Goal: Information Seeking & Learning: Compare options

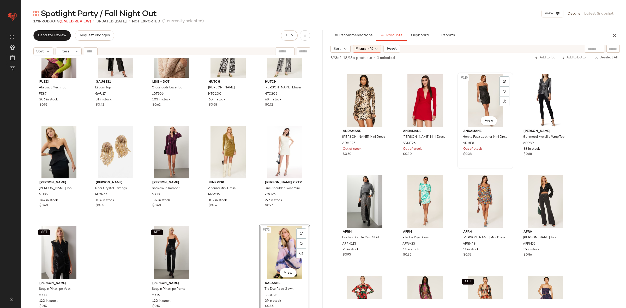
scroll to position [2921, 0]
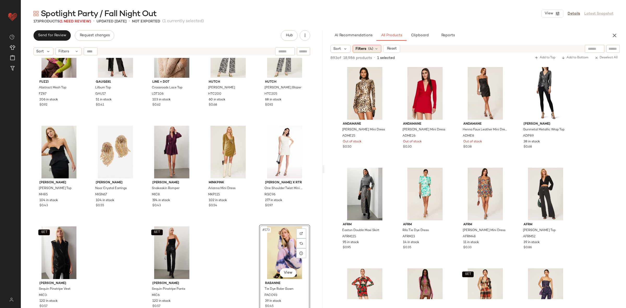
click at [360, 48] on span "Filters" at bounding box center [361, 48] width 11 height 5
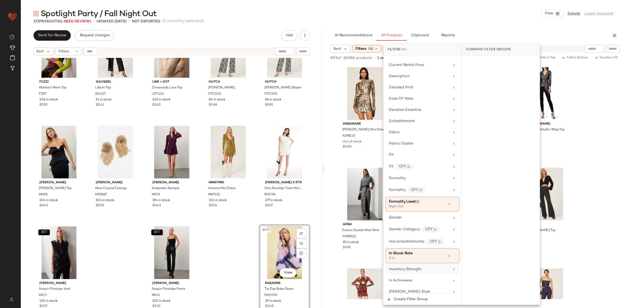
scroll to position [218, 0]
click at [453, 257] on icon at bounding box center [455, 255] width 4 height 4
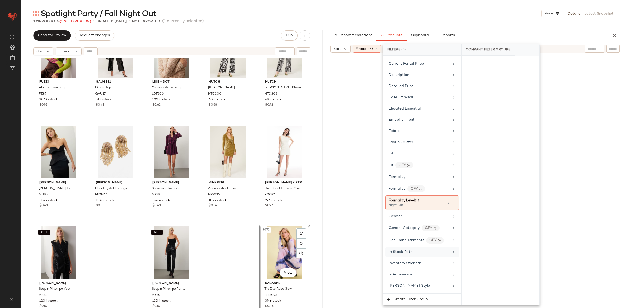
click at [595, 200] on div at bounding box center [475, 184] width 300 height 261
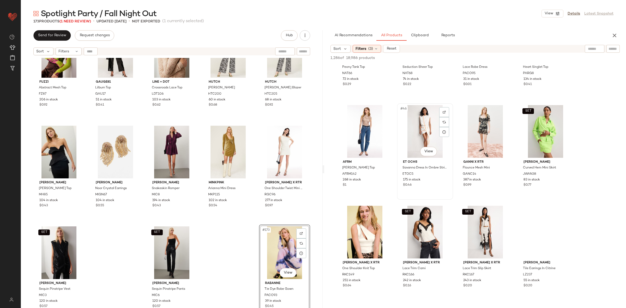
scroll to position [1070, 0]
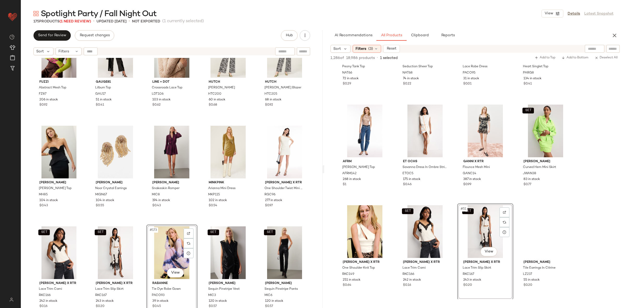
click at [142, 220] on div "Cinq ? Sept Marlene Dress CAS210 66 in stock $0.54 Dress The Population Black L…" at bounding box center [172, 189] width 302 height 263
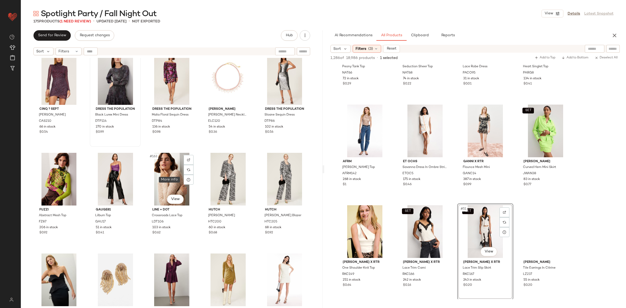
scroll to position [3135, 0]
click at [53, 79] on div "#156 View" at bounding box center [59, 79] width 48 height 53
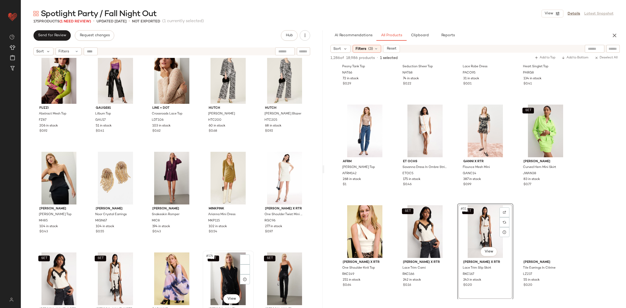
scroll to position [3264, 0]
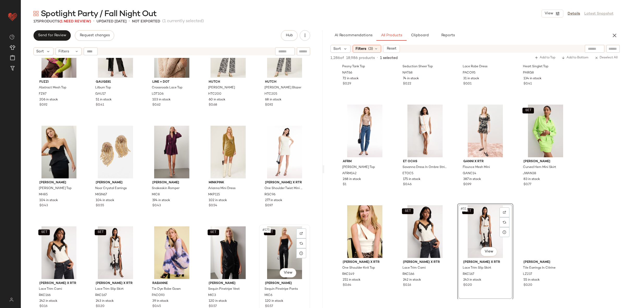
click at [261, 244] on div "SET #175 View" at bounding box center [285, 253] width 48 height 53
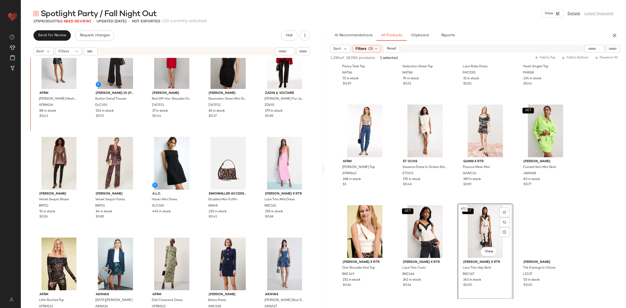
scroll to position [2647, 0]
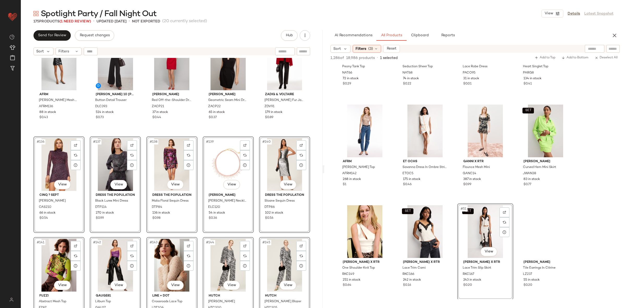
click at [88, 134] on div "AFRM Zadie Turtleneck Mesh Top AFRM136 88 in stock $0.43 Derek Lam 10 Crosby x …" at bounding box center [172, 189] width 302 height 263
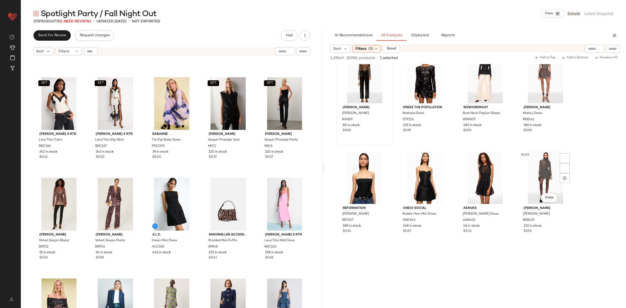
scroll to position [2342, 0]
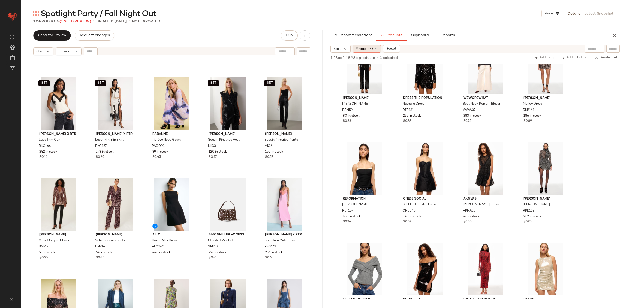
click at [369, 49] on span "(3)" at bounding box center [371, 48] width 5 height 5
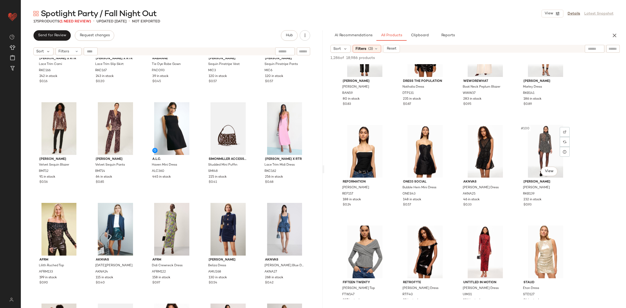
scroll to position [2360, 0]
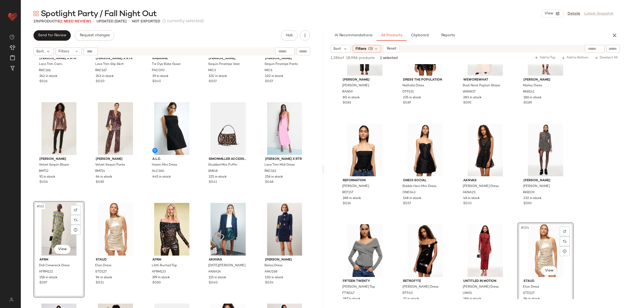
click at [141, 200] on div "SET Ronny Kobo x RTR Lace Trim Cami RKC166 242 in stock $0.16 SET Ronny Kobo x …" at bounding box center [172, 189] width 302 height 263
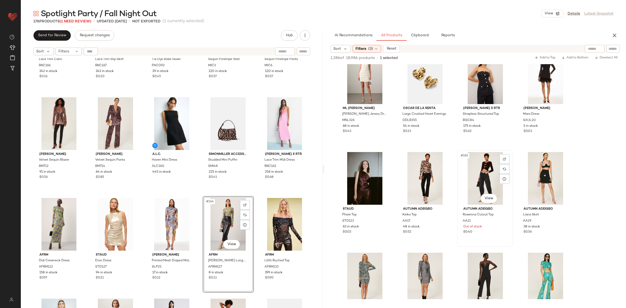
scroll to position [4421, 0]
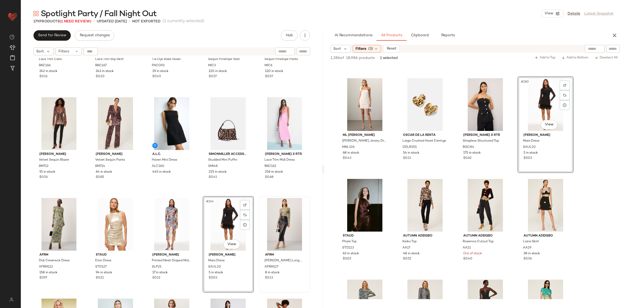
click at [220, 221] on div "#164 View" at bounding box center [229, 224] width 48 height 53
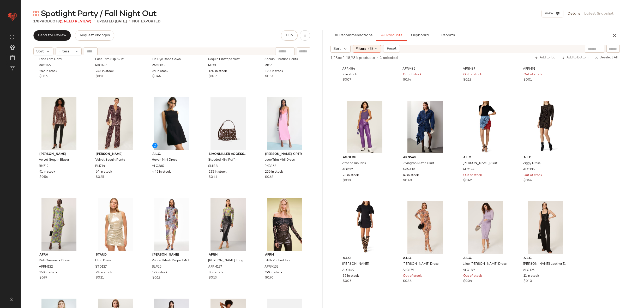
scroll to position [5858, 0]
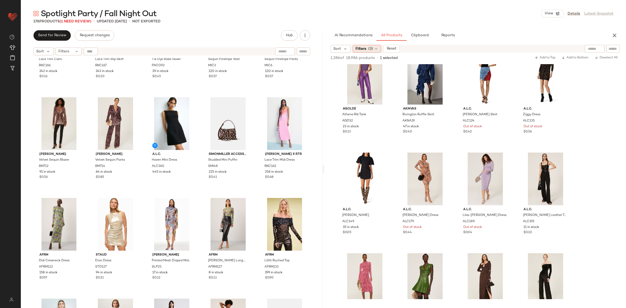
click at [364, 46] on span "Filters" at bounding box center [361, 48] width 11 height 5
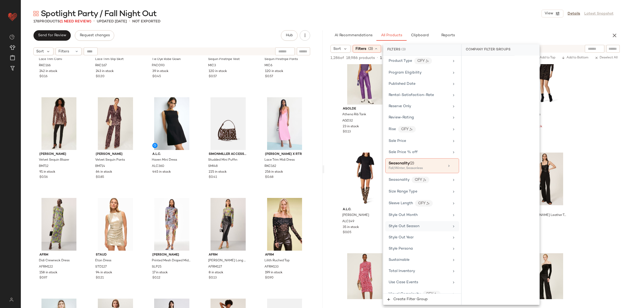
scroll to position [726, 0]
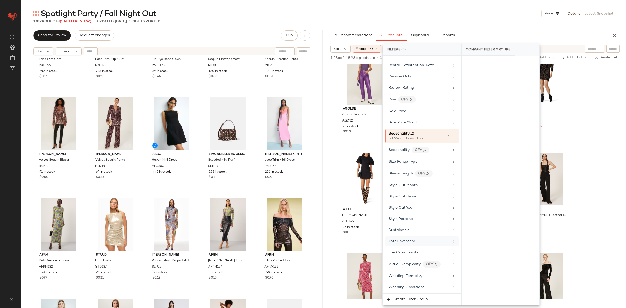
click at [408, 241] on span "Total Inventory" at bounding box center [402, 242] width 26 height 4
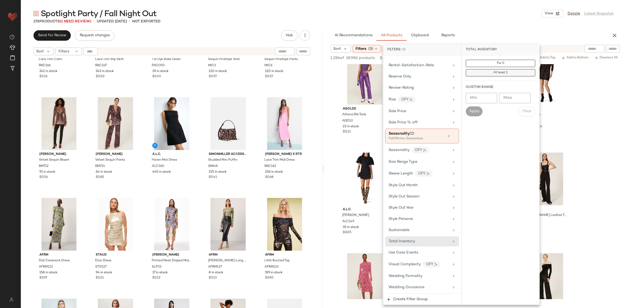
click at [496, 71] on span "At least 1" at bounding box center [501, 73] width 14 height 4
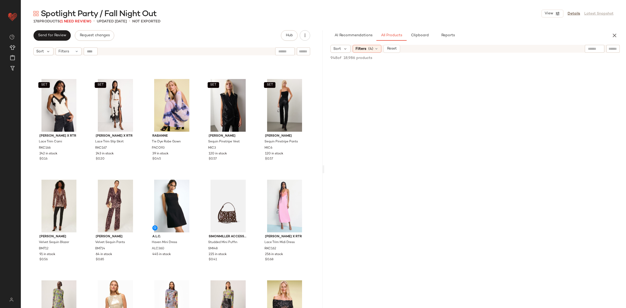
scroll to position [3008, 0]
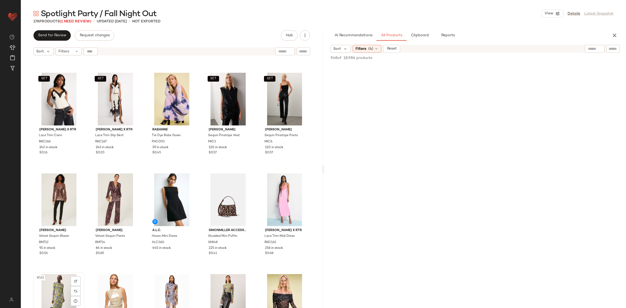
scroll to position [3015, 0]
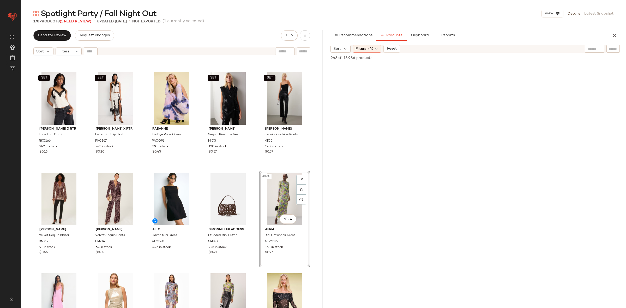
click at [255, 171] on div "SET Ronny Kobo x RTR Lace Trim Cami RKC166 242 in stock $0.16 SET Ronny Kobo x …" at bounding box center [172, 189] width 302 height 263
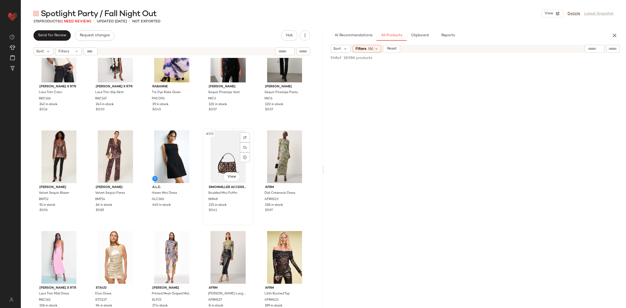
scroll to position [3062, 0]
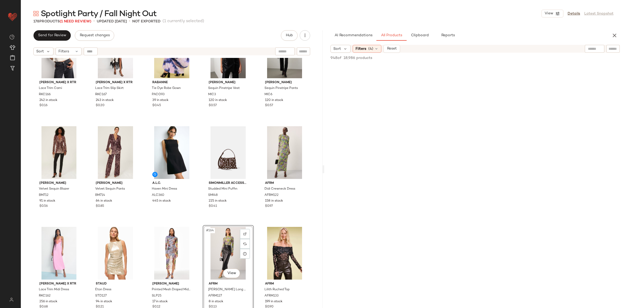
click at [142, 225] on div "SET Ronny Kobo x RTR Lace Trim Cami RKC166 242 in stock $0.16 SET Ronny Kobo x …" at bounding box center [172, 189] width 302 height 263
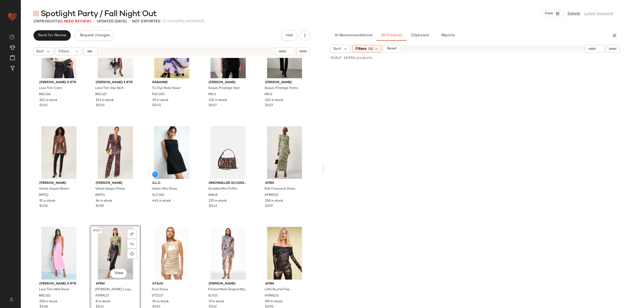
click at [142, 225] on div "SET Ronny Kobo x RTR Lace Trim Cami RKC166 242 in stock $0.16 SET Ronny Kobo x …" at bounding box center [172, 189] width 302 height 263
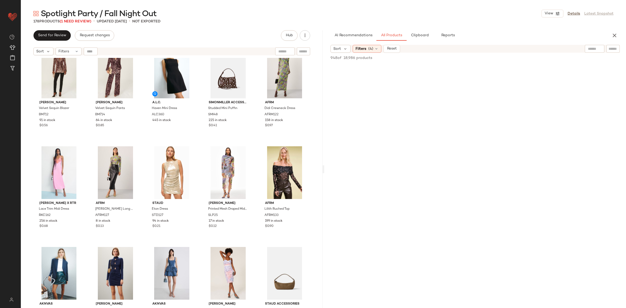
scroll to position [3144, 0]
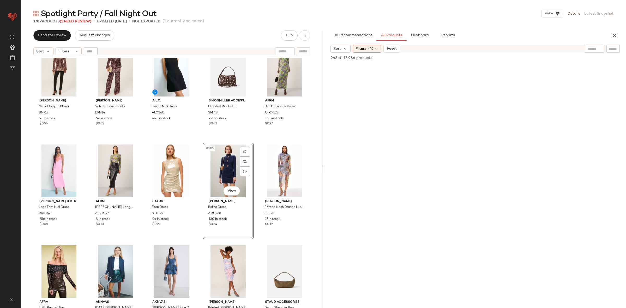
click at [253, 140] on div "SET Ronny Kobo x RTR Lace Trim Cami RKC166 242 in stock $0.16 SET Ronny Kobo x …" at bounding box center [172, 189] width 302 height 263
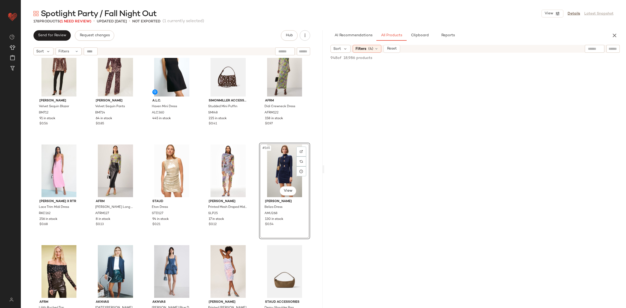
click at [252, 143] on div "SET Ronny Kobo x RTR Lace Trim Cami RKC166 242 in stock $0.16 SET Ronny Kobo x …" at bounding box center [172, 189] width 302 height 263
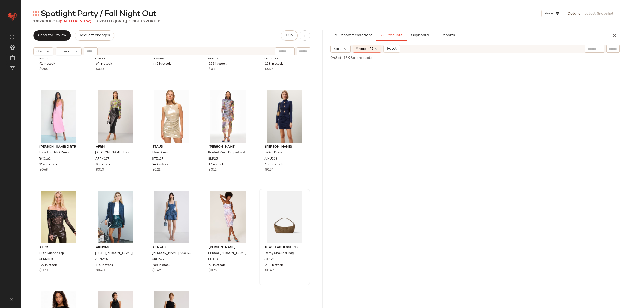
scroll to position [3225, 0]
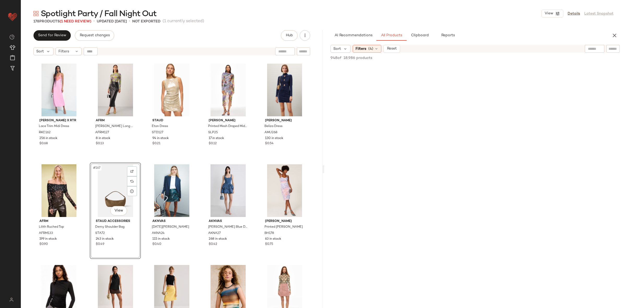
click at [144, 158] on div "Badgley Mischka Velvet Sequin Blazer BM712 91 in stock $0.56 Badgley Mischka Ve…" at bounding box center [172, 189] width 302 height 263
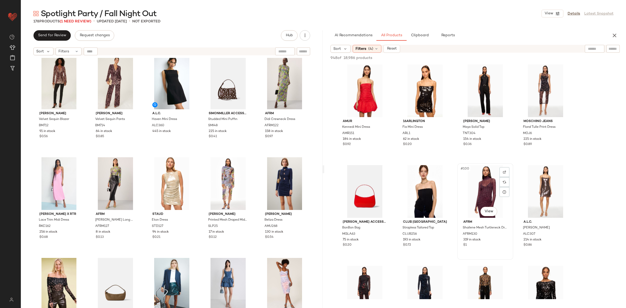
scroll to position [2019, 0]
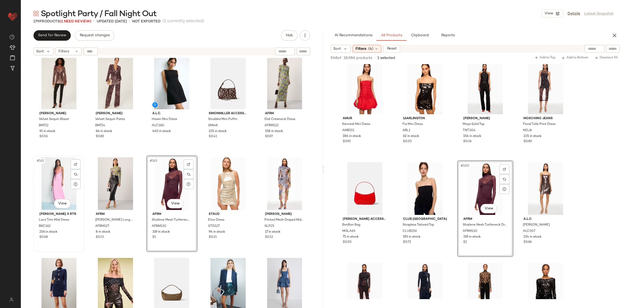
click at [62, 185] on div "#161 View" at bounding box center [59, 183] width 48 height 53
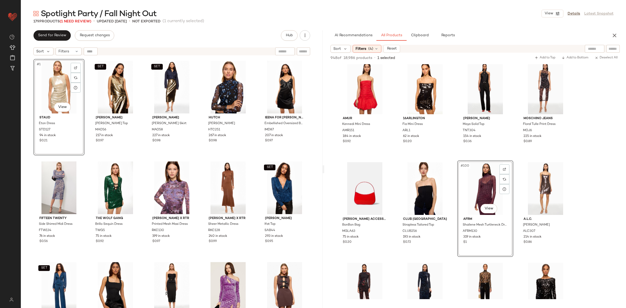
click at [59, 91] on div "#1 View" at bounding box center [59, 87] width 48 height 53
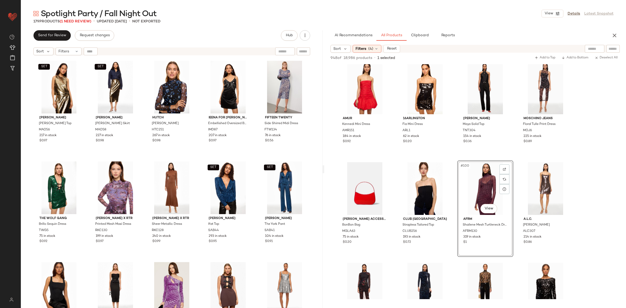
click at [320, 68] on div "SET [PERSON_NAME] Top MAO56 217 in stock $0.97 SET [PERSON_NAME] Skirt MAO58 22…" at bounding box center [172, 189] width 302 height 263
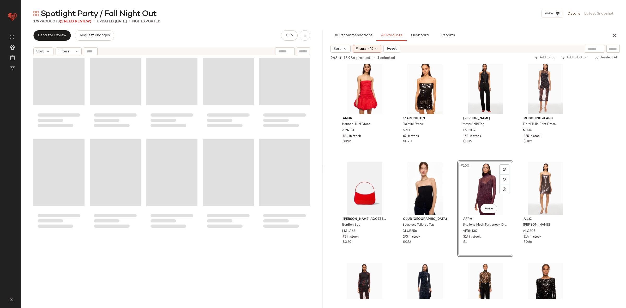
scroll to position [3365, 0]
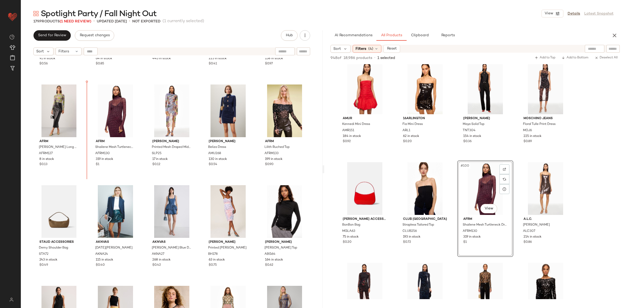
scroll to position [3192, 0]
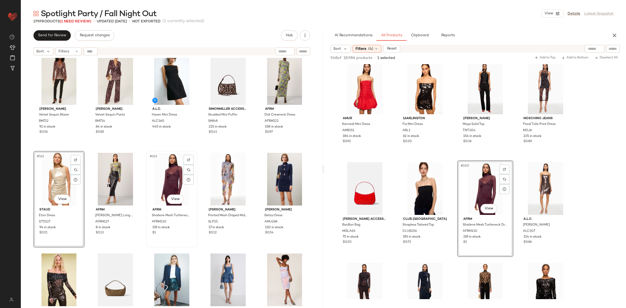
scroll to position [3119, 0]
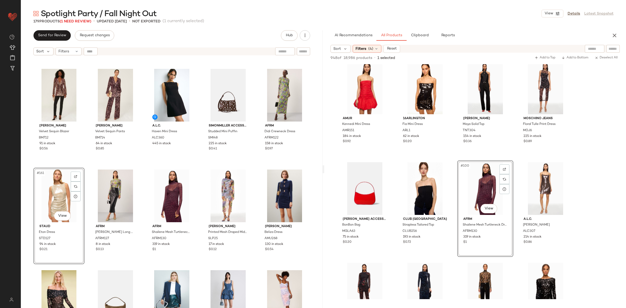
click at [197, 167] on div "Badgley Mischka Velvet Sequin Blazer BM712 91 in stock $0.56 Badgley Mischka Ve…" at bounding box center [172, 189] width 302 height 263
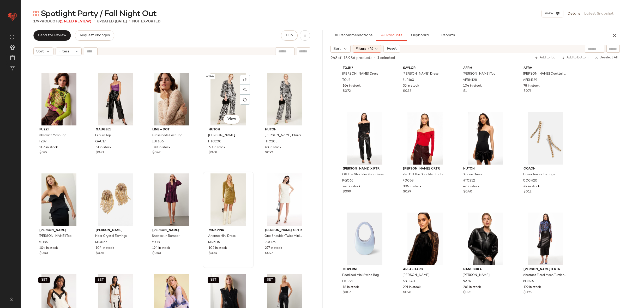
scroll to position [2798, 0]
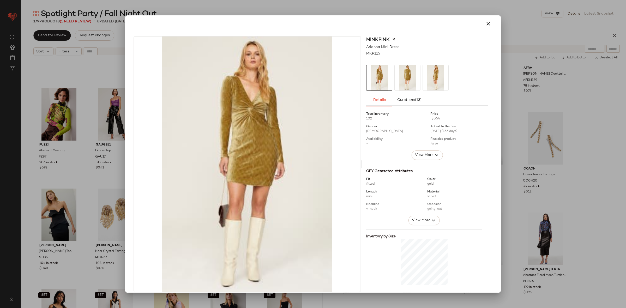
click at [553, 168] on div at bounding box center [313, 154] width 626 height 308
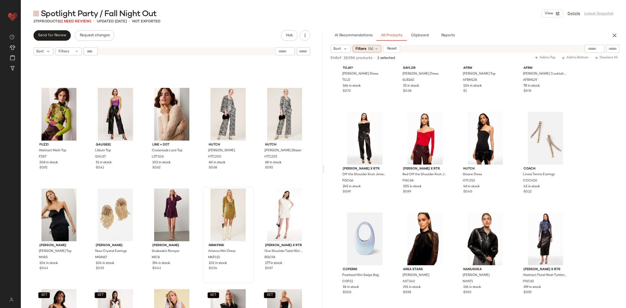
click at [359, 51] on span "Filters" at bounding box center [361, 48] width 11 height 5
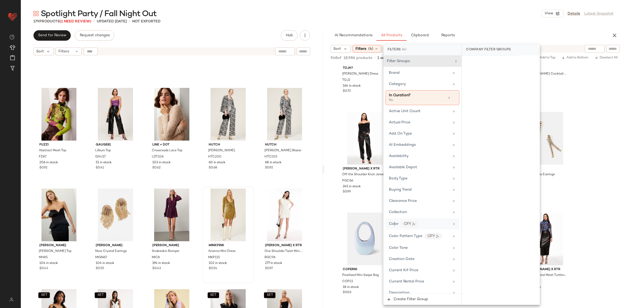
click at [395, 226] on span "Color" at bounding box center [394, 224] width 10 height 4
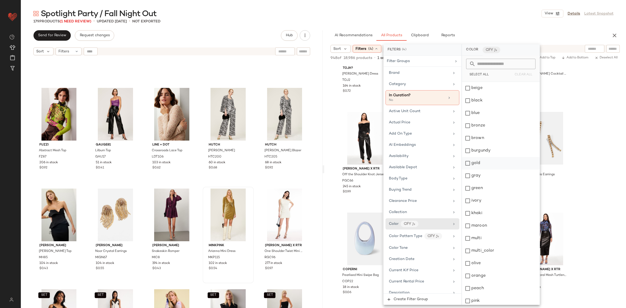
click at [485, 164] on div "gold" at bounding box center [501, 163] width 78 height 13
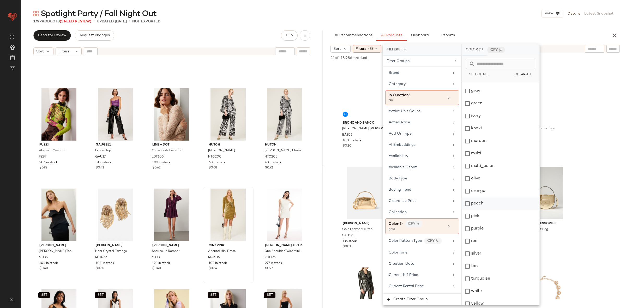
scroll to position [90, 0]
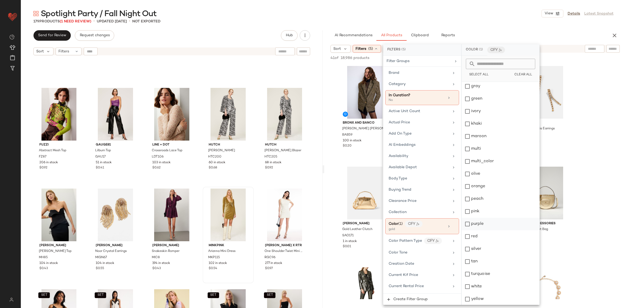
click at [490, 221] on div "purple" at bounding box center [501, 224] width 78 height 13
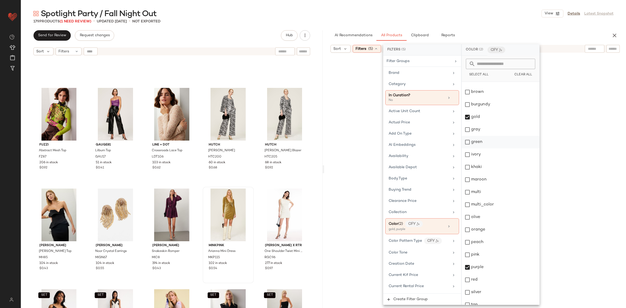
scroll to position [43, 0]
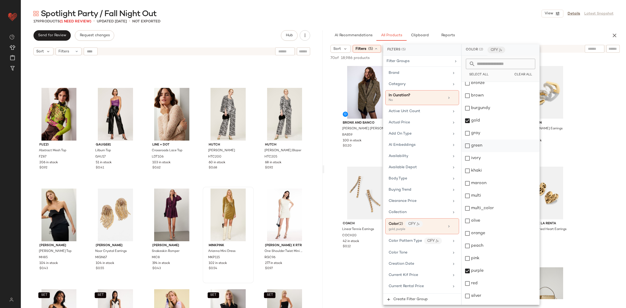
click at [479, 145] on div "green" at bounding box center [501, 146] width 78 height 13
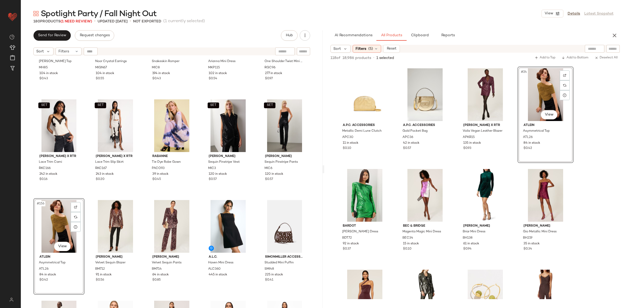
scroll to position [2985, 0]
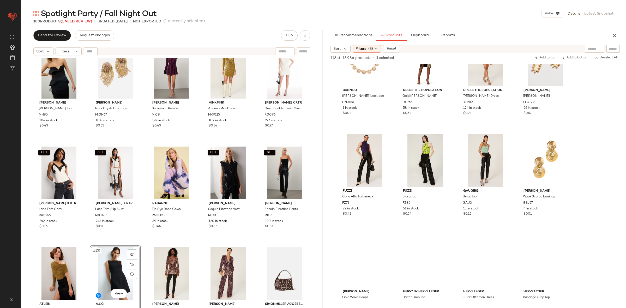
scroll to position [847, 0]
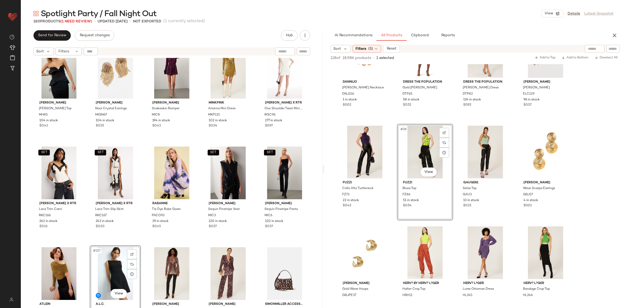
click at [200, 244] on div "Fuzzi Abstract Mesh Top FZ87 206 in stock $0.92 GAUGE81 Lilburn Top GAU17 51 in…" at bounding box center [172, 189] width 302 height 263
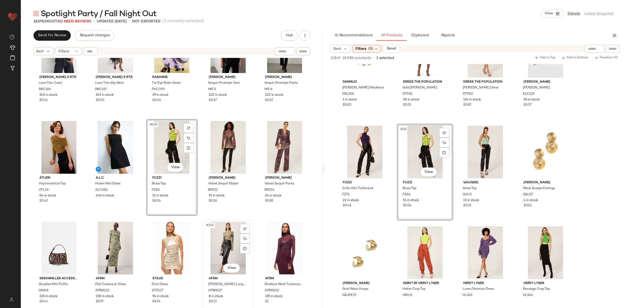
scroll to position [3075, 0]
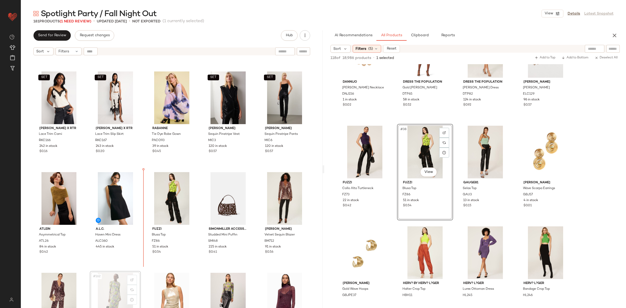
scroll to position [3016, 0]
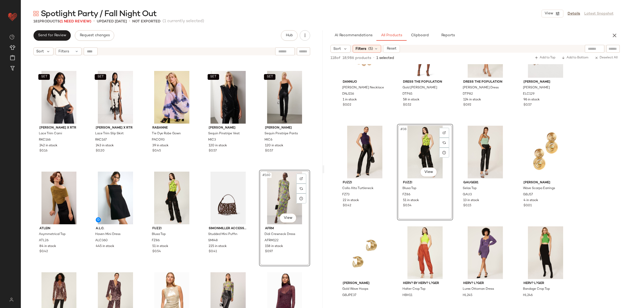
click at [256, 169] on div "Mara Hoffman Angela Top MH85 104 in stock $0.43 Mignonne Gavigan Noor Crystal E…" at bounding box center [172, 189] width 302 height 263
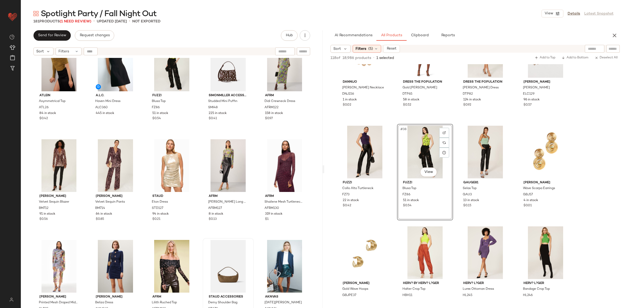
scroll to position [3151, 0]
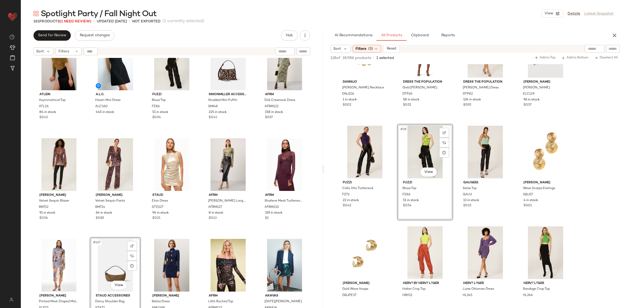
click at [144, 234] on div "Atlein Asymmetrical Top ATL26 84 in stock $0.42 A.L.C. Haven Mini Dress ALC360 …" at bounding box center [172, 189] width 302 height 263
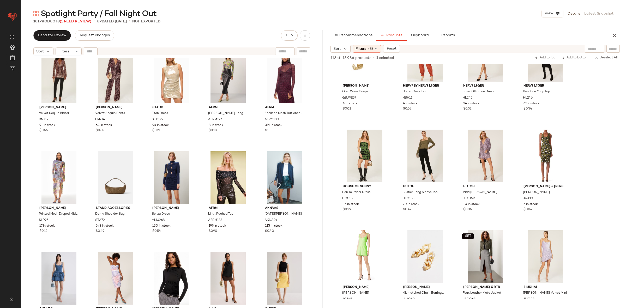
scroll to position [3239, 0]
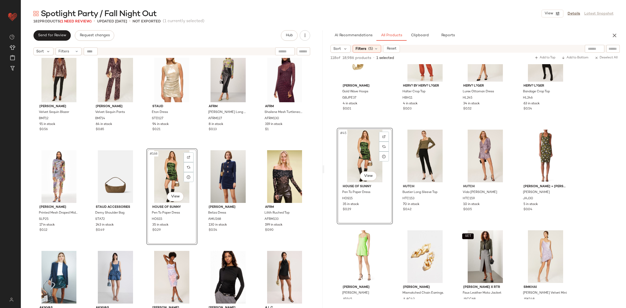
click at [198, 145] on div "Atlein Asymmetrical Top ATL26 84 in stock $0.42 A.L.C. Haven Mini Dress ALC360 …" at bounding box center [172, 189] width 302 height 263
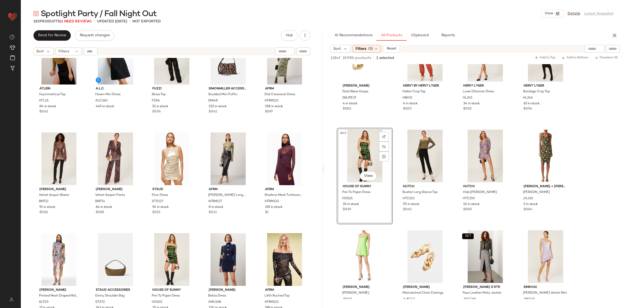
scroll to position [3153, 0]
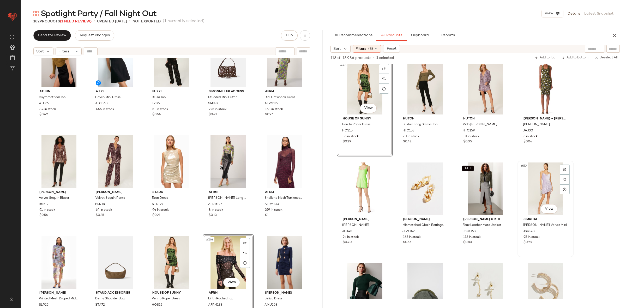
scroll to position [1113, 0]
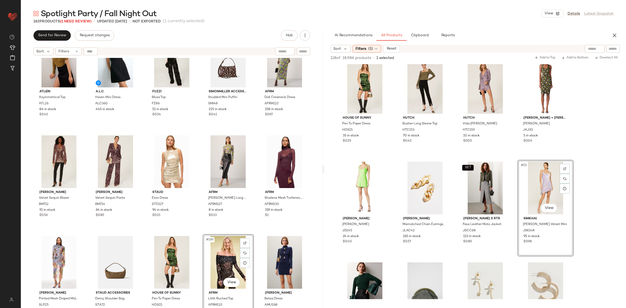
click at [256, 231] on div "Atlein Asymmetrical Top ATL26 84 in stock $0.42 A.L.C. Haven Mini Dress ALC360 …" at bounding box center [172, 189] width 302 height 263
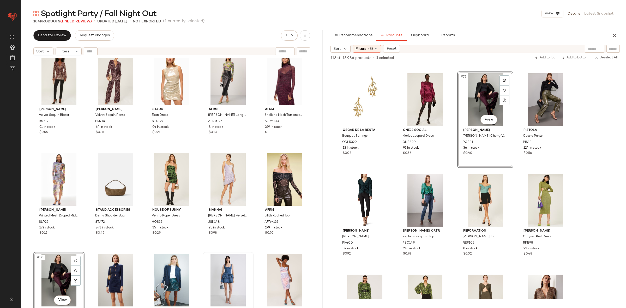
scroll to position [3240, 0]
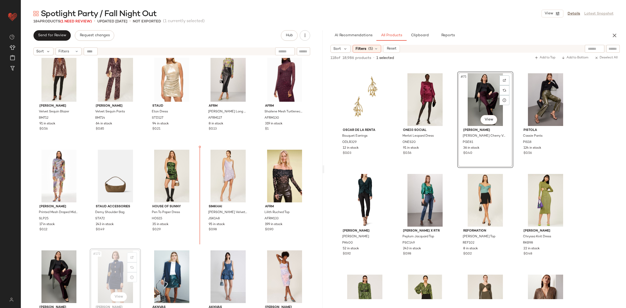
scroll to position [3240, 0]
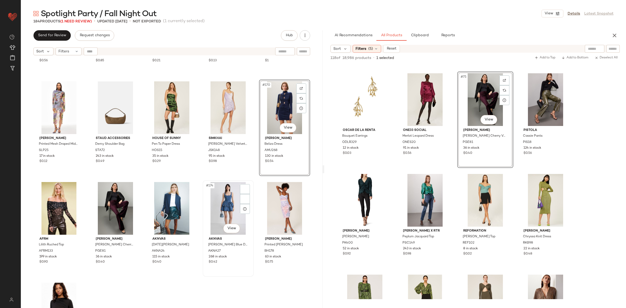
scroll to position [3318, 0]
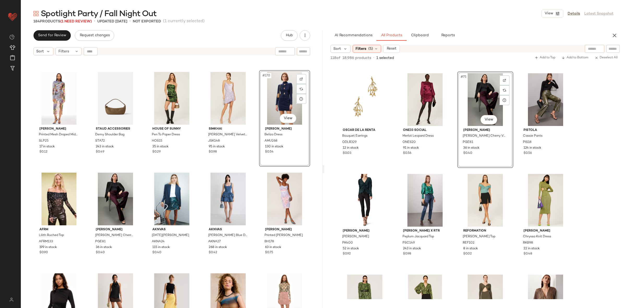
click at [253, 175] on div "Badgley Mischka Velvet Sequin Blazer BM712 91 in stock $0.56 Badgley Mischka Ve…" at bounding box center [172, 189] width 302 height 263
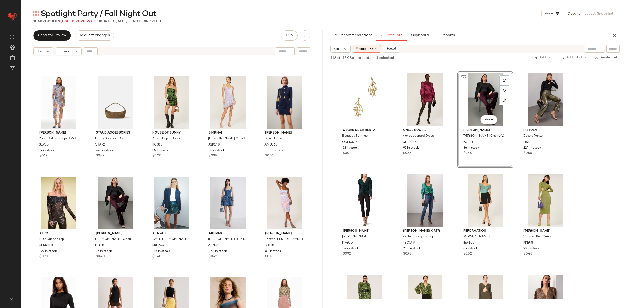
scroll to position [3311, 0]
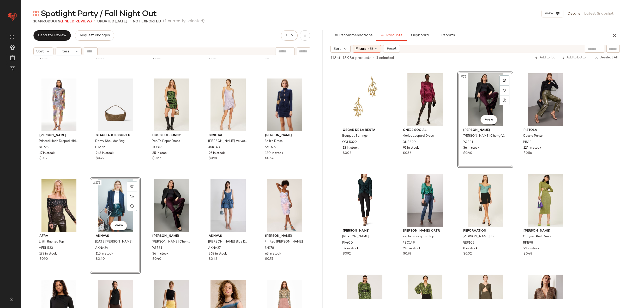
click at [142, 176] on div "Badgley Mischka Velvet Sequin Blazer BM712 91 in stock $0.56 Badgley Mischka Ve…" at bounding box center [172, 189] width 302 height 263
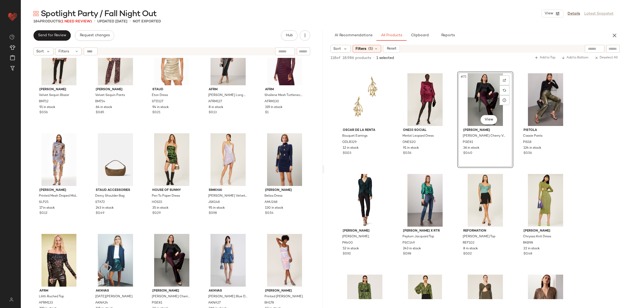
scroll to position [3252, 0]
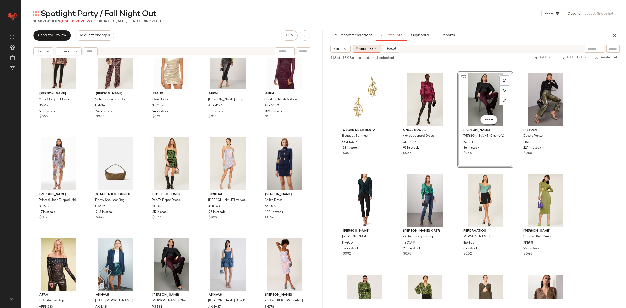
click at [371, 52] on div "Filters (5)" at bounding box center [367, 49] width 28 height 8
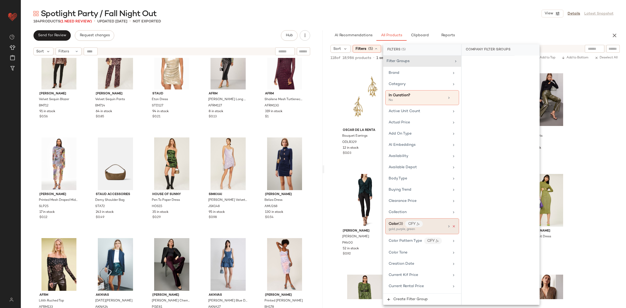
click at [452, 227] on icon at bounding box center [454, 227] width 4 height 4
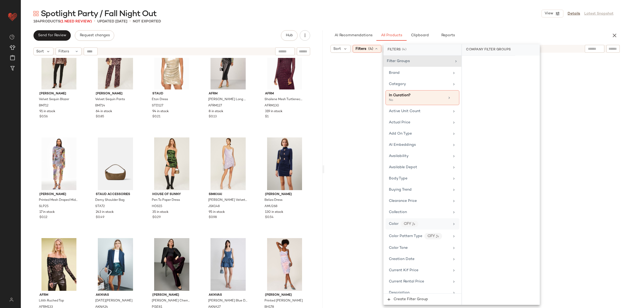
click at [566, 175] on div at bounding box center [475, 184] width 300 height 261
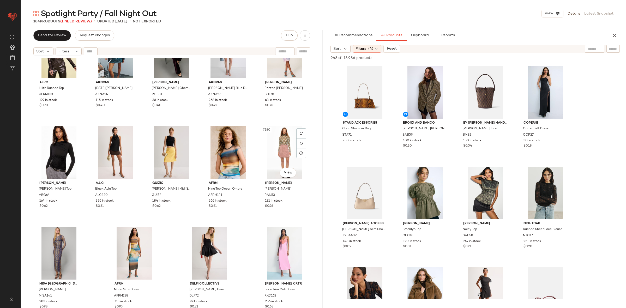
scroll to position [3465, 0]
click at [47, 163] on div "#176 View" at bounding box center [59, 152] width 48 height 53
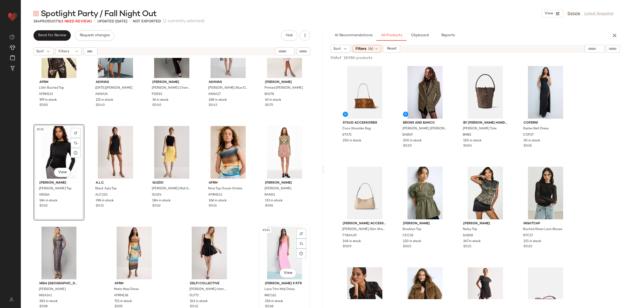
click at [277, 258] on div "#184 View" at bounding box center [285, 253] width 48 height 53
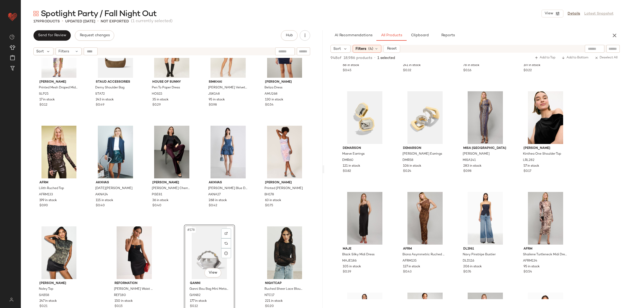
scroll to position [1793, 0]
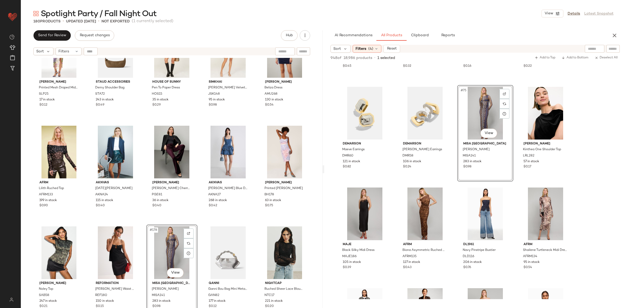
click at [140, 220] on div "AKNVAS Lucia Skirt AKNA24 115 in stock $0.40" at bounding box center [115, 172] width 51 height 97
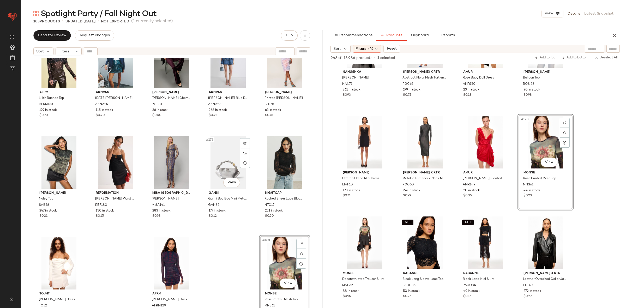
scroll to position [3465, 0]
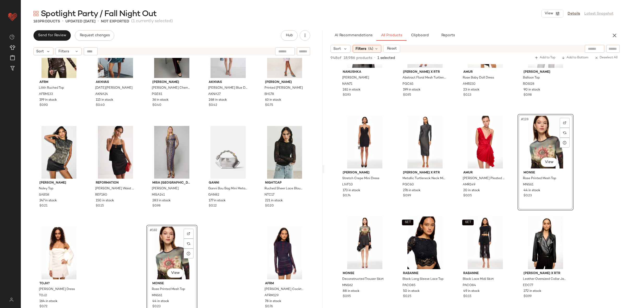
click at [220, 253] on div "AFRM Lilith Ruched Top AFRM133 199 in stock $0.90 AKNVAS Lucia Skirt AKNA24 115…" at bounding box center [172, 189] width 302 height 263
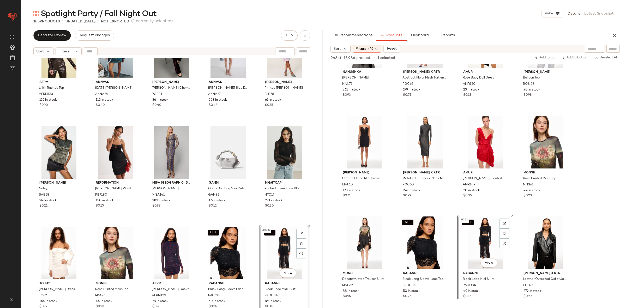
click at [254, 224] on div "AFRM Lilith Ruched Top AFRM133 199 in stock $0.90 AKNVAS Lucia Skirt AKNA24 115…" at bounding box center [172, 189] width 302 height 263
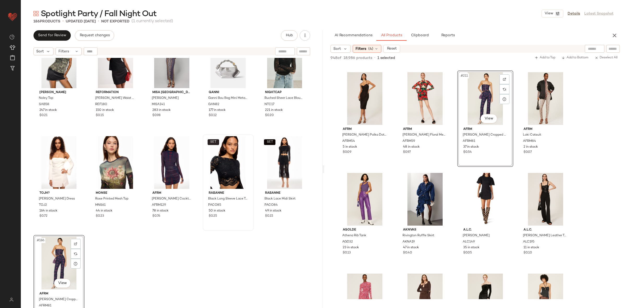
scroll to position [3566, 0]
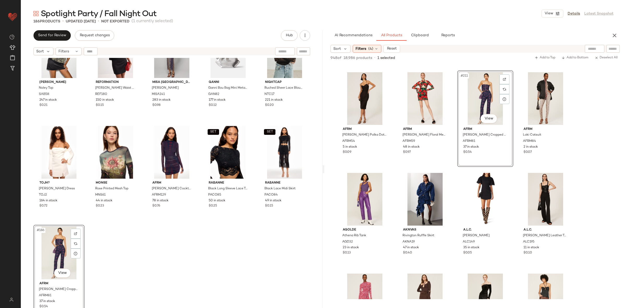
click at [201, 237] on div "Sabina Musayev Noley Top SAB58 247 in stock $0.21 Reformation Carla Low Waist S…" at bounding box center [172, 189] width 302 height 263
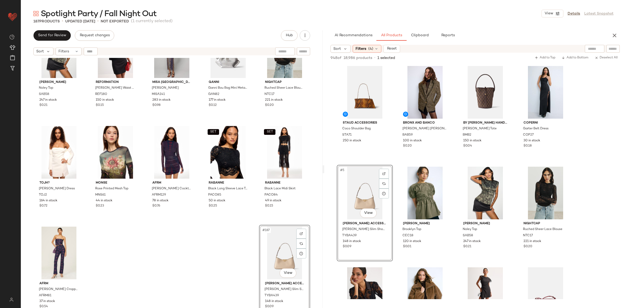
click at [193, 256] on div "Sabina Musayev Noley Top SAB58 247 in stock $0.21 Reformation Carla Low Waist S…" at bounding box center [172, 189] width 302 height 263
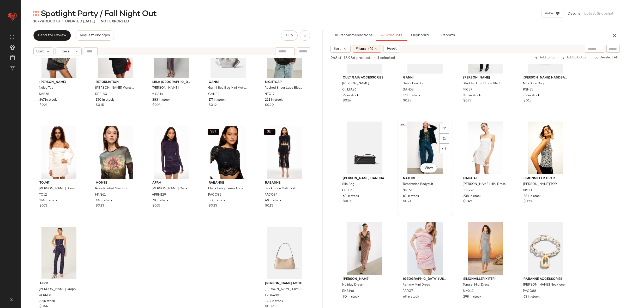
scroll to position [1483, 0]
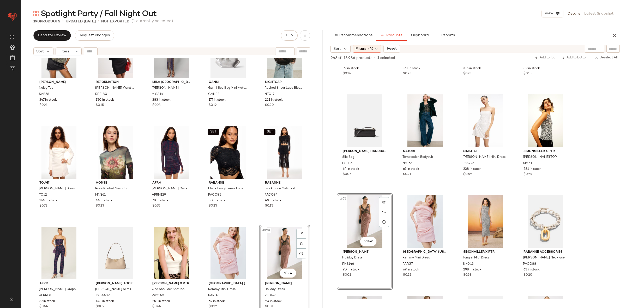
click at [251, 224] on div "Sabina Musayev Noley Top SAB58 247 in stock $0.21 Reformation Carla Low Waist S…" at bounding box center [172, 189] width 302 height 263
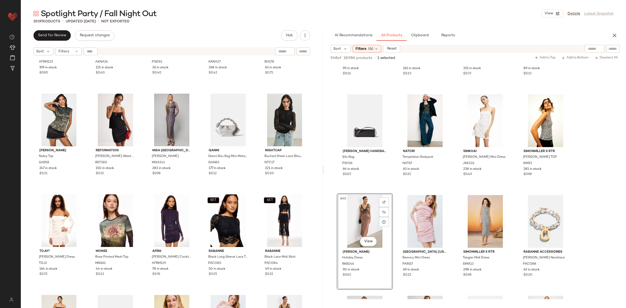
scroll to position [3566, 0]
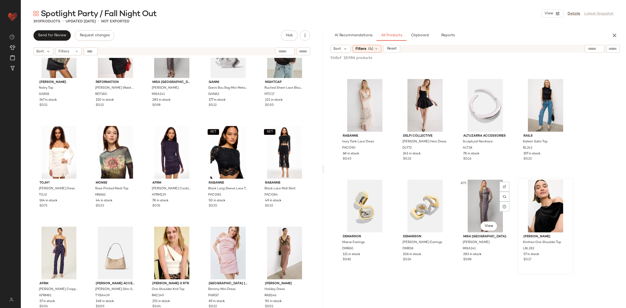
scroll to position [1700, 0]
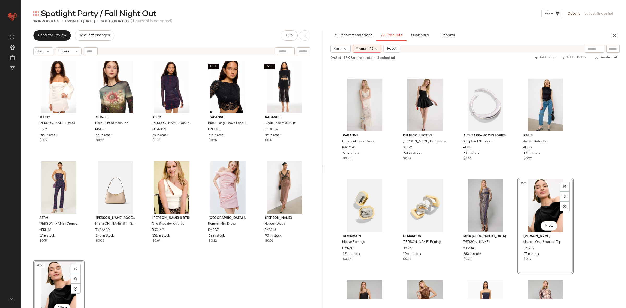
click at [234, 263] on div "Sabina Musayev Noley Top SAB58 247 in stock $0.21 Reformation Carla Low Waist S…" at bounding box center [172, 189] width 302 height 263
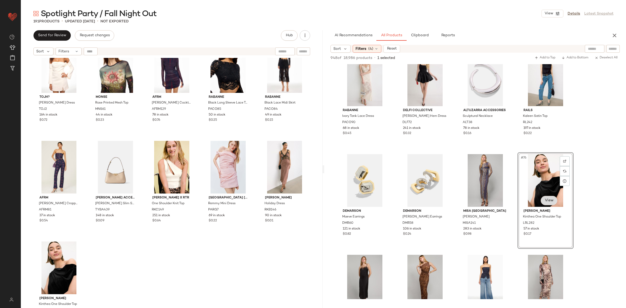
scroll to position [1763, 0]
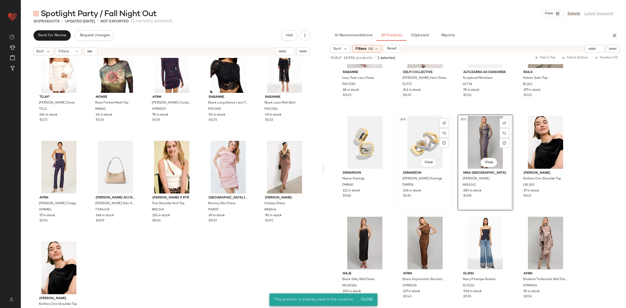
click at [450, 210] on div "#74 View DEMARSON Tina Pave Earrings DMR58 106 in stock $0.24" at bounding box center [425, 163] width 55 height 96
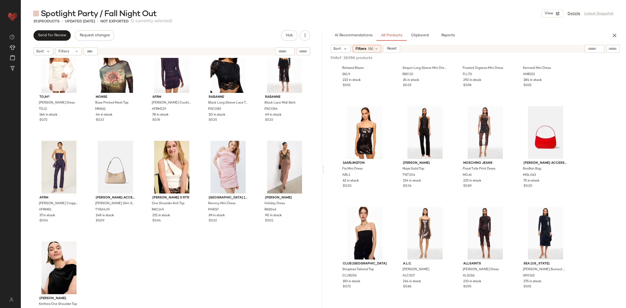
scroll to position [2199, 0]
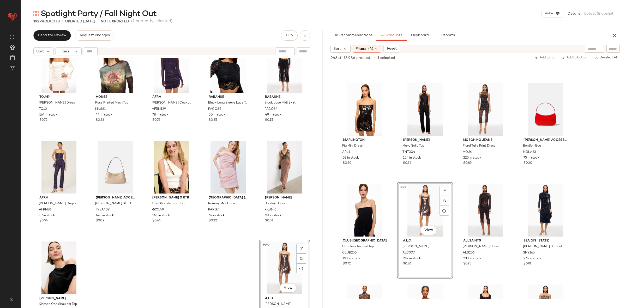
click at [138, 263] on div "Sabina Musayev Noley Top SAB58 247 in stock $0.21 Reformation Carla Low Waist S…" at bounding box center [172, 189] width 302 height 263
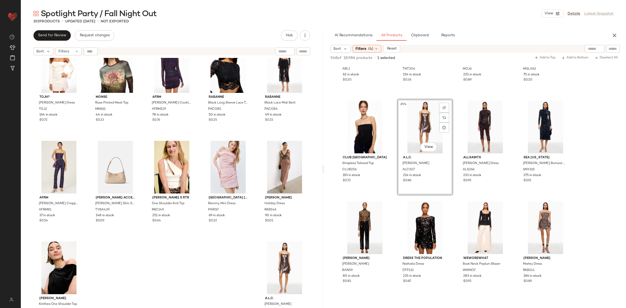
scroll to position [2297, 0]
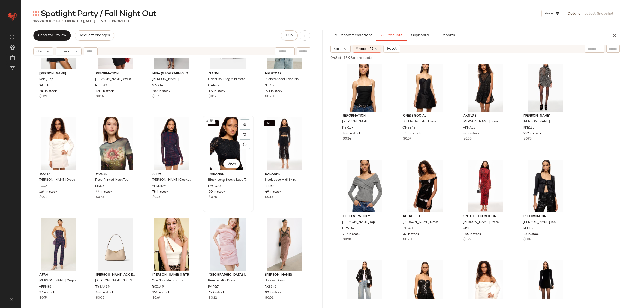
scroll to position [3571, 0]
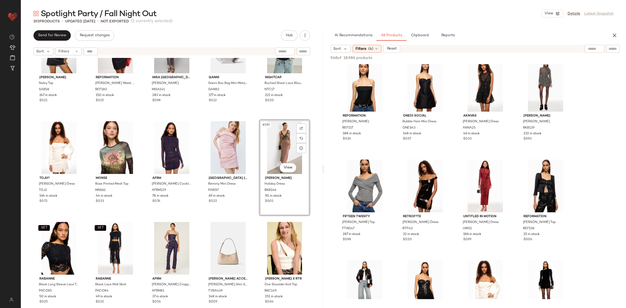
click at [255, 118] on div "Sabina Musayev Noley Top SAB58 247 in stock $0.21 Reformation Carla Low Waist S…" at bounding box center [172, 189] width 302 height 263
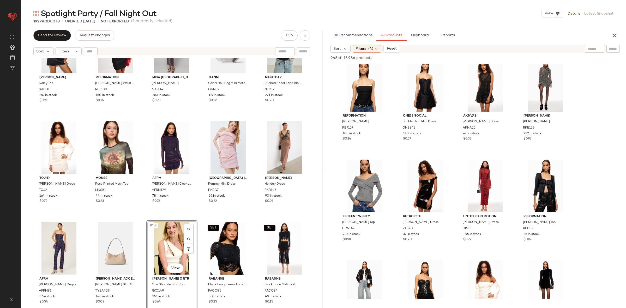
click at [197, 216] on div "Sabina Musayev Noley Top SAB58 247 in stock $0.21 Reformation Carla Low Waist S…" at bounding box center [172, 189] width 302 height 263
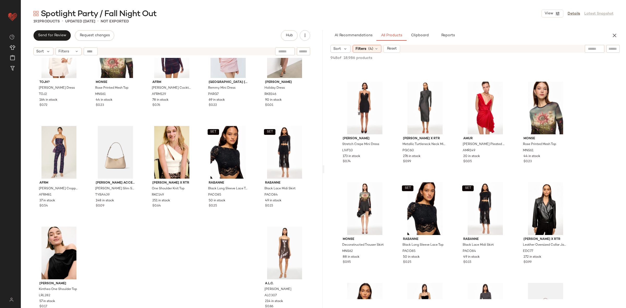
scroll to position [3174, 0]
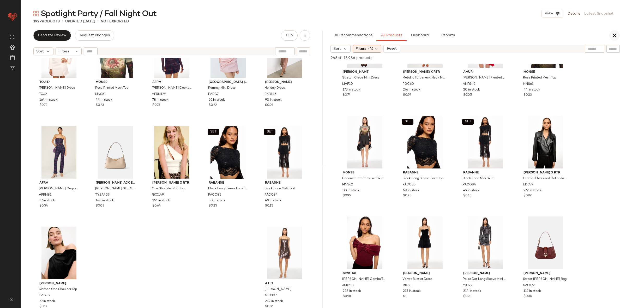
drag, startPoint x: 610, startPoint y: 38, endPoint x: 612, endPoint y: 36, distance: 3.0
click at [610, 38] on div "AI Recommendations All Products Clipboard Reports" at bounding box center [475, 35] width 302 height 10
click at [612, 36] on icon "button" at bounding box center [615, 35] width 6 height 6
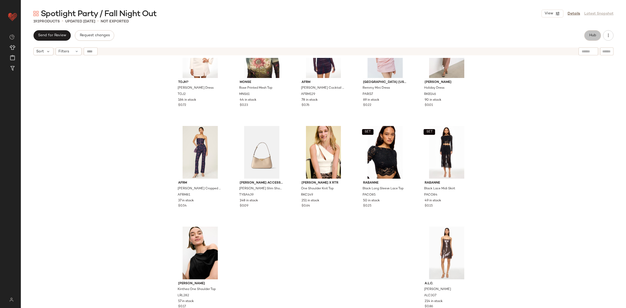
click at [595, 33] on button "Hub" at bounding box center [593, 35] width 17 height 10
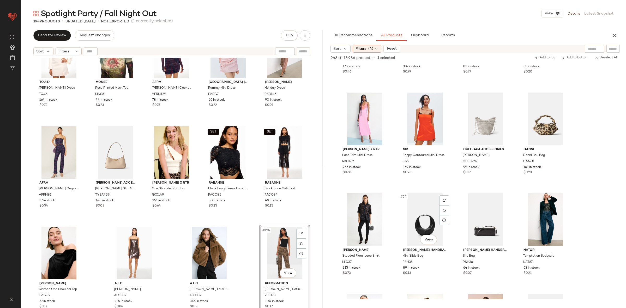
scroll to position [1183, 0]
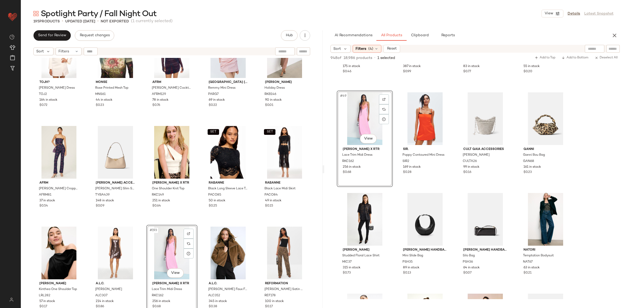
click at [203, 220] on div "SET Rabanne Black Long Sleeve Lace Top PACO85 50 in stock $0.25" at bounding box center [228, 172] width 51 height 97
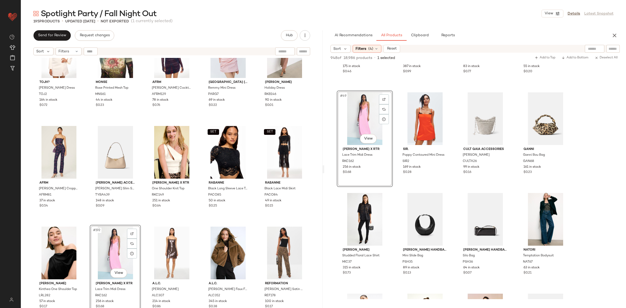
click at [145, 223] on div "TOJH? Emmaline Dress TOJ2 164 in stock $0.72 Monse Rose Printed Mesh Top MNS61 …" at bounding box center [172, 189] width 302 height 263
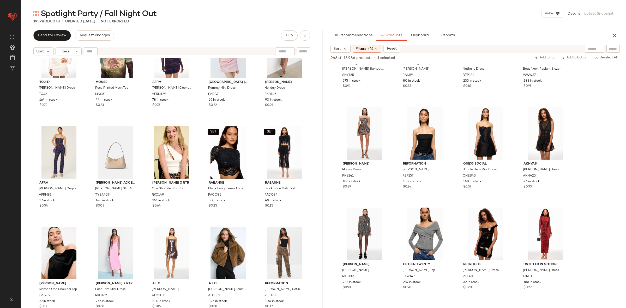
scroll to position [2172, 0]
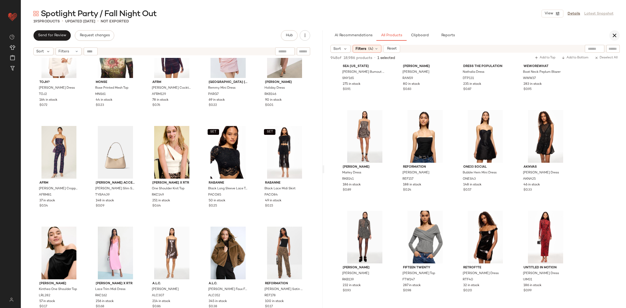
click at [619, 37] on button "button" at bounding box center [615, 35] width 10 height 10
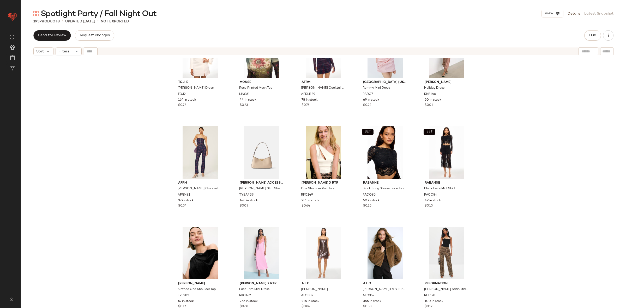
click at [600, 90] on div "TOJH? Emmaline Dress TOJ2 164 in stock $0.72 Monse Rose Printed Mesh Top MNS61 …" at bounding box center [324, 189] width 606 height 263
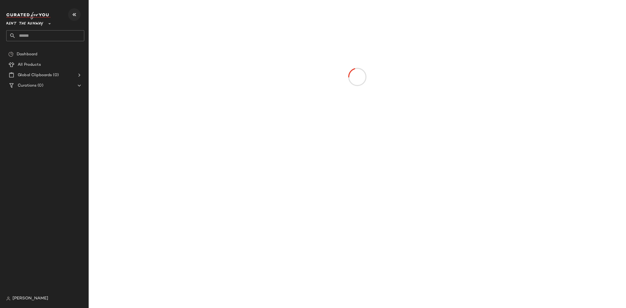
click at [72, 14] on icon "button" at bounding box center [74, 14] width 6 height 6
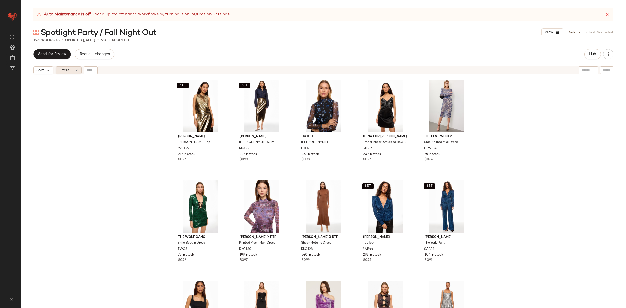
click at [80, 69] on div "Filters" at bounding box center [69, 70] width 26 height 8
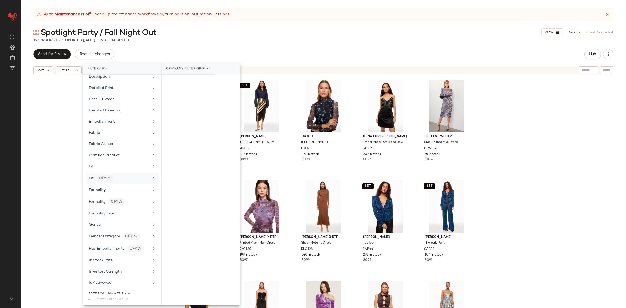
scroll to position [226, 0]
click at [125, 197] on div "Formality Level" at bounding box center [119, 195] width 61 height 5
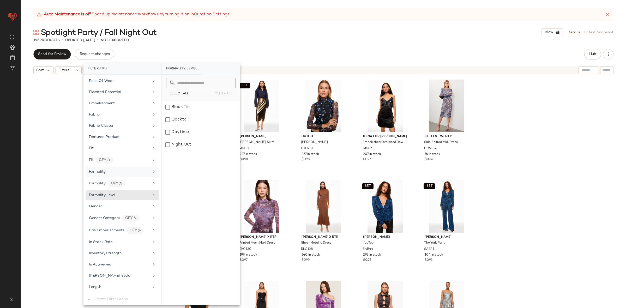
click at [123, 177] on div "Formality" at bounding box center [123, 172] width 74 height 10
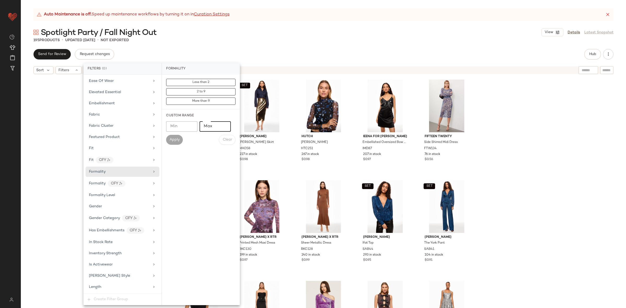
click at [211, 126] on input "Max" at bounding box center [215, 126] width 31 height 10
type input "*"
click at [173, 139] on span "Apply" at bounding box center [174, 140] width 10 height 4
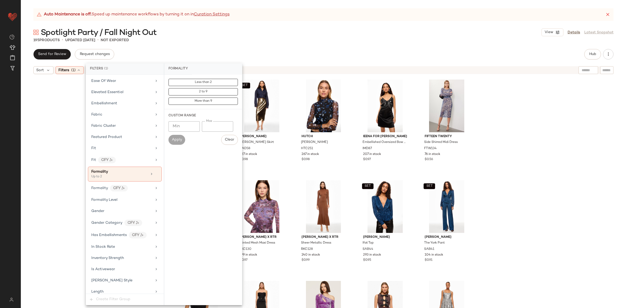
click at [518, 140] on div "SET [PERSON_NAME] Top MAO56 217 in stock $0.97 SET [PERSON_NAME] Skirt MAO58 22…" at bounding box center [324, 199] width 606 height 245
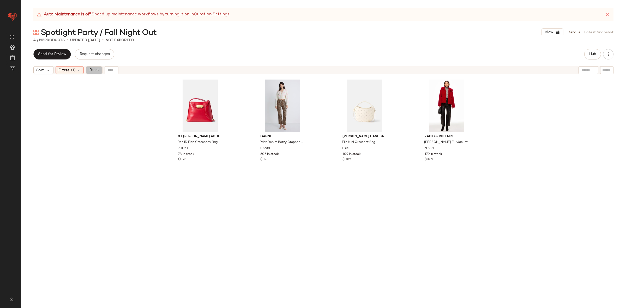
click at [99, 69] on span "Reset" at bounding box center [94, 70] width 10 height 4
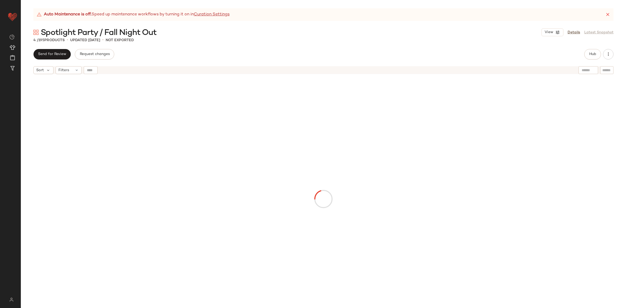
click at [132, 127] on div at bounding box center [324, 199] width 468 height 242
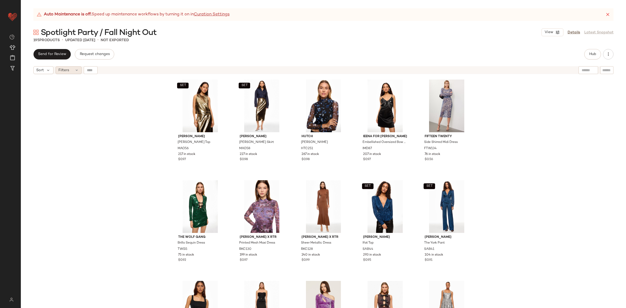
click at [68, 71] on span "Filters" at bounding box center [63, 70] width 11 height 5
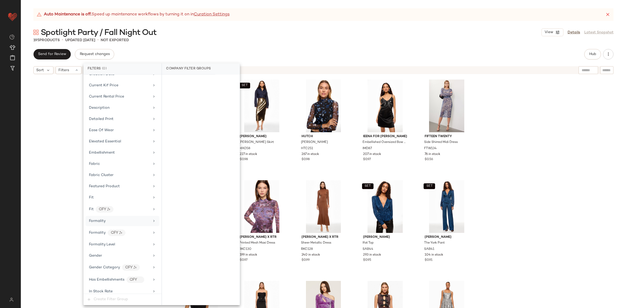
scroll to position [178, 0]
click at [144, 235] on div "Formality CFY" at bounding box center [119, 232] width 61 height 7
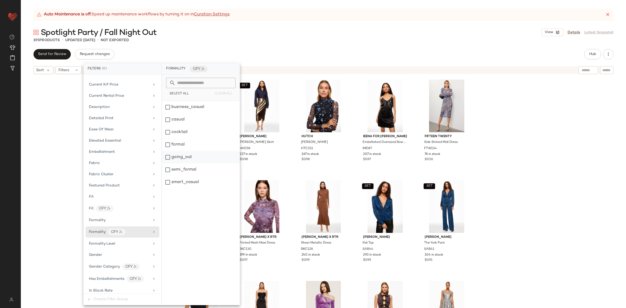
click at [184, 162] on div "going_out" at bounding box center [201, 157] width 78 height 13
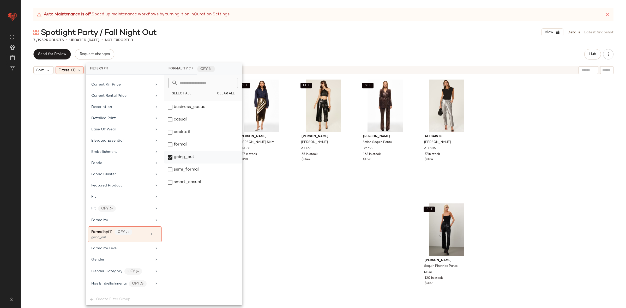
click at [188, 158] on div "going_out" at bounding box center [203, 157] width 78 height 13
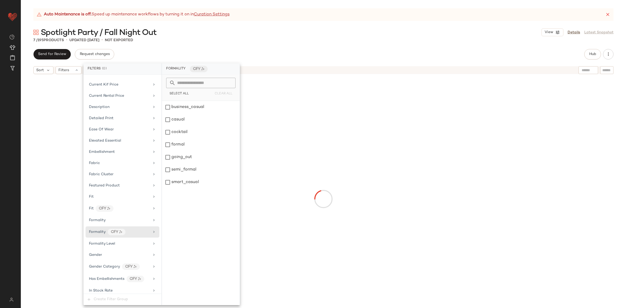
click at [560, 116] on div at bounding box center [324, 199] width 606 height 245
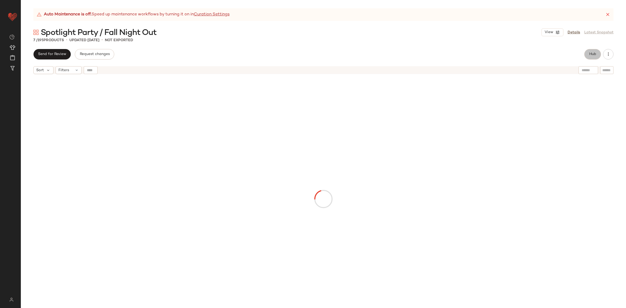
click at [595, 53] on span "Hub" at bounding box center [592, 54] width 7 height 4
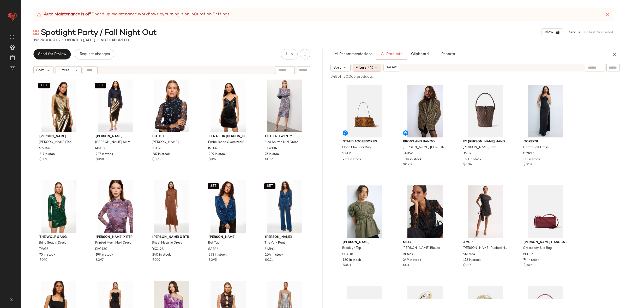
click at [362, 67] on span "Filters" at bounding box center [361, 67] width 11 height 5
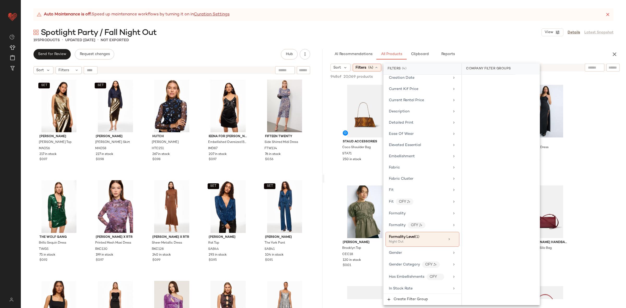
scroll to position [208, 0]
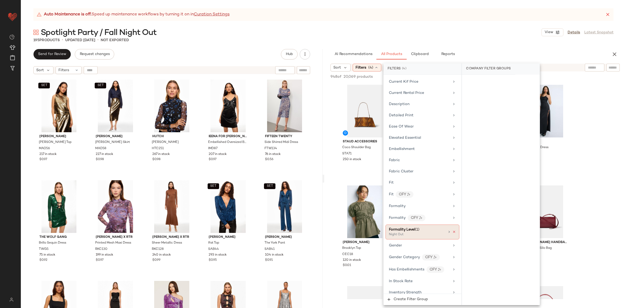
click at [453, 234] on icon at bounding box center [455, 232] width 4 height 4
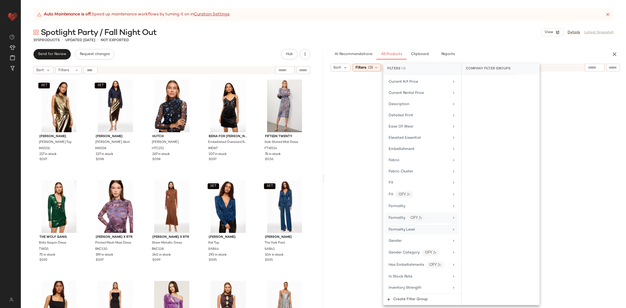
click at [441, 221] on div "Formality CFY" at bounding box center [419, 218] width 61 height 7
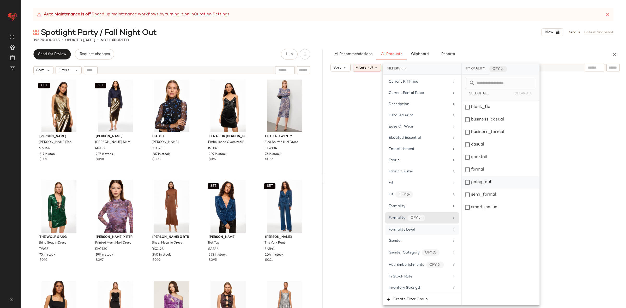
click at [490, 185] on div "going_out" at bounding box center [501, 182] width 78 height 13
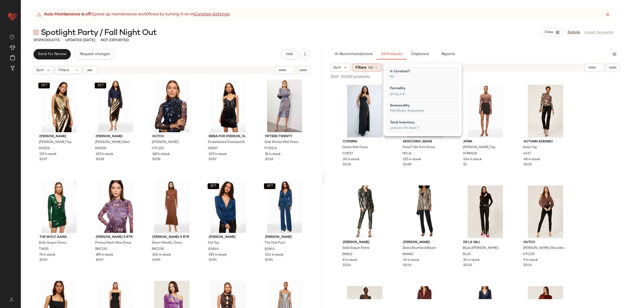
click at [374, 67] on div "Filters (4)" at bounding box center [367, 68] width 29 height 8
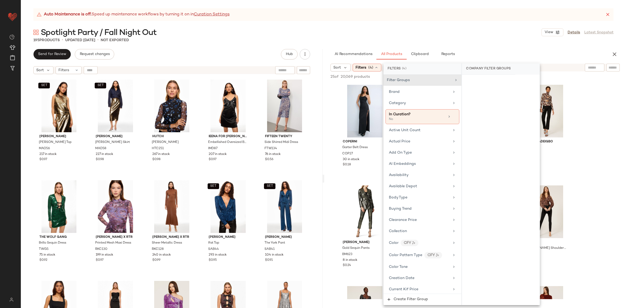
click at [374, 67] on div "Filters (4)" at bounding box center [367, 68] width 29 height 8
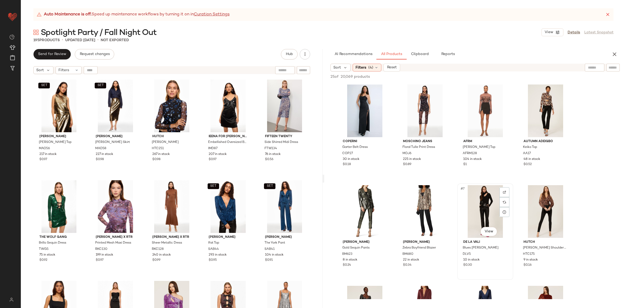
scroll to position [0, 0]
click at [364, 62] on div "AI Recommendations All Products Clipboard Reports Sort Filters (4) Reset 25 of …" at bounding box center [475, 178] width 302 height 259
click at [364, 64] on div "Filters (4)" at bounding box center [367, 68] width 29 height 8
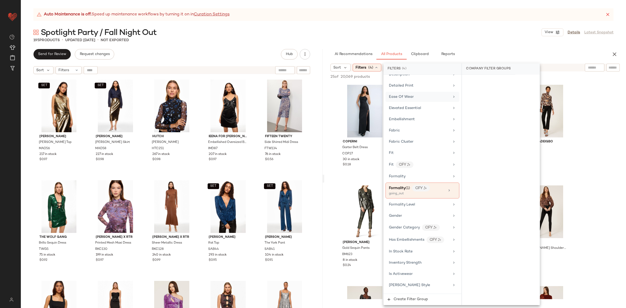
scroll to position [242, 0]
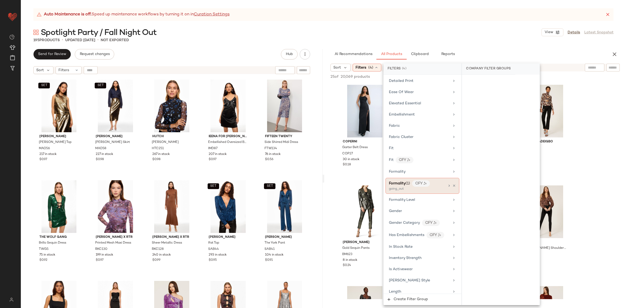
click at [406, 186] on div "Formality (1)" at bounding box center [399, 183] width 21 height 5
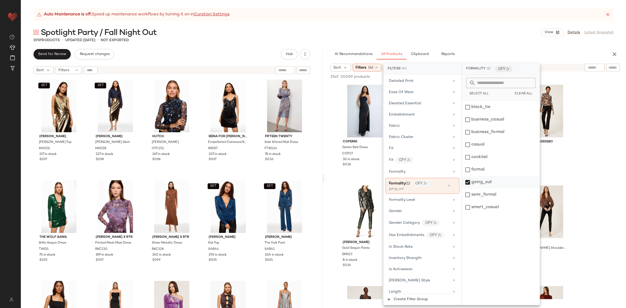
click at [496, 182] on div "going_out" at bounding box center [501, 182] width 78 height 13
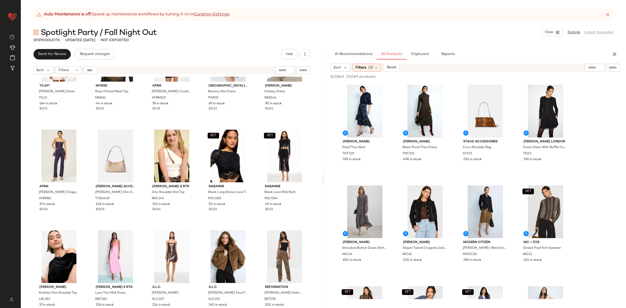
scroll to position [3685, 0]
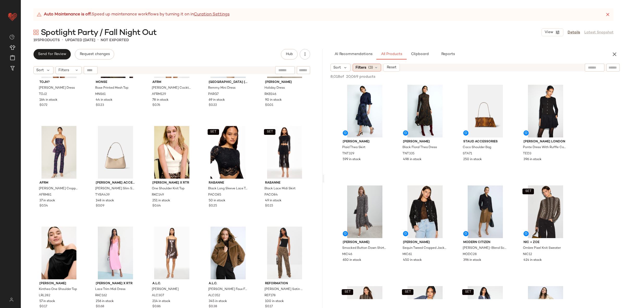
click at [365, 67] on span "Filters" at bounding box center [361, 67] width 11 height 5
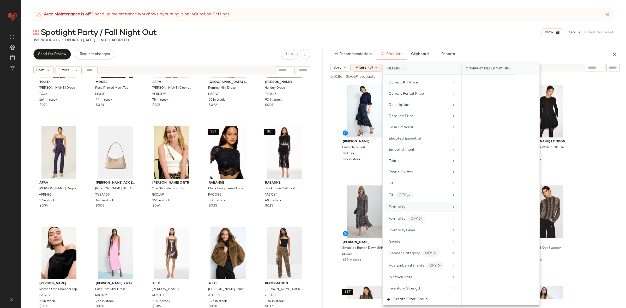
scroll to position [210, 0]
click at [412, 206] on div "Formality" at bounding box center [419, 203] width 61 height 5
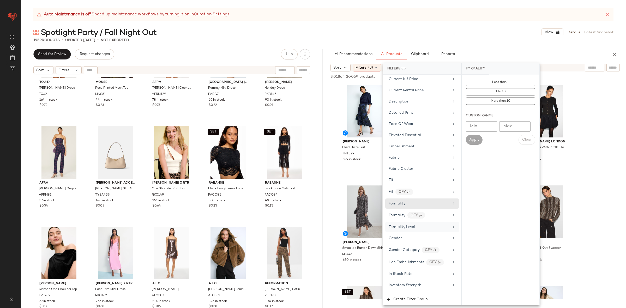
click at [392, 229] on span "Formality Level" at bounding box center [402, 227] width 26 height 4
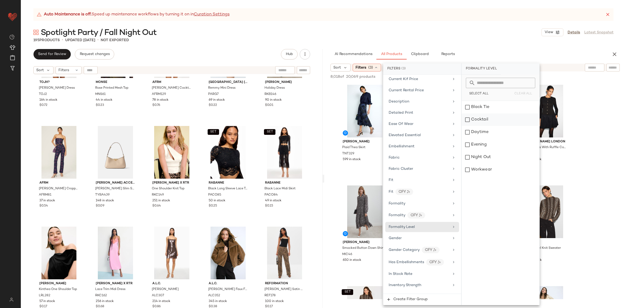
click at [497, 120] on div "Cocktail" at bounding box center [501, 120] width 78 height 13
click at [495, 153] on div "Night Out" at bounding box center [501, 157] width 78 height 13
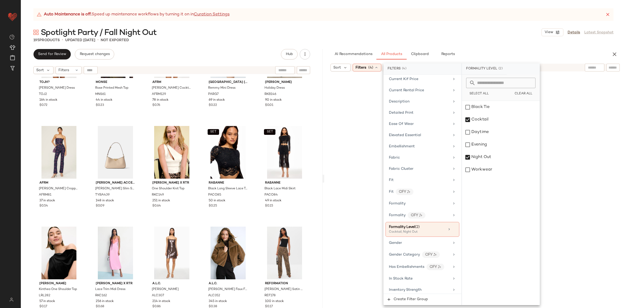
click at [606, 132] on div at bounding box center [475, 194] width 300 height 242
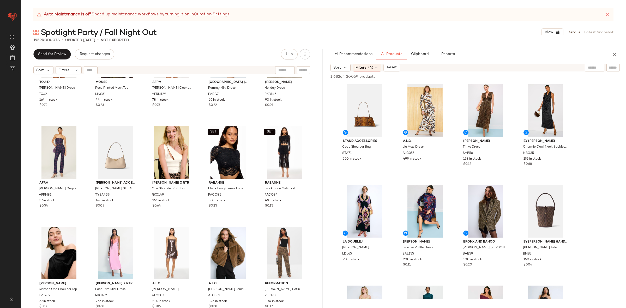
scroll to position [0, 0]
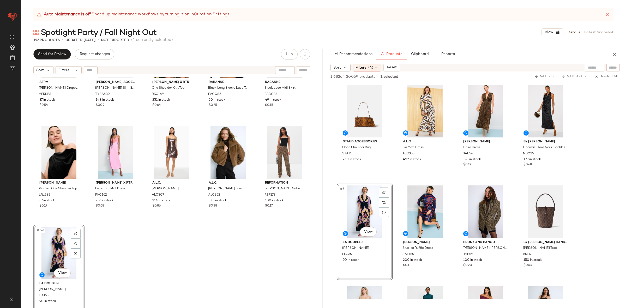
click at [208, 248] on div "AFRM [PERSON_NAME] Cropped Bustier AFRM81 37 in stock $0.54 [PERSON_NAME] Acces…" at bounding box center [172, 199] width 302 height 245
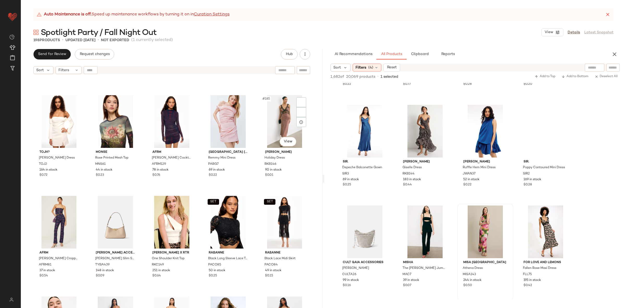
scroll to position [3620, 0]
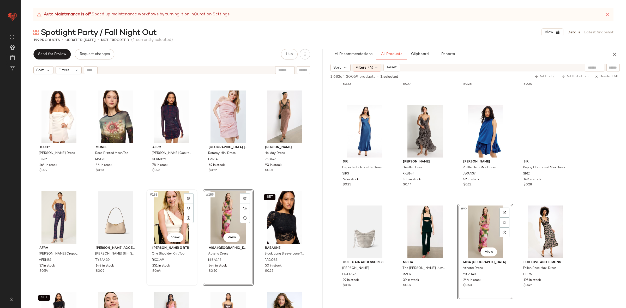
click at [168, 218] on div "#188 View" at bounding box center [172, 217] width 48 height 53
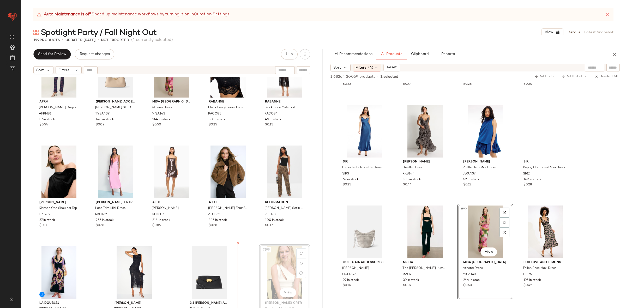
scroll to position [3767, 0]
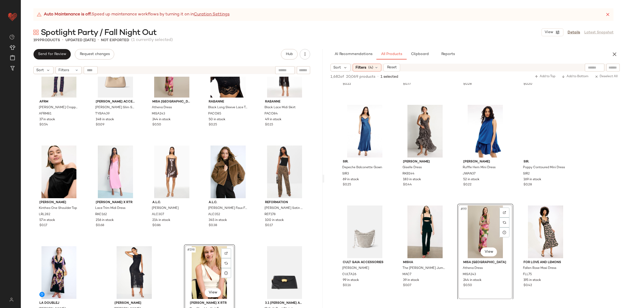
click at [170, 257] on div "AFRM [PERSON_NAME] Cropped Bustier AFRM81 37 in stock $0.54 [PERSON_NAME] Acces…" at bounding box center [172, 199] width 302 height 245
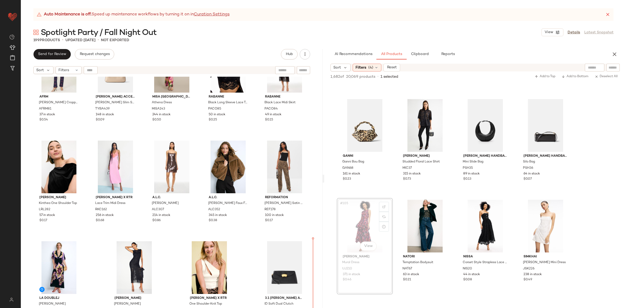
scroll to position [3774, 0]
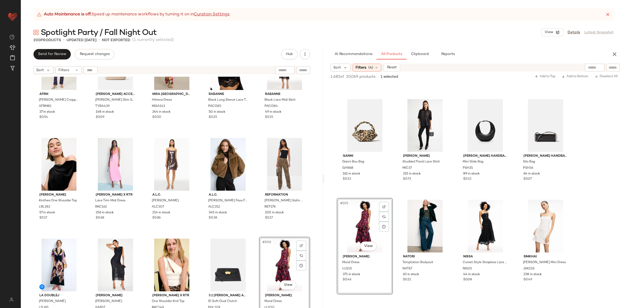
click at [266, 234] on div "AFRM [PERSON_NAME] Cropped Bustier AFRM81 37 in stock $0.54 [PERSON_NAME] Acces…" at bounding box center [172, 199] width 302 height 245
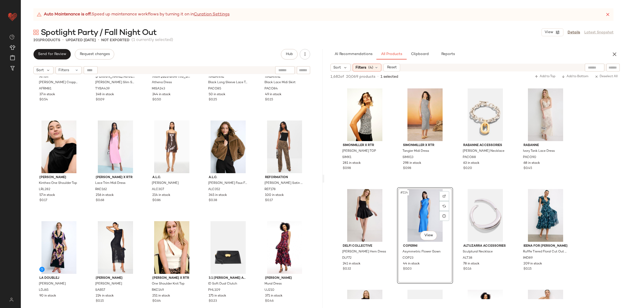
scroll to position [3887, 0]
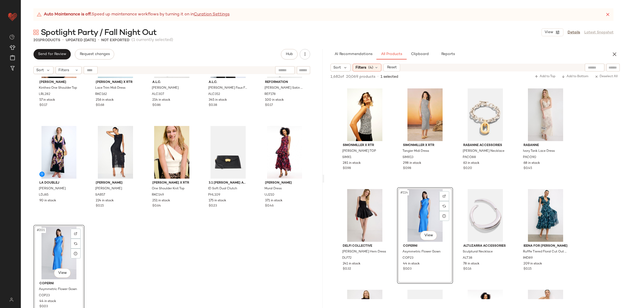
click at [225, 224] on div "[PERSON_NAME] One Shoulder Top LRL282 57 in stock $0.17 [PERSON_NAME] x RTR Lac…" at bounding box center [172, 199] width 302 height 245
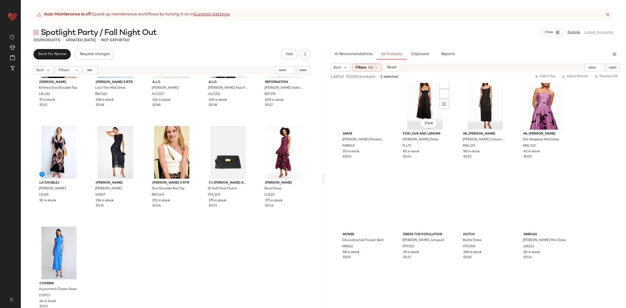
scroll to position [5651, 0]
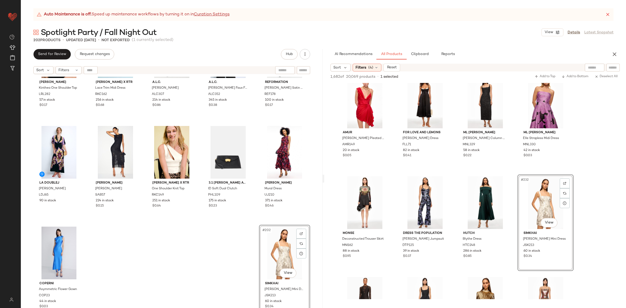
click at [108, 267] on div "[PERSON_NAME] One Shoulder Top LRL282 57 in stock $0.17 [PERSON_NAME] x RTR Lac…" at bounding box center [172, 199] width 302 height 245
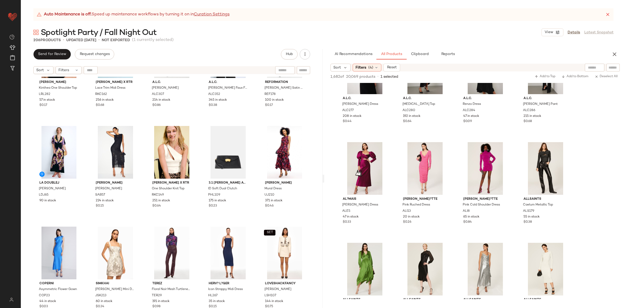
scroll to position [10118, 0]
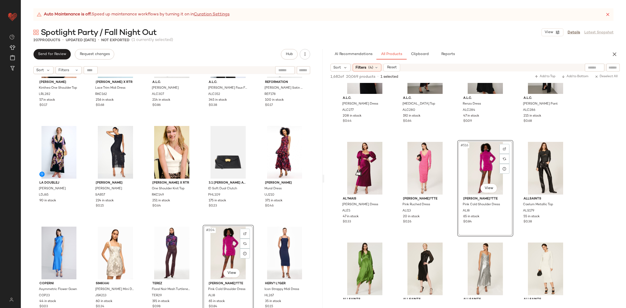
click at [253, 222] on div "[PERSON_NAME] One Shoulder Top LRL282 57 in stock $0.17 [PERSON_NAME] x RTR Lac…" at bounding box center [172, 199] width 302 height 245
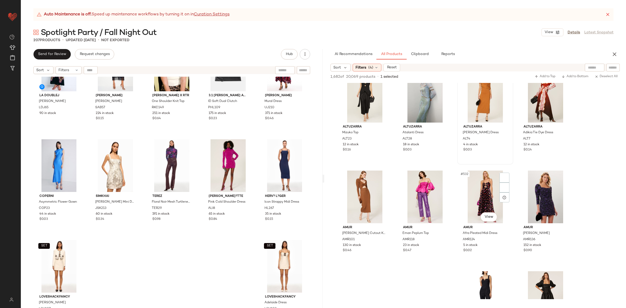
scroll to position [10504, 0]
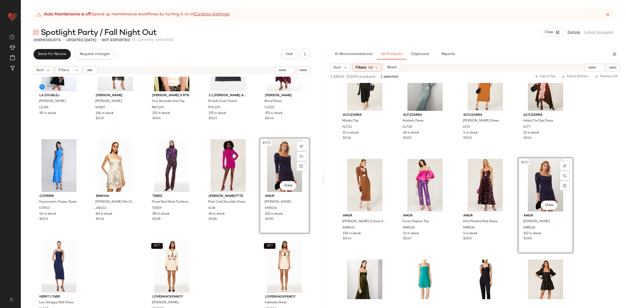
click at [239, 244] on div "La DoubleJ [PERSON_NAME] Dress LDJ65 90 in stock [PERSON_NAME] [PERSON_NAME] Dr…" at bounding box center [172, 199] width 302 height 245
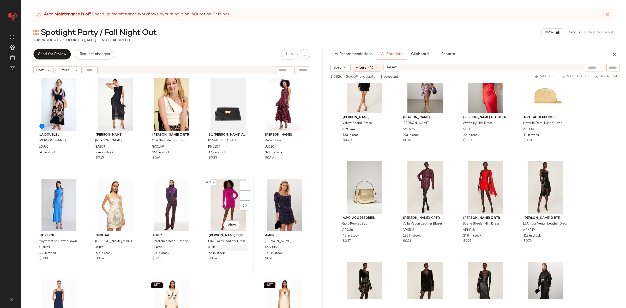
scroll to position [3988, 0]
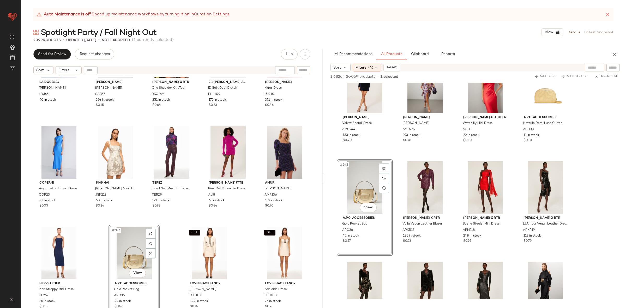
click at [179, 257] on div "La DoubleJ [PERSON_NAME] Dress LDJ65 90 in stock [PERSON_NAME] [PERSON_NAME] Dr…" at bounding box center [172, 199] width 302 height 245
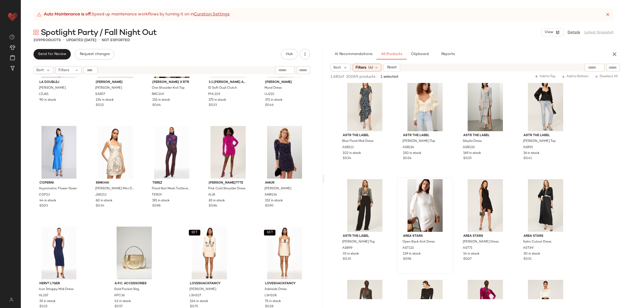
scroll to position [11187, 0]
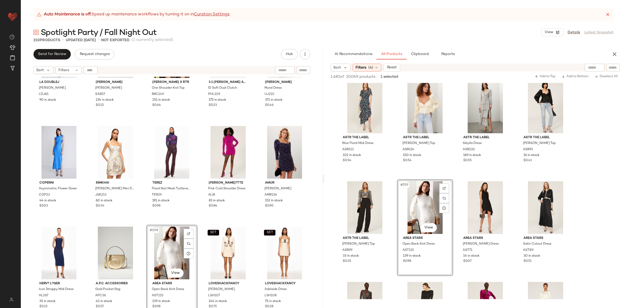
click at [198, 221] on div "La DoubleJ [PERSON_NAME] Dress LDJ65 90 in stock [PERSON_NAME] [PERSON_NAME] Dr…" at bounding box center [172, 199] width 302 height 245
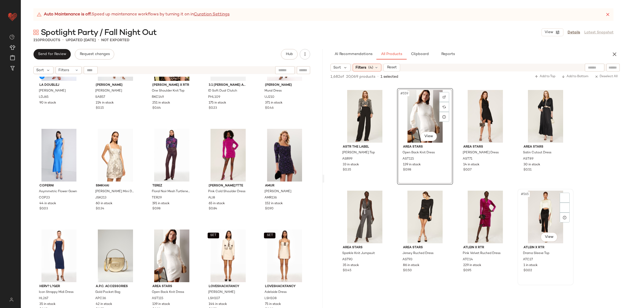
scroll to position [11293, 0]
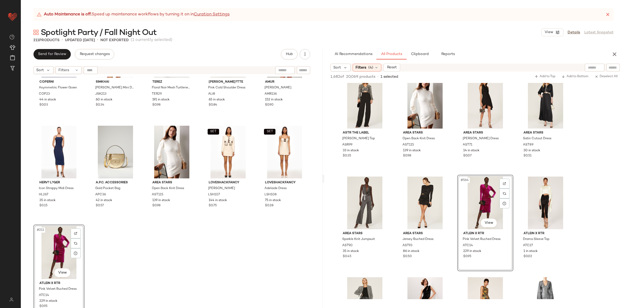
click at [163, 260] on div "Coperni Asymmetric Flower Gown COP23 44 in stock $0.03 [PERSON_NAME] Mini Dress…" at bounding box center [172, 199] width 302 height 245
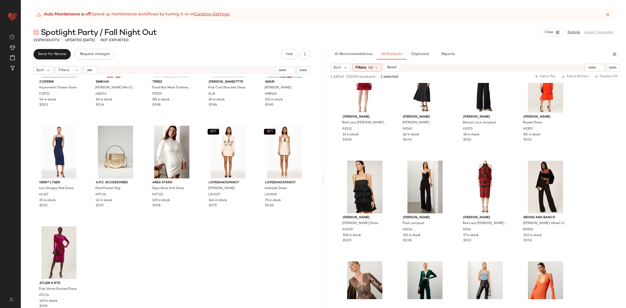
scroll to position [11653, 0]
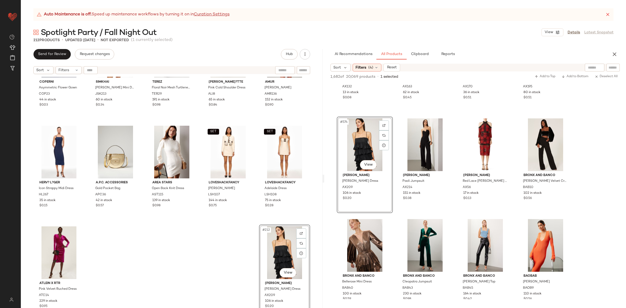
click at [129, 269] on div "Coperni Asymmetric Flower Gown COP23 44 in stock $0.03 [PERSON_NAME] Mini Dress…" at bounding box center [172, 199] width 302 height 245
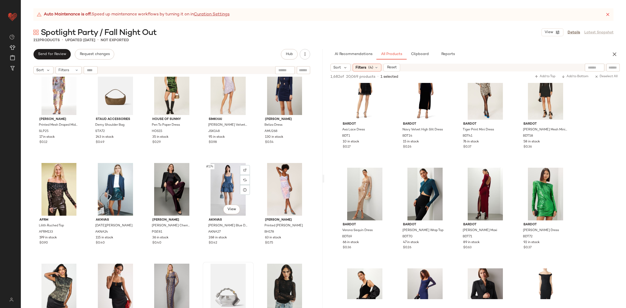
scroll to position [3342, 0]
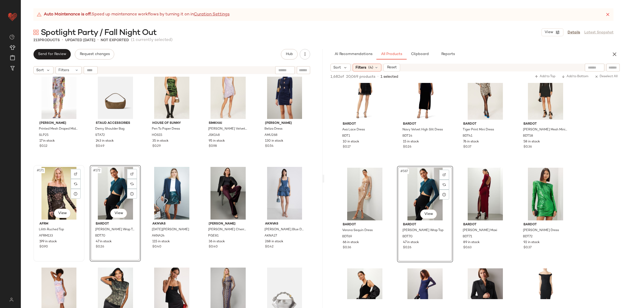
click at [53, 195] on div "#171 View" at bounding box center [59, 193] width 48 height 53
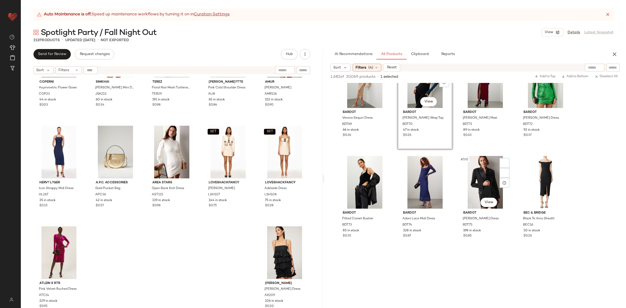
scroll to position [12064, 0]
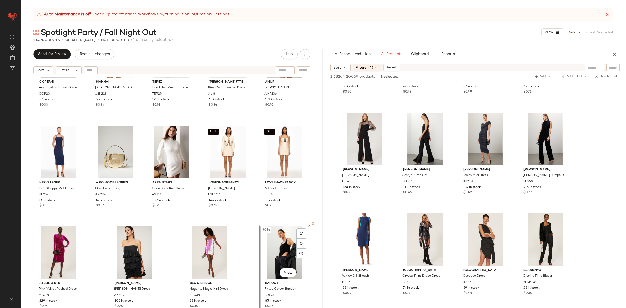
scroll to position [15588, 0]
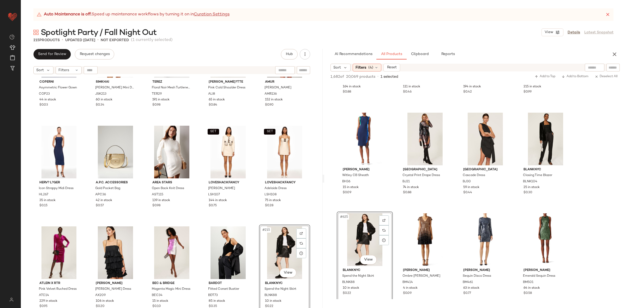
click at [248, 222] on div "Coperni Asymmetric Flower Gown COP23 44 in stock $0.03 [PERSON_NAME] Mini Dress…" at bounding box center [172, 199] width 302 height 245
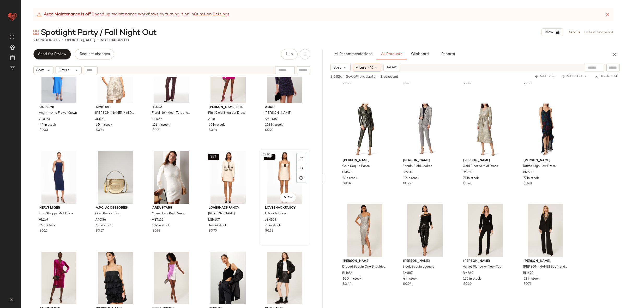
scroll to position [4064, 0]
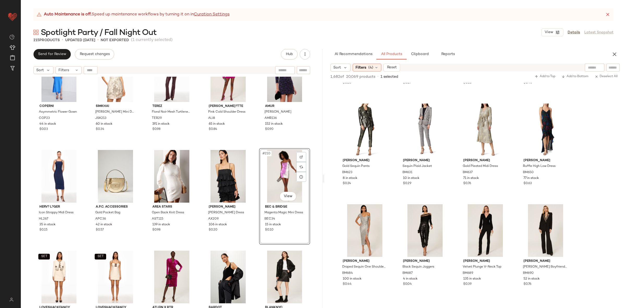
click at [251, 247] on div "Coperni Asymmetric Flower Gown COP23 44 in stock $0.03 [PERSON_NAME] Mini Dress…" at bounding box center [172, 199] width 302 height 245
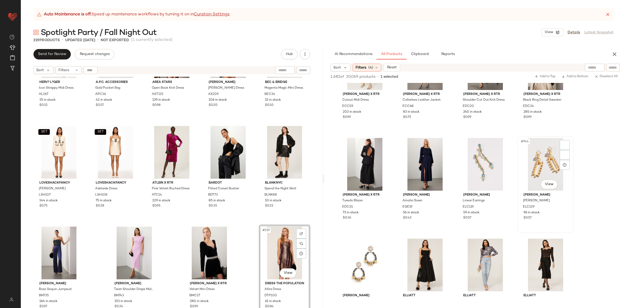
scroll to position [18586, 0]
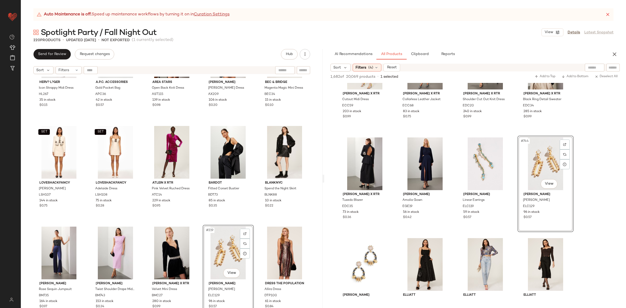
click at [255, 223] on div "Herv? L?ger Icon Strappy Midi Dress HL267 35 in stock $0.15 A.P.C. Accessories …" at bounding box center [172, 199] width 302 height 245
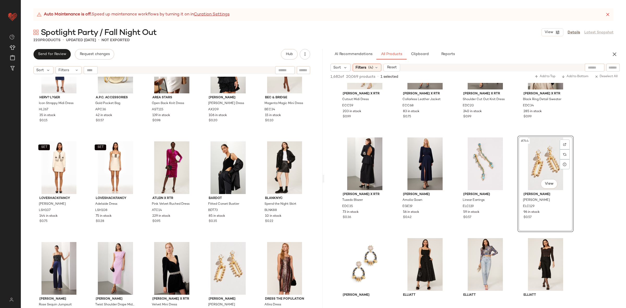
scroll to position [4189, 0]
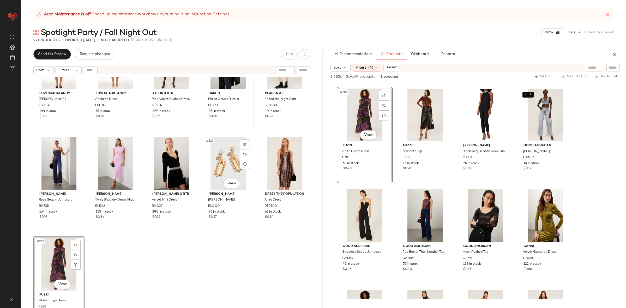
scroll to position [4290, 0]
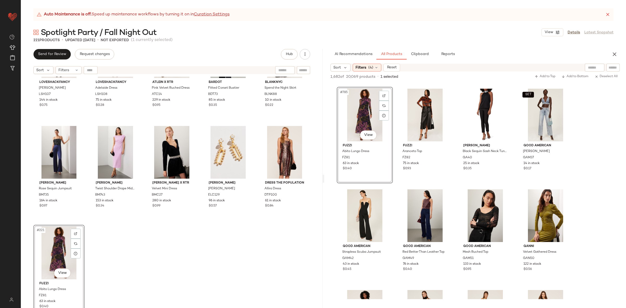
click at [172, 251] on div "SET LoveShackFancy Talika Jacket LSH107 144 in stock $0.75 SET LoveShackFancy A…" at bounding box center [172, 199] width 302 height 245
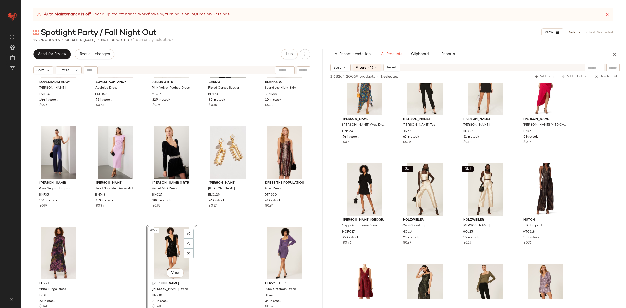
click at [231, 247] on div "SET LoveShackFancy Talika Jacket LSH107 144 in stock $0.75 SET LoveShackFancy A…" at bounding box center [172, 199] width 302 height 245
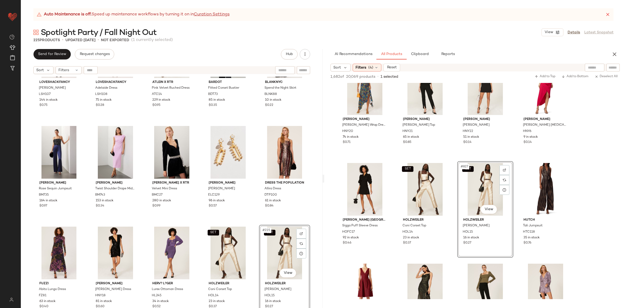
click at [250, 221] on div "SET LoveShackFancy Talika Jacket LSH107 144 in stock $0.75 SET LoveShackFancy A…" at bounding box center [172, 199] width 302 height 245
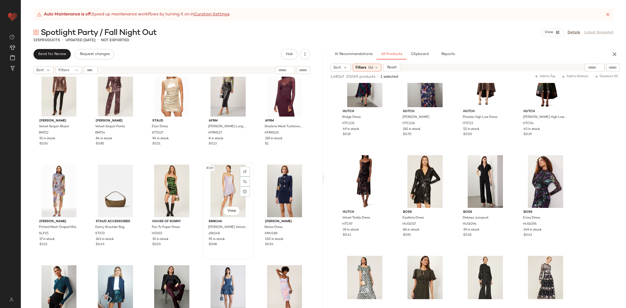
scroll to position [3262, 0]
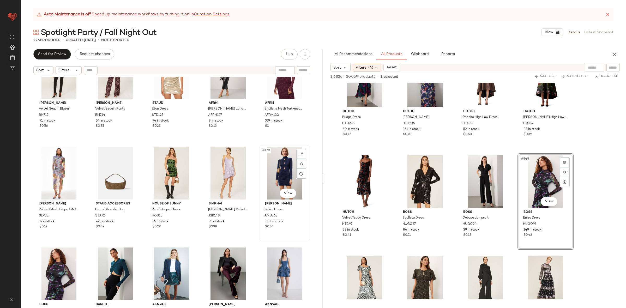
click at [276, 174] on div "#170 View" at bounding box center [285, 173] width 48 height 53
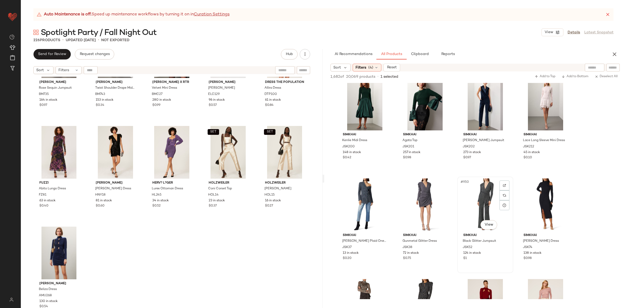
scroll to position [22686, 0]
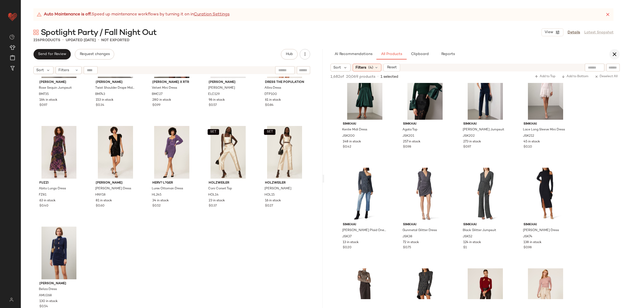
click at [613, 51] on button "button" at bounding box center [615, 54] width 10 height 10
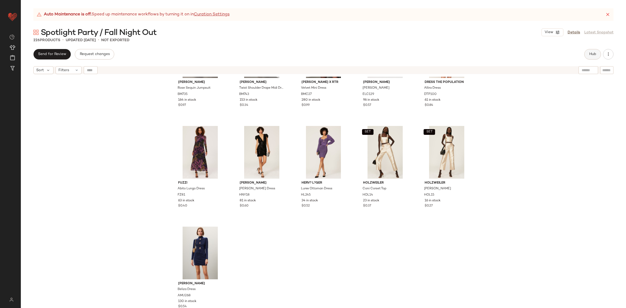
click at [593, 54] on span "Hub" at bounding box center [592, 54] width 7 height 4
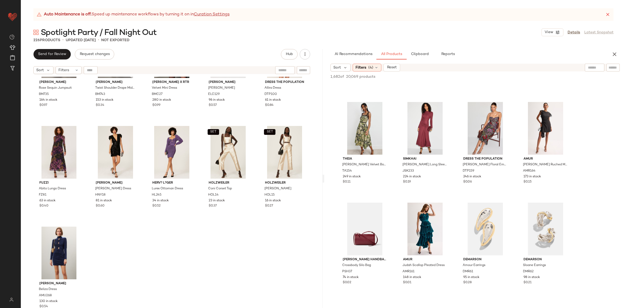
scroll to position [629, 0]
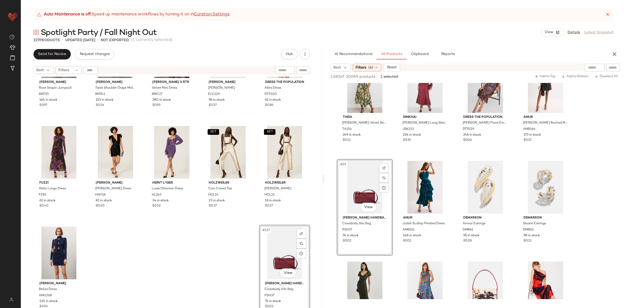
click at [103, 254] on div "[PERSON_NAME] [PERSON_NAME] Sequin Jumpsuit BM735 164 in stock $0.97 [PERSON_NA…" at bounding box center [172, 199] width 302 height 245
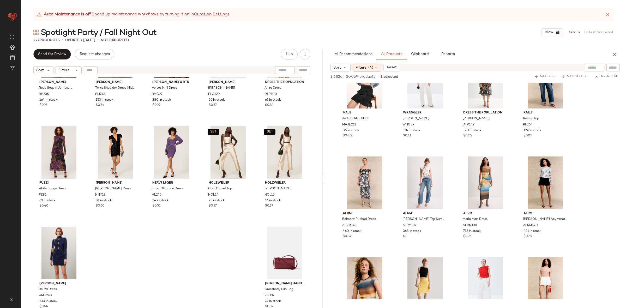
scroll to position [1238, 0]
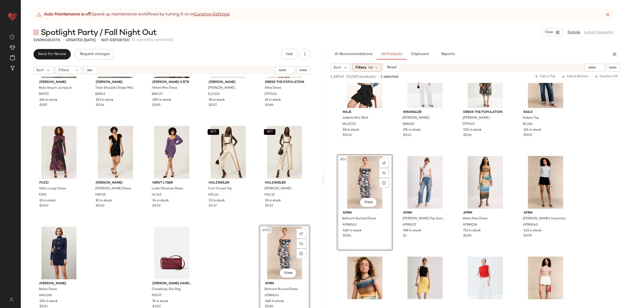
click at [219, 259] on div "[PERSON_NAME] [PERSON_NAME] Sequin Jumpsuit BM735 164 in stock $0.97 [PERSON_NA…" at bounding box center [172, 199] width 302 height 245
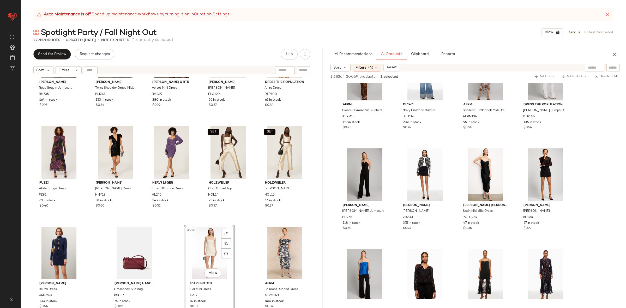
scroll to position [3060, 0]
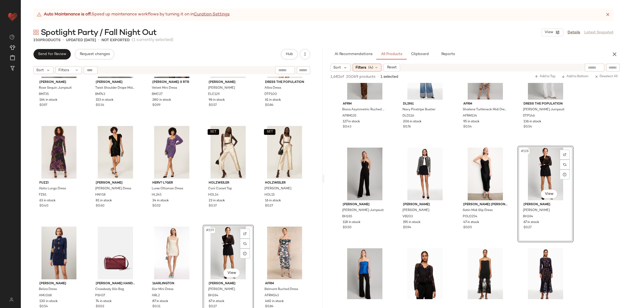
click at [256, 221] on div "[PERSON_NAME] [PERSON_NAME] Sequin Jumpsuit BM735 164 in stock $0.97 [PERSON_NA…" at bounding box center [172, 199] width 302 height 245
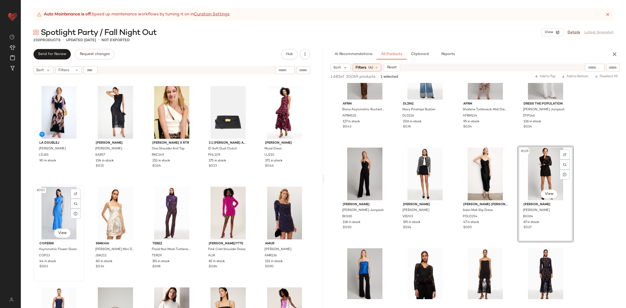
click at [42, 221] on div "#201 View" at bounding box center [59, 213] width 48 height 53
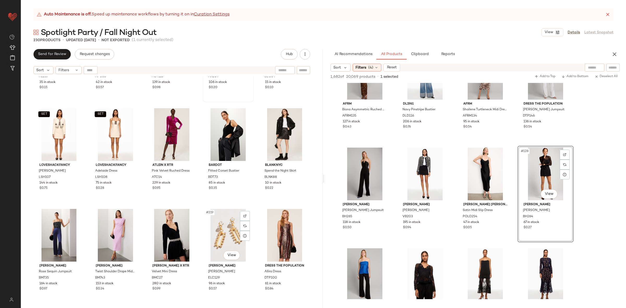
scroll to position [4391, 0]
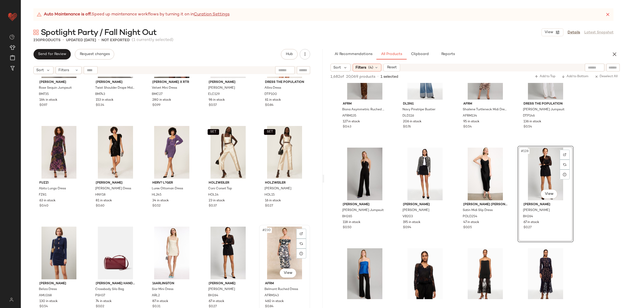
click at [282, 244] on div "#230 View" at bounding box center [285, 253] width 48 height 53
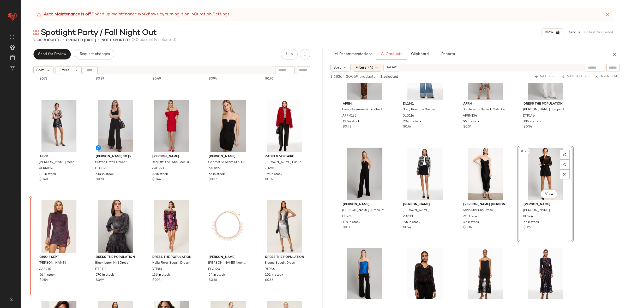
scroll to position [2606, 0]
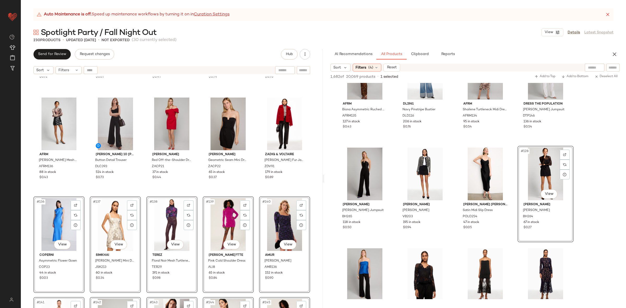
click at [86, 193] on div "[PERSON_NAME] Pink Paillette Mini Dress BM761 259 in stock $0.72 [PERSON_NAME] …" at bounding box center [172, 199] width 302 height 245
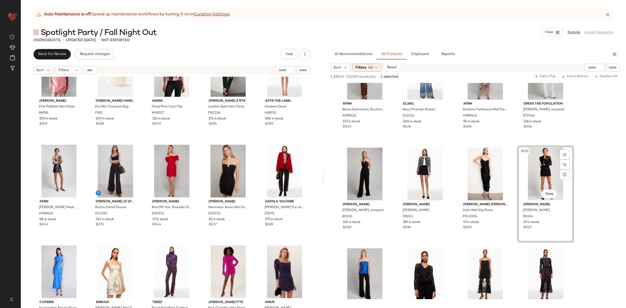
scroll to position [2570, 0]
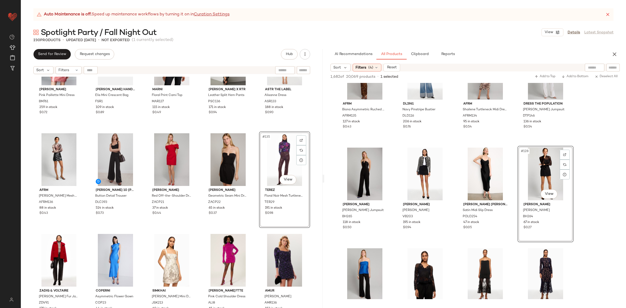
click at [256, 236] on div "[PERSON_NAME] Pink Paillette Mini Dress BM761 259 in stock $0.72 [PERSON_NAME] …" at bounding box center [172, 199] width 302 height 245
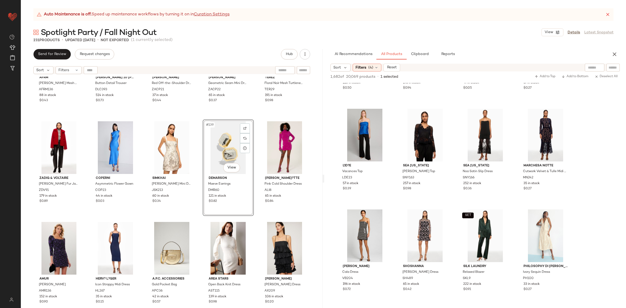
scroll to position [2684, 0]
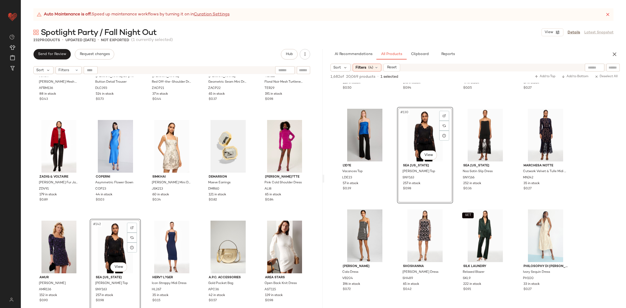
click at [144, 220] on div "AFRM [PERSON_NAME] Mesh Top AFRM136 88 in stock $0.43 [PERSON_NAME] 10 [PERSON_…" at bounding box center [172, 199] width 302 height 245
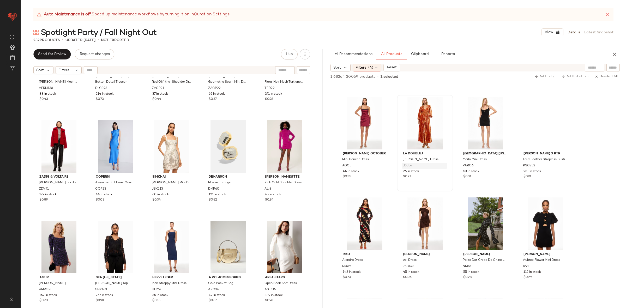
scroll to position [6324, 0]
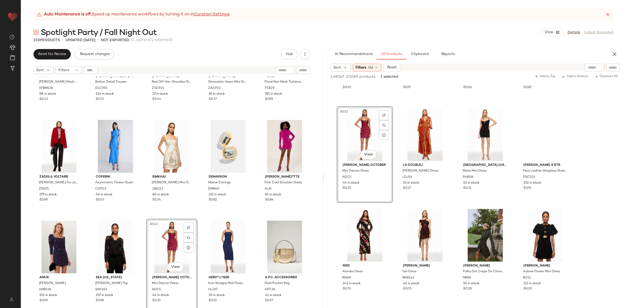
click at [194, 218] on div "AFRM [PERSON_NAME] Mesh Top AFRM136 88 in stock $0.43 [PERSON_NAME] 10 [PERSON_…" at bounding box center [172, 199] width 302 height 245
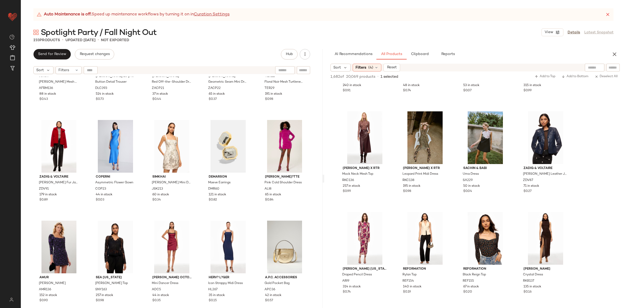
scroll to position [6725, 0]
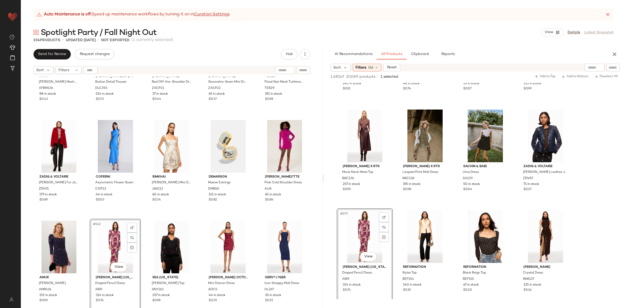
click at [141, 218] on div "AFRM [PERSON_NAME] Mesh Top AFRM136 88 in stock $0.43 [PERSON_NAME] 10 [PERSON_…" at bounding box center [172, 199] width 302 height 245
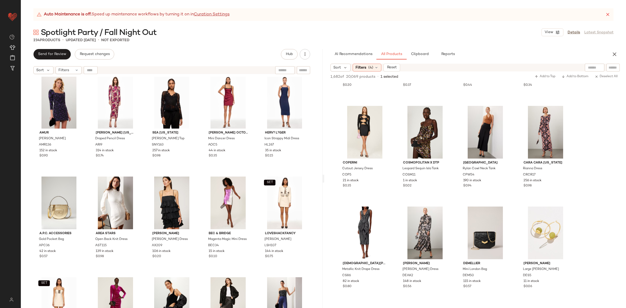
scroll to position [0, 0]
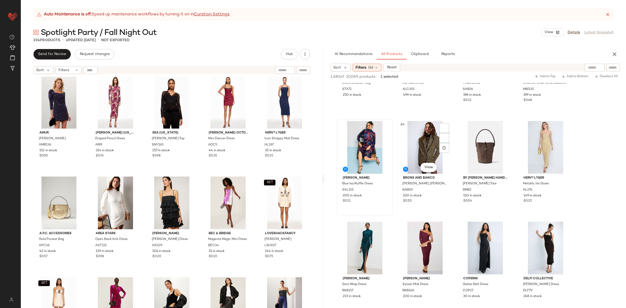
scroll to position [64, 0]
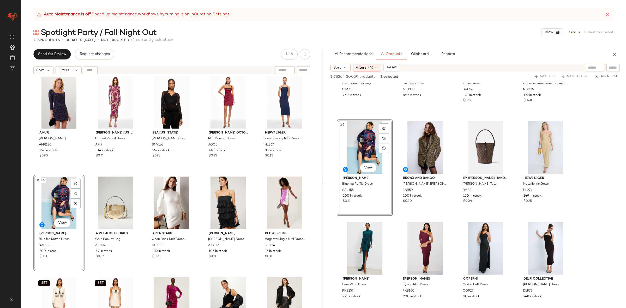
click at [88, 172] on div "Zadig & Voltaire Fred Faux Fur Jacket ZDV91 179 in stock $0.89 Coperni Asymmetr…" at bounding box center [172, 199] width 302 height 245
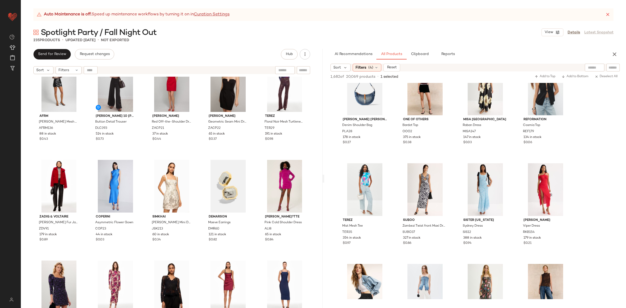
scroll to position [1028, 0]
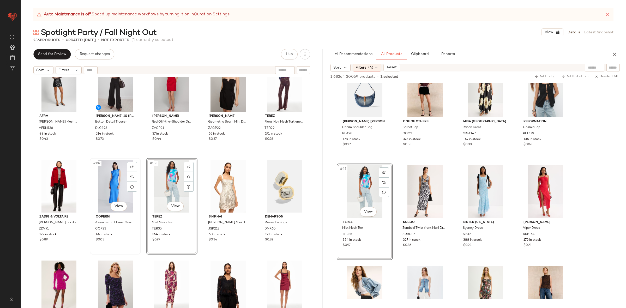
click at [114, 186] on div "#137 View" at bounding box center [116, 186] width 48 height 53
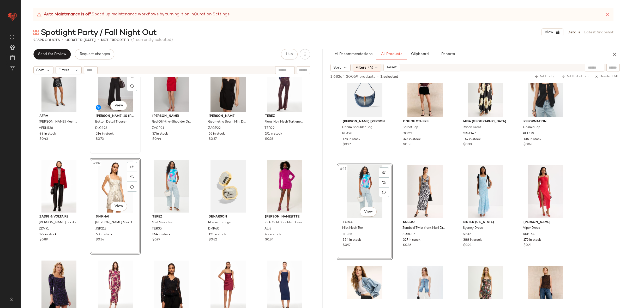
click at [90, 151] on div "#132 View Derek Lam 10 Crosby x RTR Button Detail Trouser DLC393 514 in stock $…" at bounding box center [115, 106] width 50 height 96
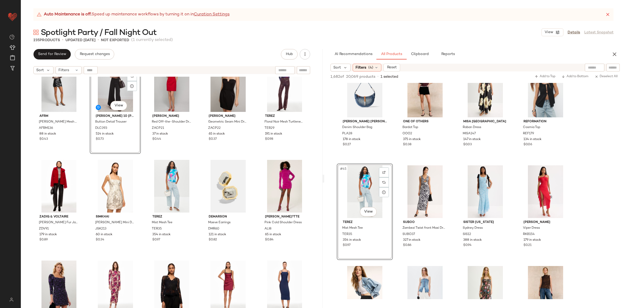
click at [200, 156] on div "AFRM Zadie Turtleneck Mesh Top AFRM136 88 in stock $0.43 #132 View Derek Lam 10…" at bounding box center [172, 199] width 302 height 245
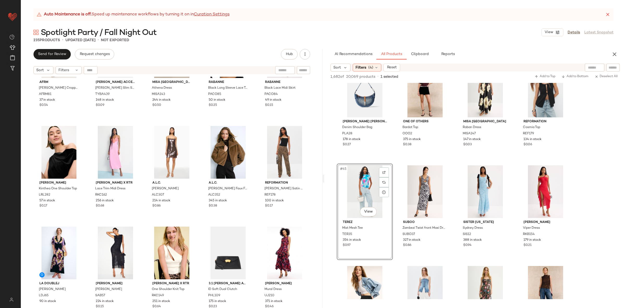
scroll to position [4491, 0]
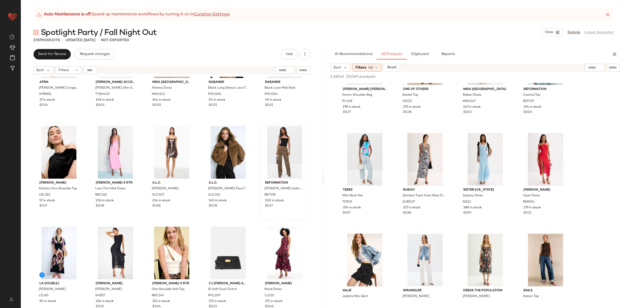
scroll to position [1070, 0]
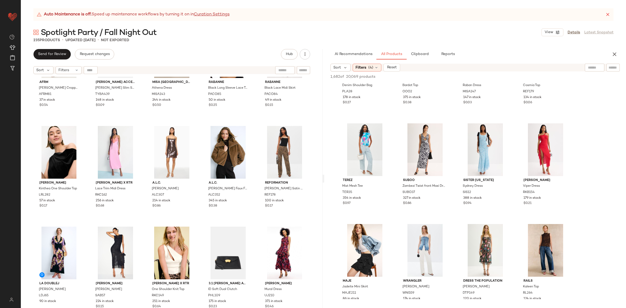
click at [608, 16] on icon at bounding box center [608, 14] width 5 height 5
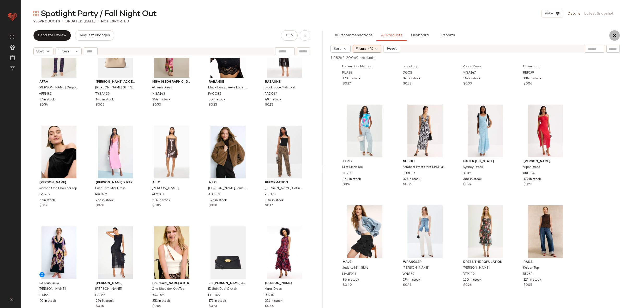
click at [617, 37] on icon "button" at bounding box center [615, 35] width 6 height 6
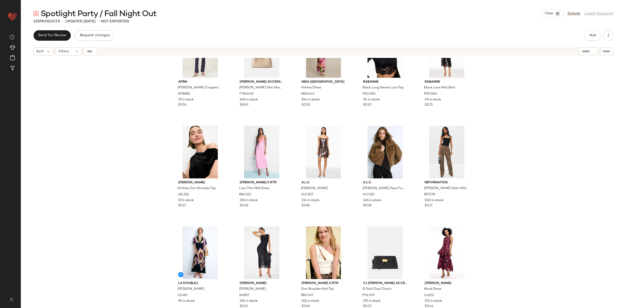
click at [594, 109] on div "AFRM Braxton Cropped Bustier AFRM81 37 in stock $0.54 Tory Burch Accessories El…" at bounding box center [324, 189] width 606 height 263
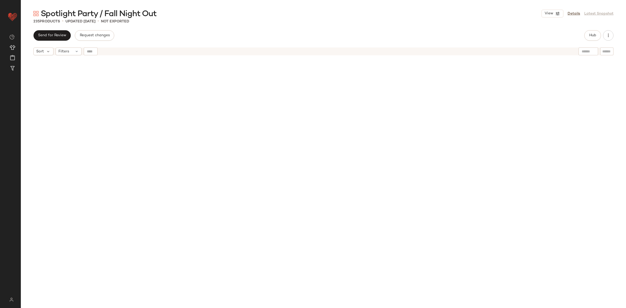
scroll to position [0, 0]
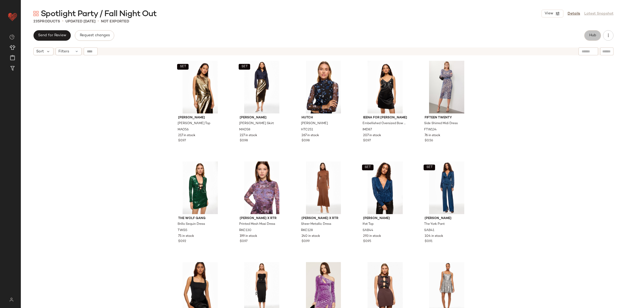
click at [592, 35] on span "Hub" at bounding box center [592, 35] width 7 height 4
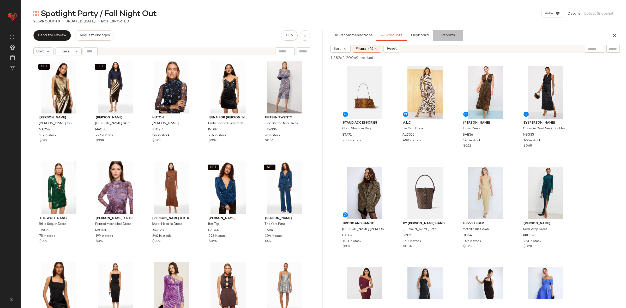
click at [443, 38] on button "Reports" at bounding box center [448, 35] width 30 height 10
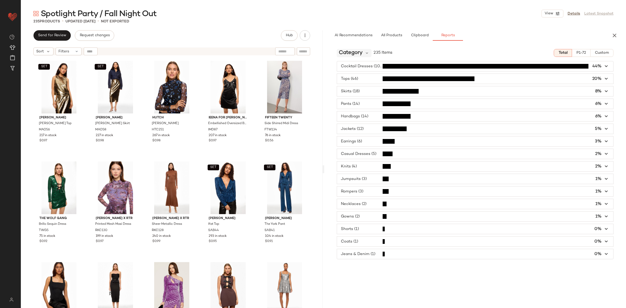
click at [359, 52] on span "Category" at bounding box center [351, 53] width 24 height 8
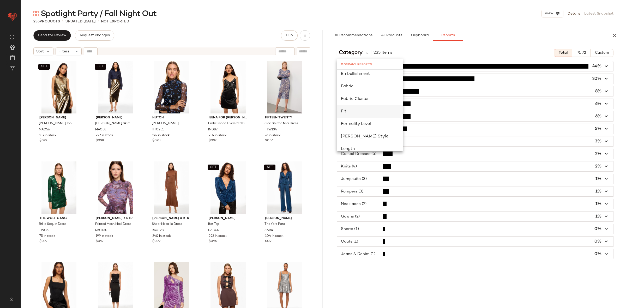
scroll to position [149, 0]
click at [366, 118] on span "Formality Level" at bounding box center [356, 117] width 30 height 4
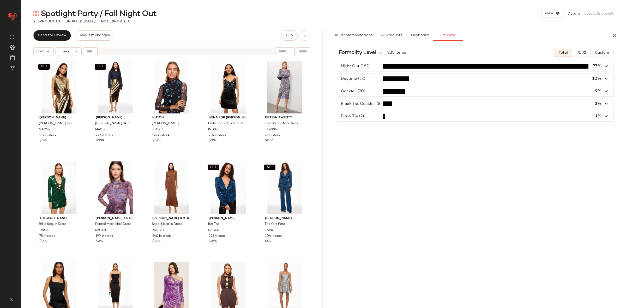
click at [376, 103] on span "button" at bounding box center [475, 104] width 276 height 10
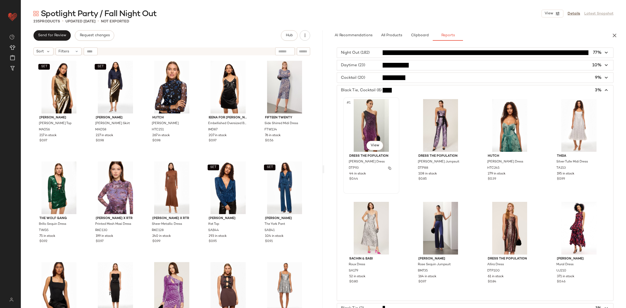
scroll to position [13, 0]
click at [377, 89] on span "button" at bounding box center [475, 91] width 276 height 10
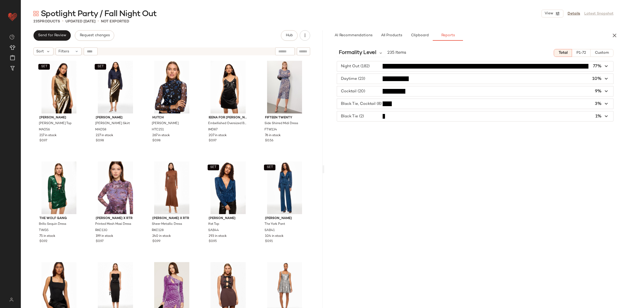
click at [376, 118] on span "button" at bounding box center [475, 116] width 276 height 10
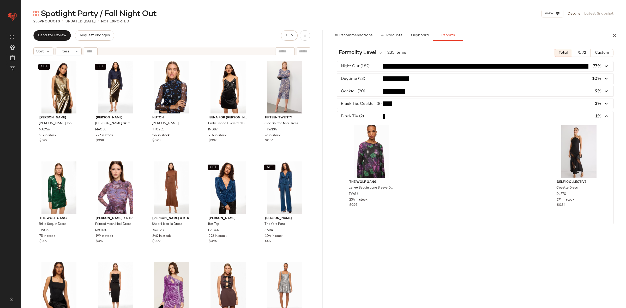
click at [369, 123] on div "The Wolf Gang Lenee Sequin Long Sleeve Dress TWG6 234 in stock $0.95 DELFI Coll…" at bounding box center [475, 172] width 276 height 103
click at [367, 117] on span "button" at bounding box center [475, 116] width 276 height 10
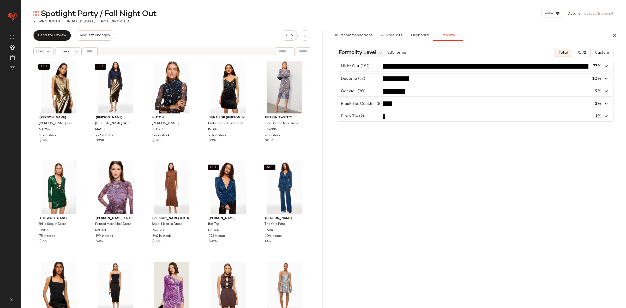
click at [368, 51] on span "Formality Level" at bounding box center [358, 53] width 38 height 8
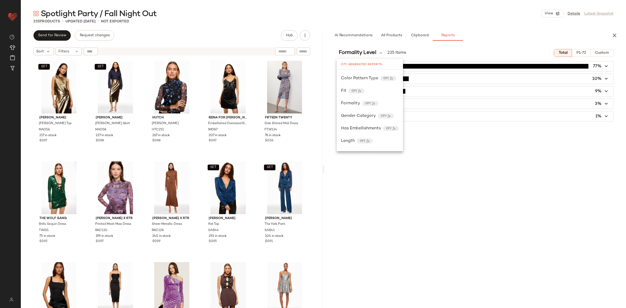
scroll to position [474, 0]
click at [352, 106] on span "Formality" at bounding box center [350, 104] width 19 height 6
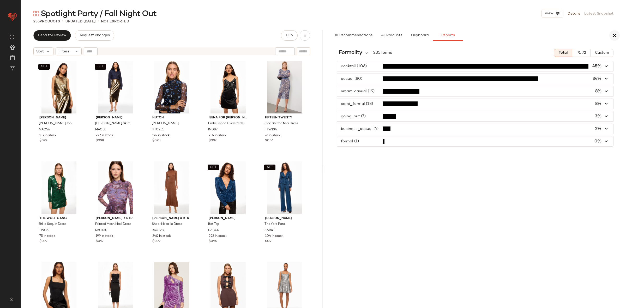
click at [614, 37] on icon "button" at bounding box center [615, 35] width 6 height 6
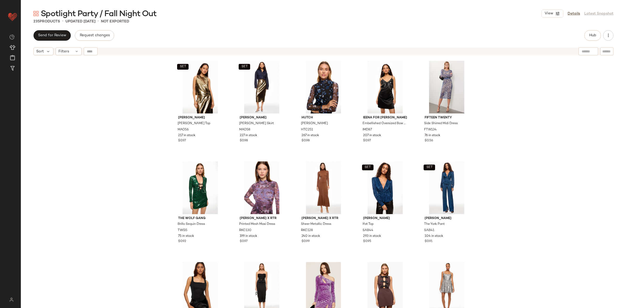
click at [554, 167] on div "SET [PERSON_NAME] Top MAO56 217 in stock $0.97 SET [PERSON_NAME] Skirt MAO58 22…" at bounding box center [324, 189] width 606 height 263
click at [61, 182] on span "Open in Split View" at bounding box center [88, 183] width 61 height 4
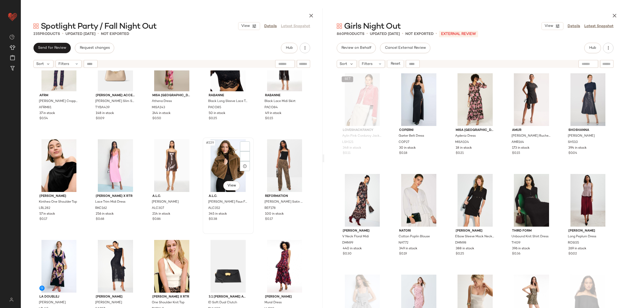
scroll to position [4473, 0]
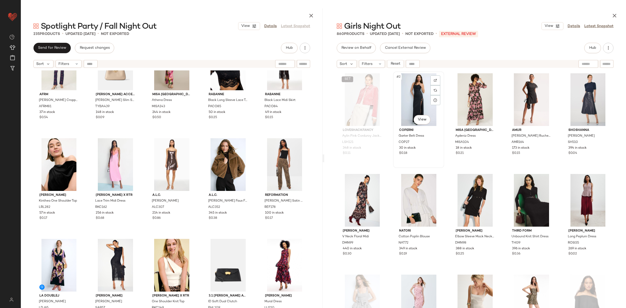
click at [421, 93] on div "#2 View" at bounding box center [419, 99] width 48 height 53
click at [357, 189] on div "#6 View" at bounding box center [363, 200] width 48 height 53
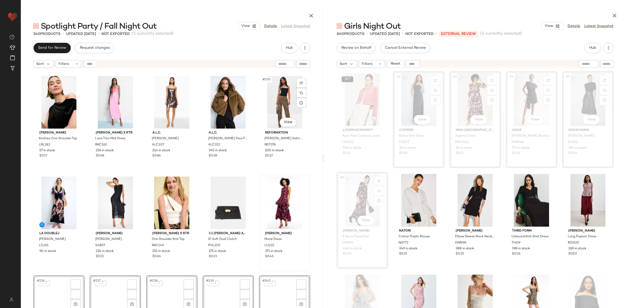
scroll to position [4574, 0]
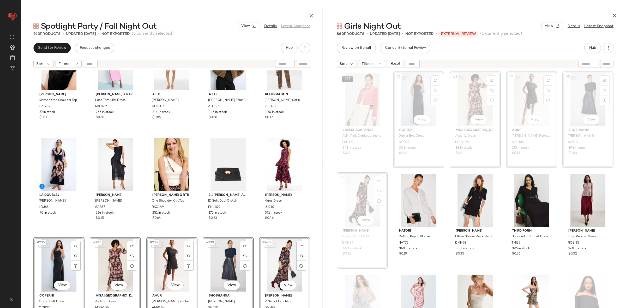
click at [252, 239] on div "Lauren Ralph Lauren Kinthea One Shoulder Top LRL282 57 in stock $0.17 Ronny Kob…" at bounding box center [172, 201] width 302 height 263
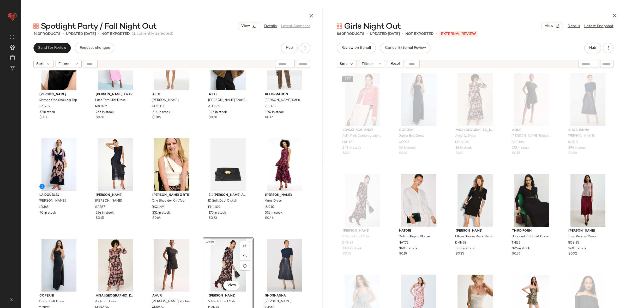
click at [194, 237] on div "AMUR Zina Ruched Mini Dress AMR164 173 in stock $0.15" at bounding box center [171, 285] width 51 height 97
click at [407, 203] on div "#7 View" at bounding box center [419, 200] width 48 height 53
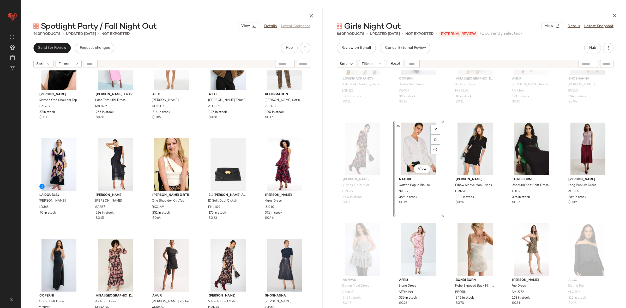
scroll to position [60, 0]
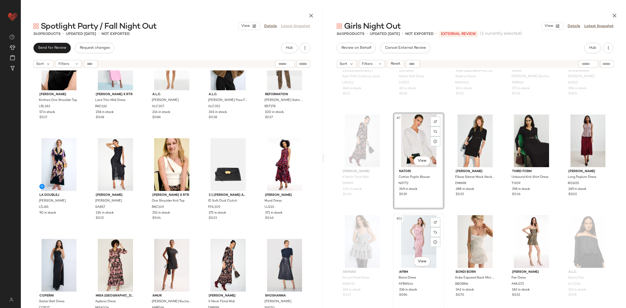
click at [422, 226] on div "#12 View" at bounding box center [419, 241] width 48 height 53
click at [455, 227] on div "#13 View" at bounding box center [476, 241] width 48 height 53
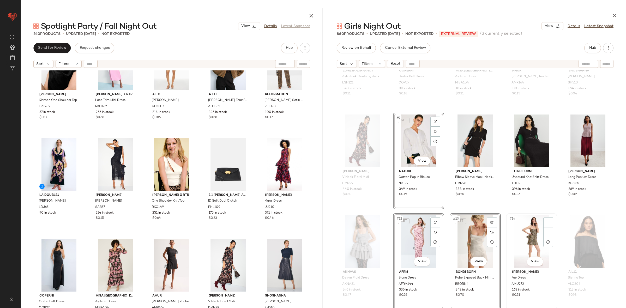
click at [511, 232] on div "#14 View" at bounding box center [532, 241] width 48 height 53
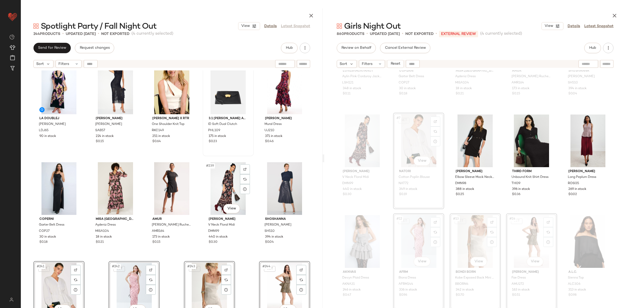
scroll to position [4674, 0]
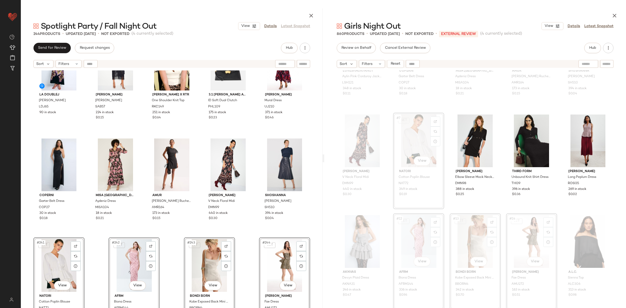
click at [255, 248] on div "La DoubleJ Marleen Dress LDJ65 90 in stock Sabina Musayev Tullio Dress SAB57 22…" at bounding box center [172, 201] width 302 height 263
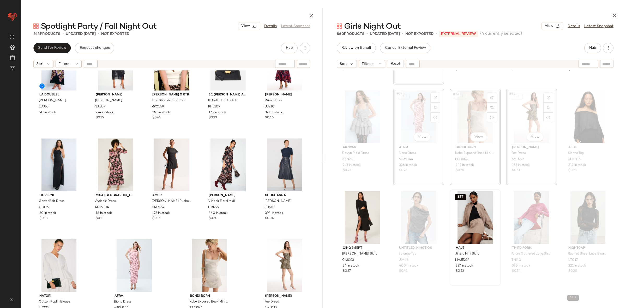
scroll to position [191, 0]
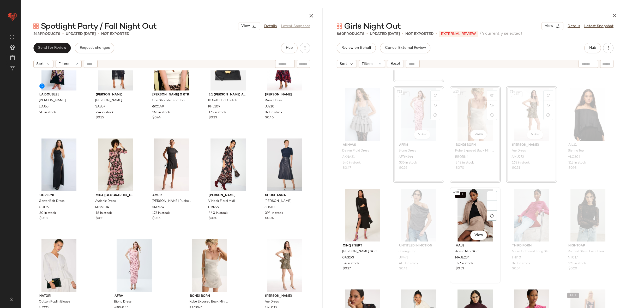
click at [499, 189] on div "SET #18 View Maje Jinera Mini Skirt MAJE234 397 in stock $0.53" at bounding box center [475, 236] width 50 height 96
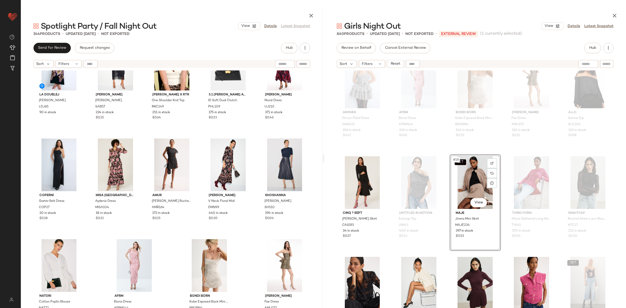
click at [503, 215] on div "AKNVAS Devyn Plaid Dress AKNA31 246 in stock $0.47 AFRM Biona Dress AFRM144 336…" at bounding box center [475, 201] width 302 height 263
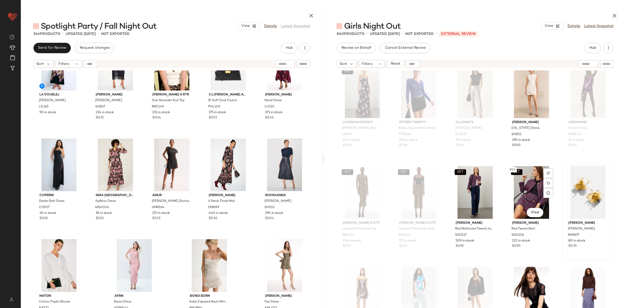
scroll to position [524, 0]
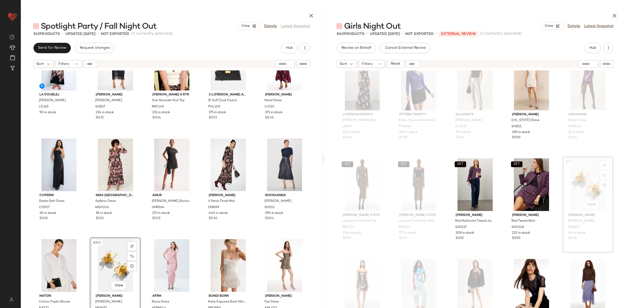
click at [139, 235] on div "La DoubleJ Marleen Dress LDJ65 90 in stock Sabina Musayev Tullio Dress SAB57 22…" at bounding box center [172, 201] width 302 height 263
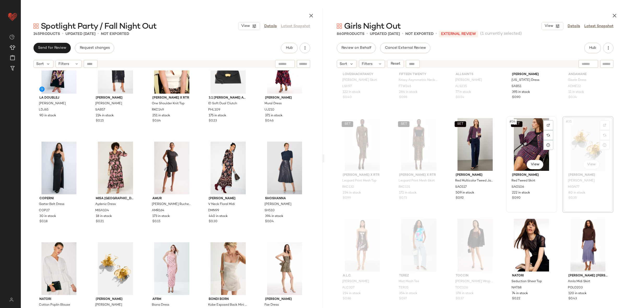
scroll to position [563, 0]
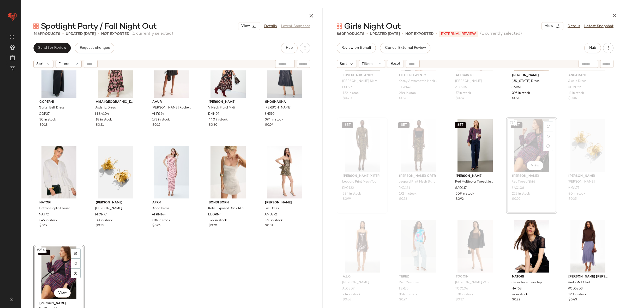
scroll to position [4775, 0]
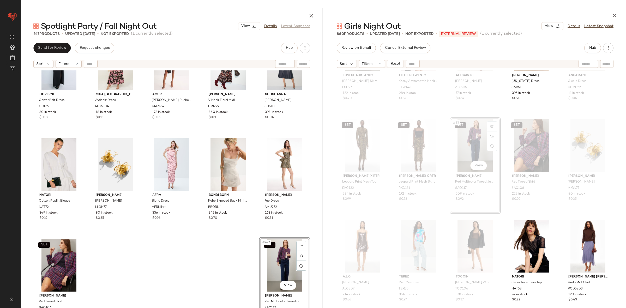
click at [132, 270] on div "Coperni Garter Belt Dress COP27 30 in stock $0.18 MISA Los Angeles Aydeniz Dres…" at bounding box center [172, 201] width 302 height 263
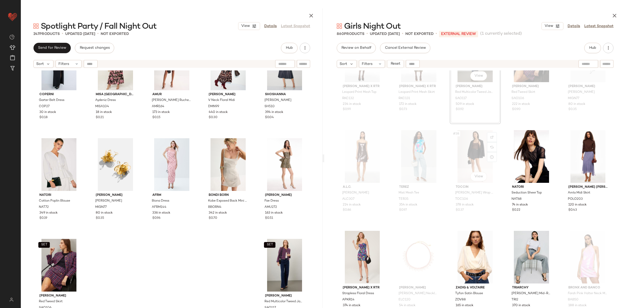
scroll to position [672, 0]
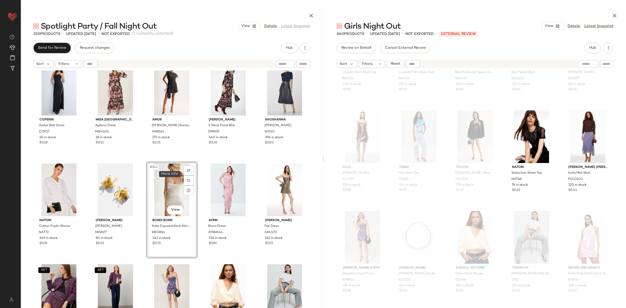
scroll to position [4735, 0]
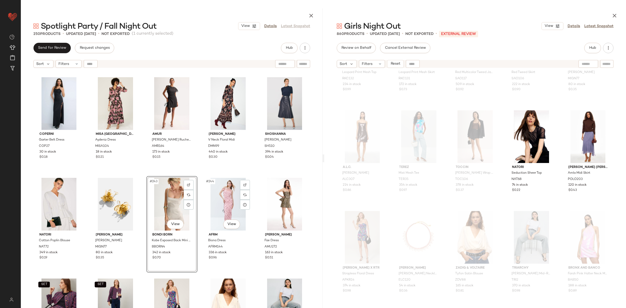
click at [203, 177] on div "#244 View AFRM Biona Dress AFRM144 336 in stock $0.96" at bounding box center [228, 224] width 51 height 97
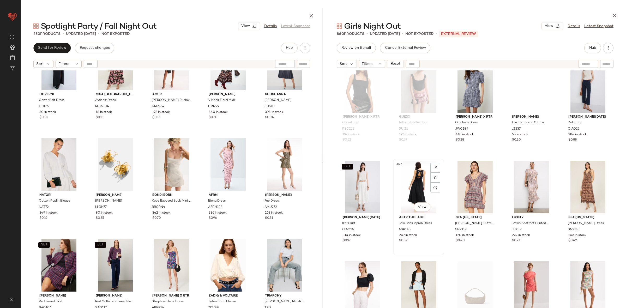
scroll to position [1426, 0]
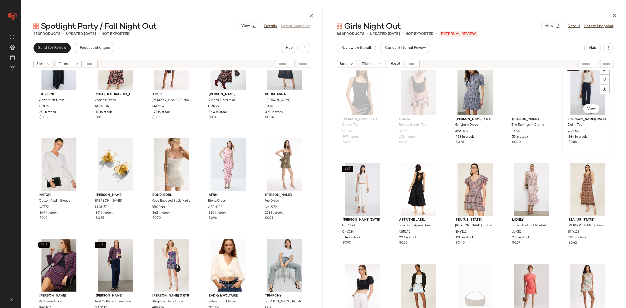
click at [579, 97] on div "SET #75 View" at bounding box center [589, 88] width 48 height 53
click at [518, 194] on div "#79 View" at bounding box center [532, 189] width 48 height 53
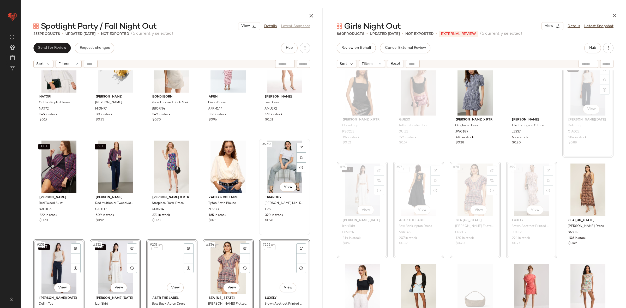
scroll to position [4876, 0]
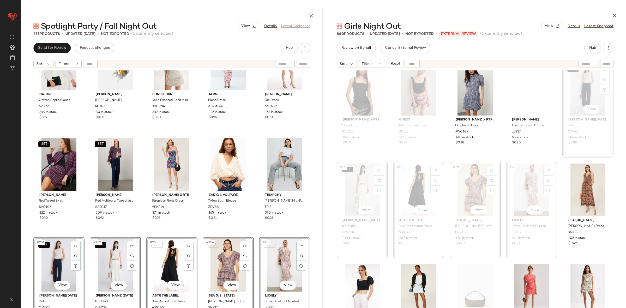
click at [256, 234] on div "Natori Cotton Poplin Blouse NAT72 349 in stock $0.19 Mignonne Gavigan Carmine E…" at bounding box center [172, 201] width 302 height 263
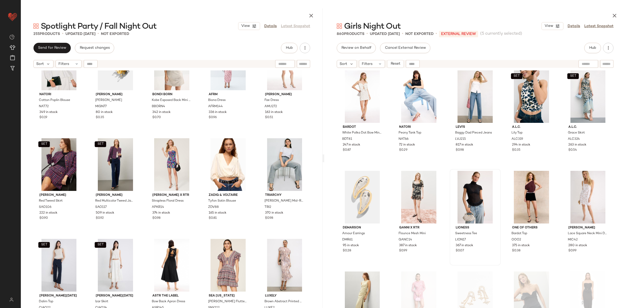
scroll to position [915, 0]
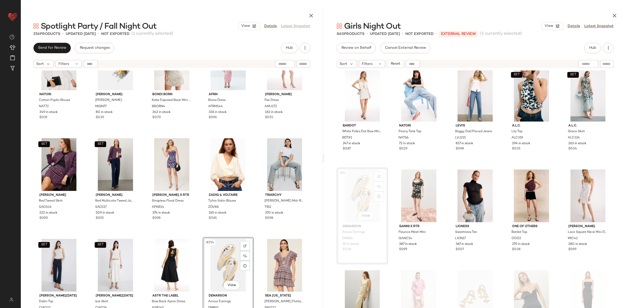
click at [201, 236] on div "Natori Cotton Poplin Blouse NAT72 349 in stock $0.19 Mignonne Gavigan Carmine E…" at bounding box center [172, 201] width 302 height 263
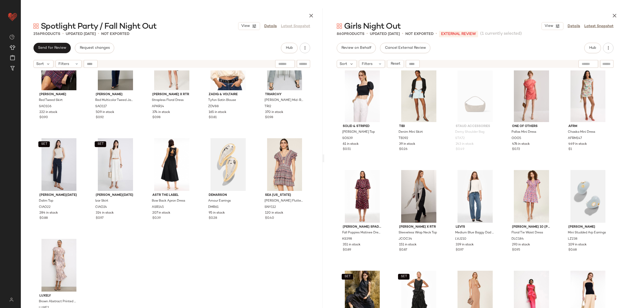
scroll to position [1616, 0]
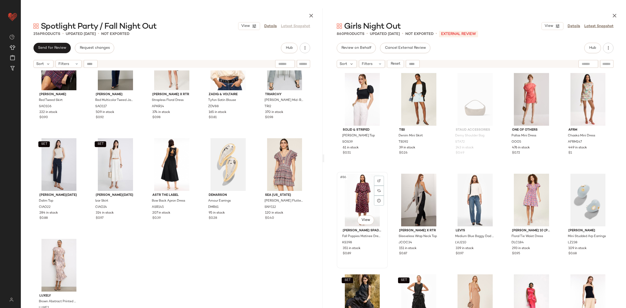
click at [361, 197] on div "#86 View" at bounding box center [363, 200] width 48 height 53
click at [522, 193] on div "#89 View" at bounding box center [532, 200] width 48 height 53
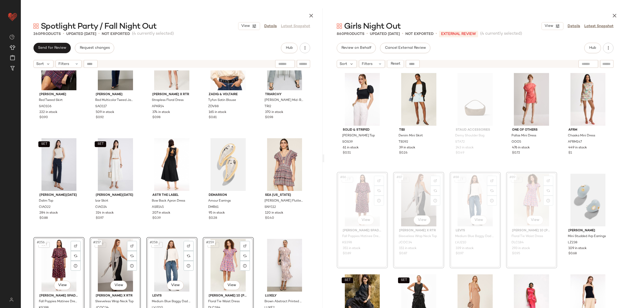
click at [82, 235] on div "SET Sandro Red Tweed Skirt SAO106 222 in stock $0.90 SET Sandro Red Multicolor …" at bounding box center [172, 201] width 302 height 263
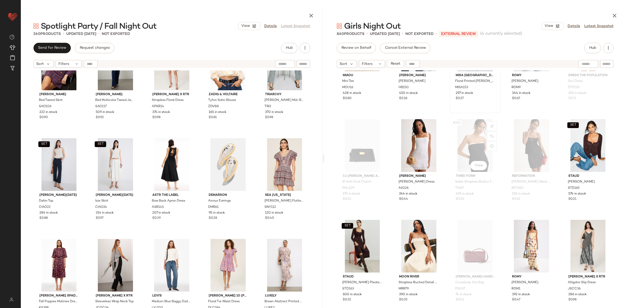
scroll to position [2593, 0]
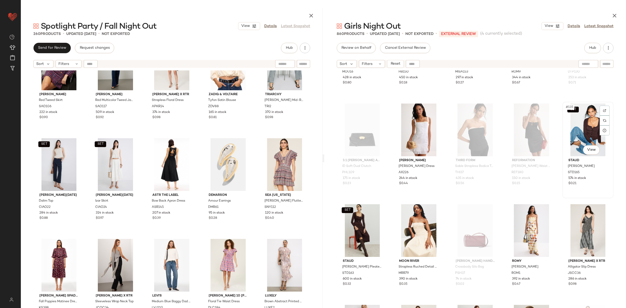
click at [572, 140] on div "SET #135 View" at bounding box center [589, 130] width 48 height 53
click at [362, 228] on div "SET #136 View" at bounding box center [363, 230] width 48 height 53
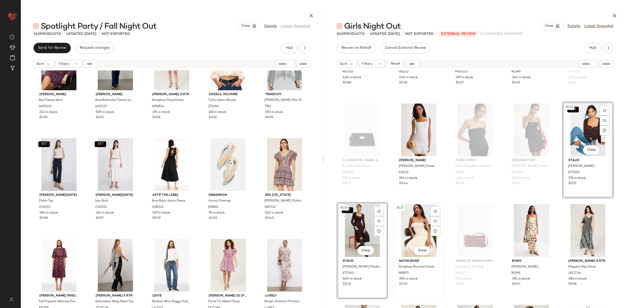
click at [406, 228] on div "#137 View" at bounding box center [419, 230] width 48 height 53
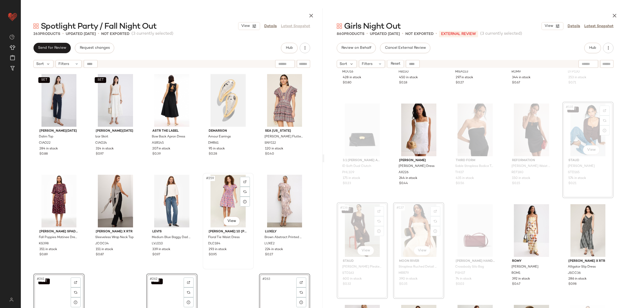
scroll to position [5077, 0]
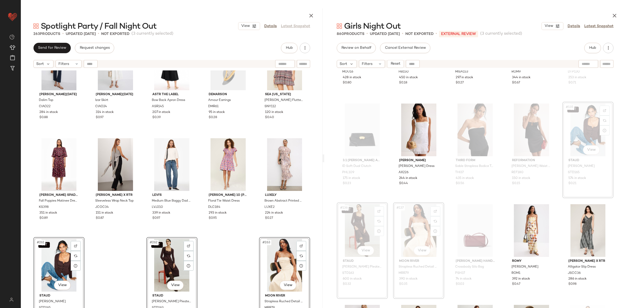
click at [244, 253] on div "SET Ciao Lucia Dalim Top CIAO22 284 in stock $0.88 SET Ciao Lucia Izar Skirt CI…" at bounding box center [172, 201] width 302 height 263
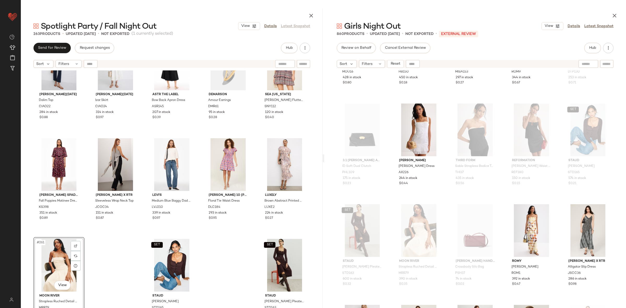
click at [99, 269] on div "SET Ciao Lucia Dalim Top CIAO22 284 in stock $0.88 SET Ciao Lucia Izar Skirt CI…" at bounding box center [172, 201] width 302 height 263
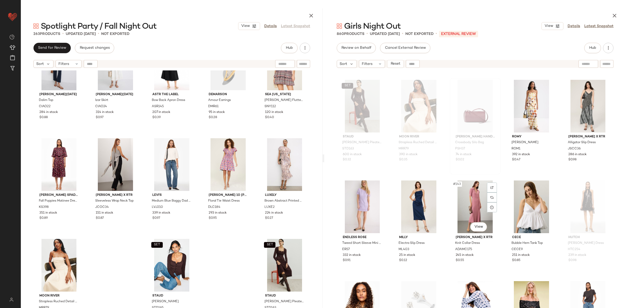
scroll to position [2722, 0]
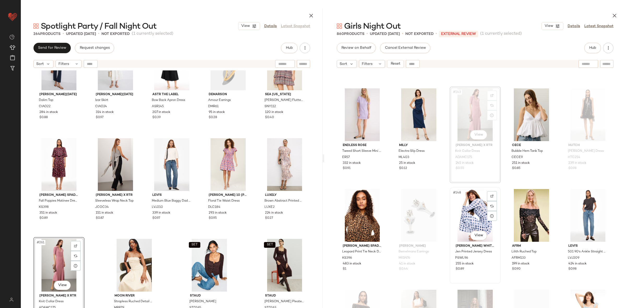
scroll to position [2823, 0]
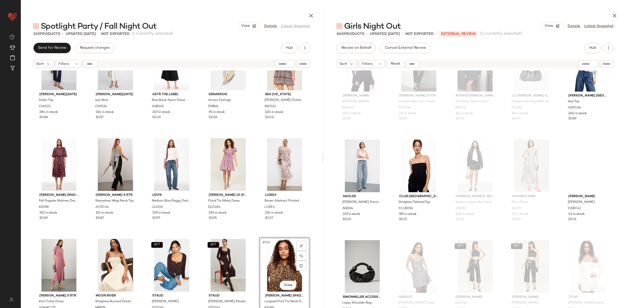
scroll to position [3072, 0]
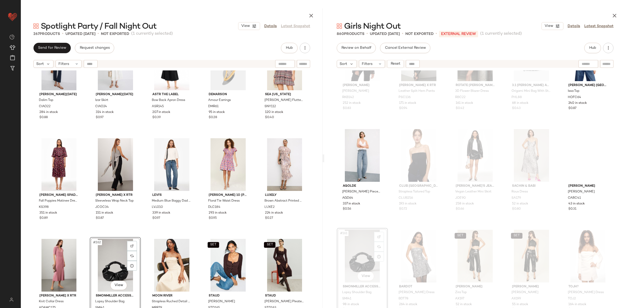
click at [137, 240] on div "#262 View" at bounding box center [116, 265] width 48 height 53
click at [139, 238] on div "#262 View SIMONMILLER Accessories Lopsy Shoulder Bag SMI41 98 in stock $0.40" at bounding box center [115, 286] width 50 height 96
click at [142, 234] on div "SET Ciao Lucia Dalim Top CIAO22 284 in stock $0.88 SET Ciao Lucia Izar Skirt CI…" at bounding box center [172, 201] width 302 height 263
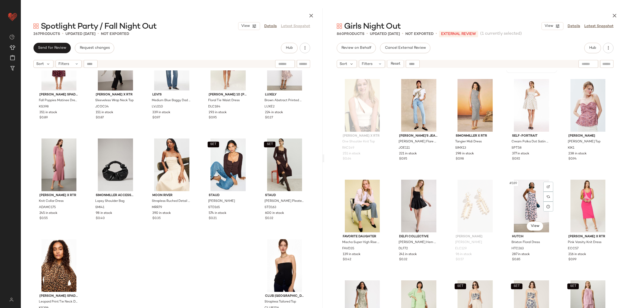
scroll to position [3634, 0]
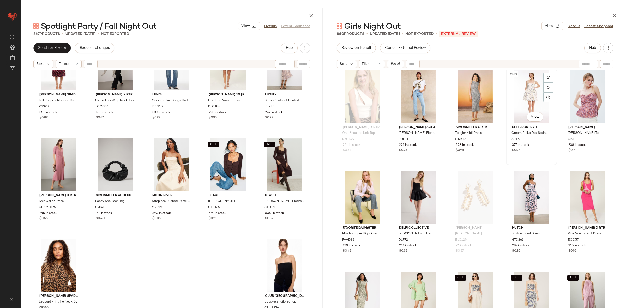
click at [532, 95] on div "#184 View" at bounding box center [532, 96] width 48 height 53
click at [577, 97] on div "#185 View" at bounding box center [589, 96] width 48 height 53
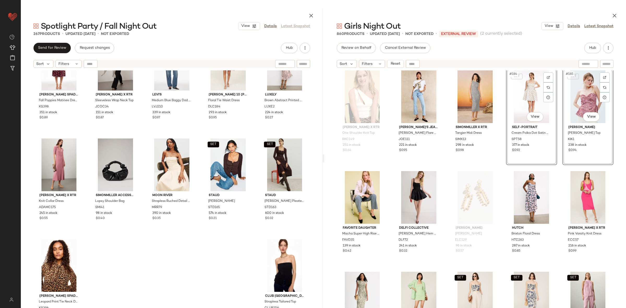
scroll to position [3633, 0]
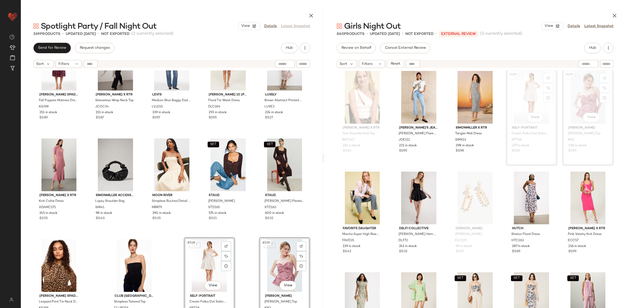
click at [248, 247] on div "kate spade new york Fall Poppies Matinee Dress KS398 351 in stock $0.89 Obando …" at bounding box center [172, 201] width 302 height 263
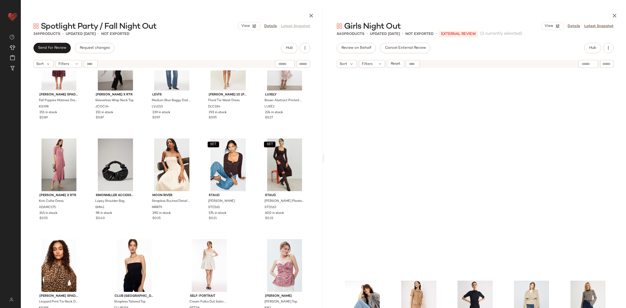
scroll to position [5973, 0]
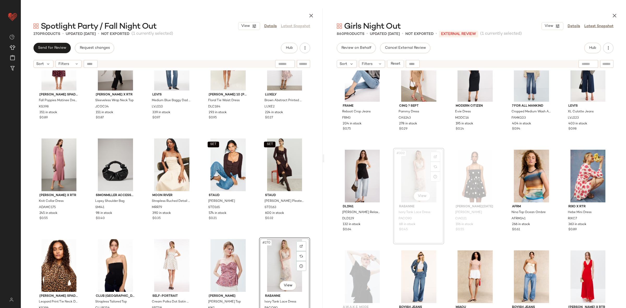
click at [251, 234] on div "kate spade new york Fall Poppies Matinee Dress KS398 351 in stock $0.89 Obando …" at bounding box center [172, 201] width 302 height 263
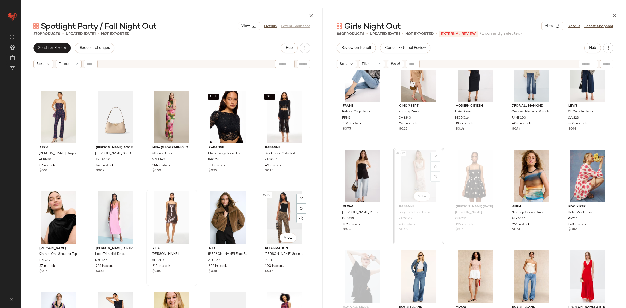
scroll to position [4416, 0]
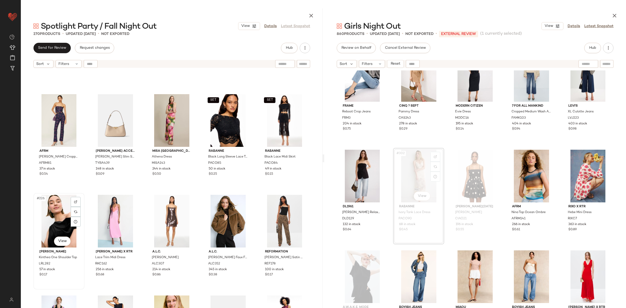
click at [61, 217] on div "#226 View" at bounding box center [59, 221] width 48 height 53
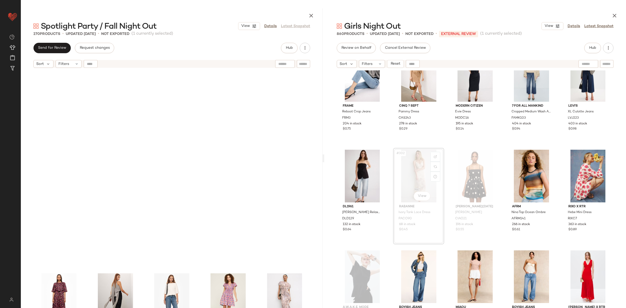
scroll to position [5178, 0]
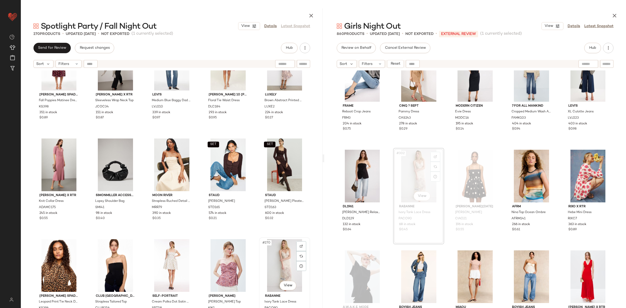
click at [273, 246] on div "#270 View" at bounding box center [285, 265] width 48 height 53
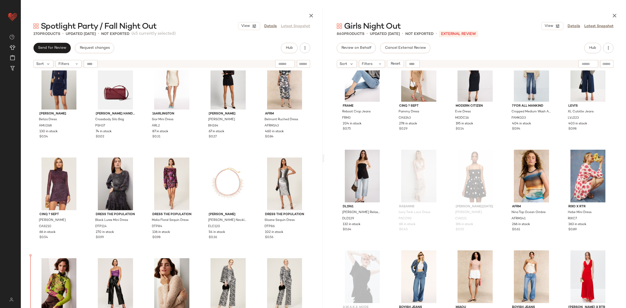
scroll to position [3345, 0]
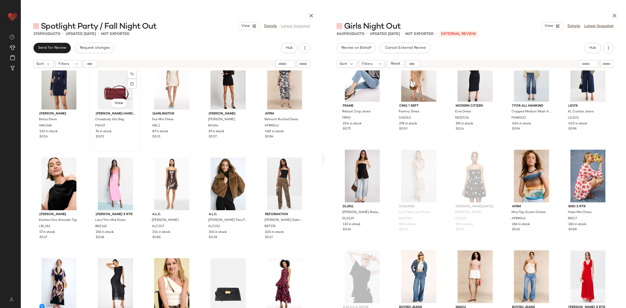
click at [91, 151] on div "#167 View Proenza Schouler Handbags Crossbody Silo Bag PSH37 74 in stock $0.02" at bounding box center [115, 103] width 51 height 97
click at [86, 156] on div "Amanda Uprichard Beliza Dress AMU268 130 in stock $0.54 #167 View Proenza Schou…" at bounding box center [172, 201] width 302 height 263
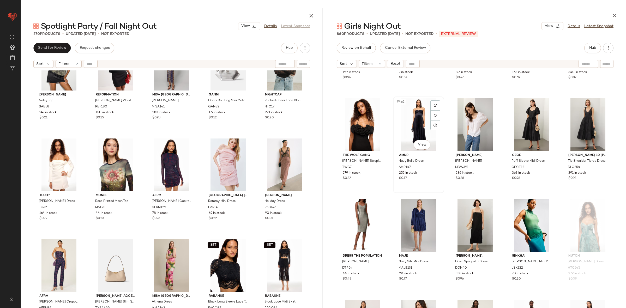
scroll to position [9531, 0]
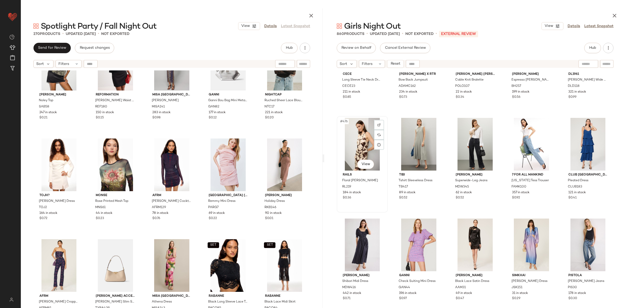
click at [359, 140] on div "#476 View" at bounding box center [363, 144] width 48 height 53
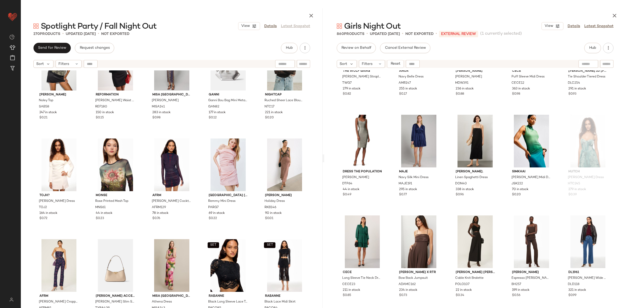
scroll to position [9330, 0]
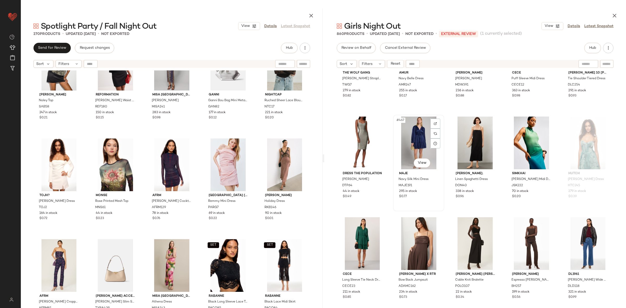
click at [418, 141] on div "#467 View" at bounding box center [419, 143] width 48 height 53
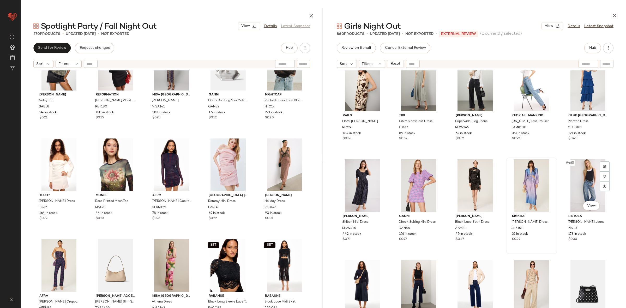
scroll to position [9587, 0]
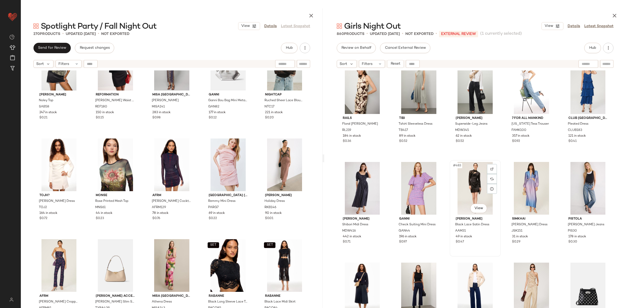
click at [476, 183] on div "#483 View" at bounding box center [476, 188] width 48 height 53
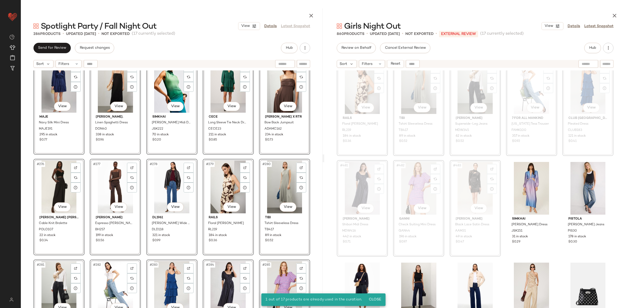
click at [253, 230] on div "#271 View Maje Navy Silk Mini Dress MAJE191 295 in stock $0.77 #272 View DONNI.…" at bounding box center [172, 201] width 302 height 263
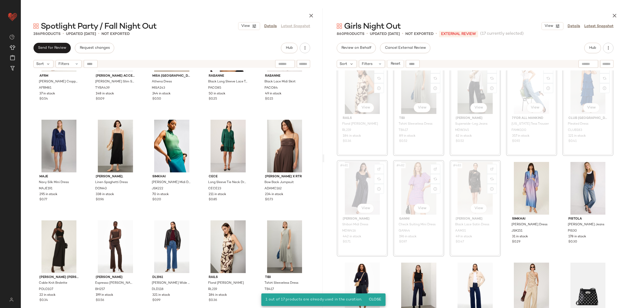
scroll to position [5360, 0]
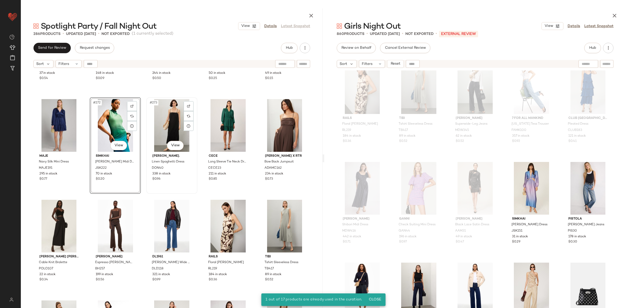
scroll to position [5489, 0]
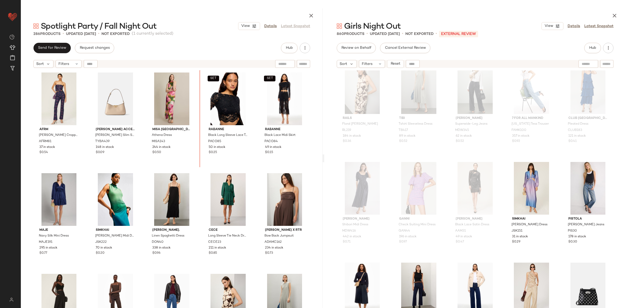
scroll to position [5304, 0]
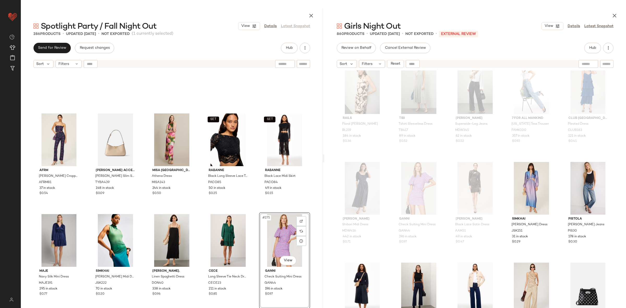
click at [255, 213] on div "AFRM Braxton Cropped Bustier AFRM81 37 in stock $0.54 Tory Burch Accessories El…" at bounding box center [172, 201] width 302 height 263
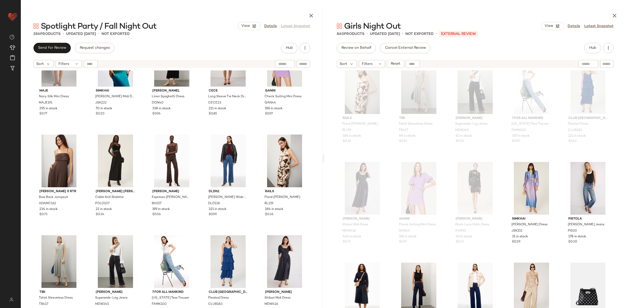
scroll to position [5481, 0]
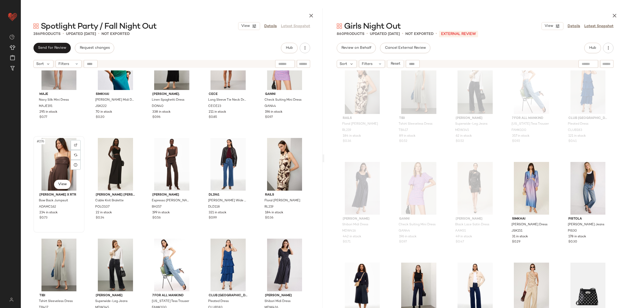
click at [48, 165] on div "#276 View" at bounding box center [59, 164] width 48 height 53
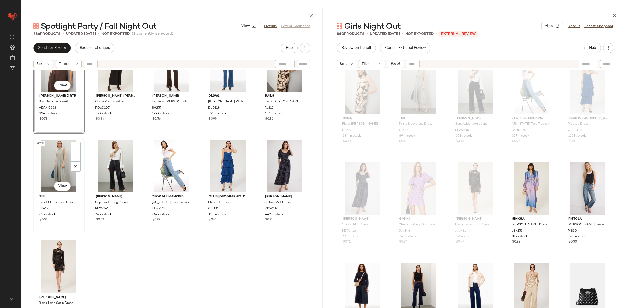
scroll to position [5581, 0]
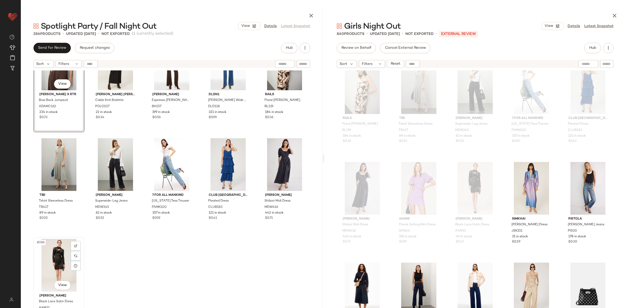
click at [65, 256] on div "#286 View" at bounding box center [59, 265] width 48 height 53
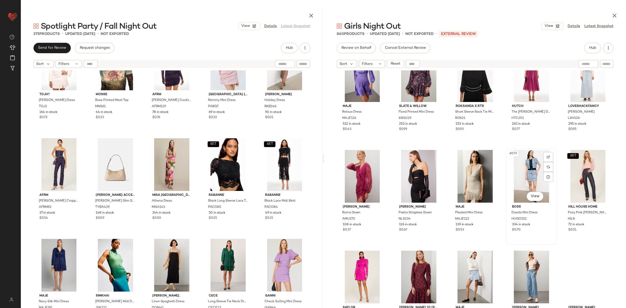
scroll to position [11511, 0]
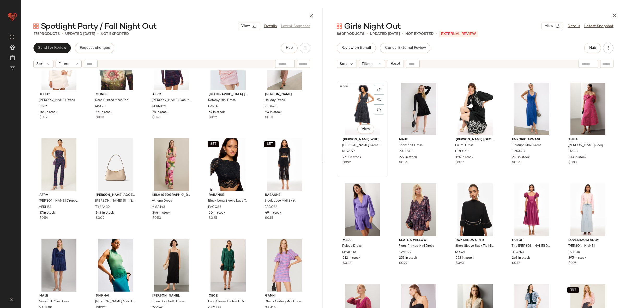
click at [356, 115] on div "#566 View" at bounding box center [363, 109] width 48 height 53
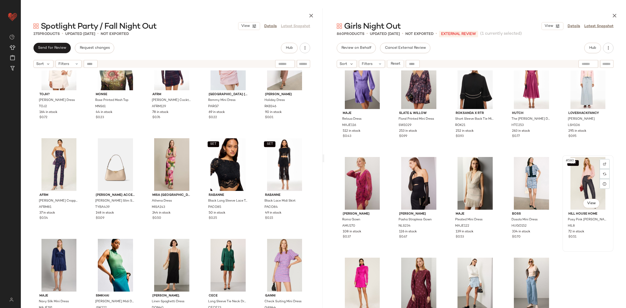
scroll to position [11518, 0]
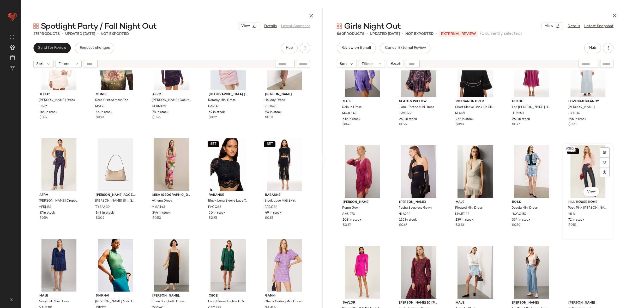
click at [573, 181] on div "SET #580 View" at bounding box center [589, 171] width 48 height 53
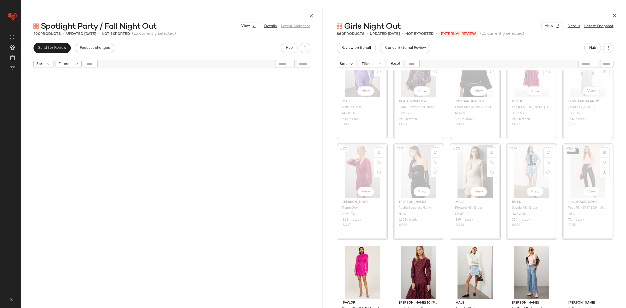
scroll to position [5581, 0]
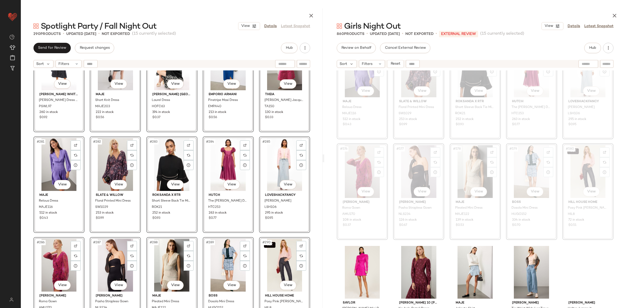
click at [256, 236] on div "#276 View Proenza Schouler White Label Clayton Dress in Printed Poplin PSWL97 2…" at bounding box center [172, 201] width 302 height 263
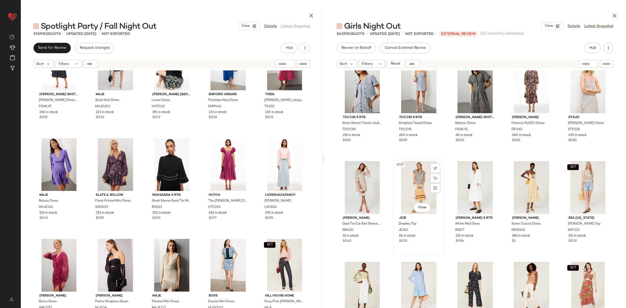
scroll to position [11892, 0]
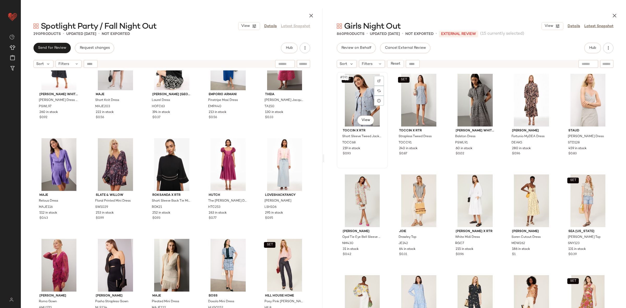
click at [363, 101] on div "SET #591 View" at bounding box center [363, 100] width 48 height 53
click at [570, 100] on div "#595 View" at bounding box center [589, 100] width 48 height 53
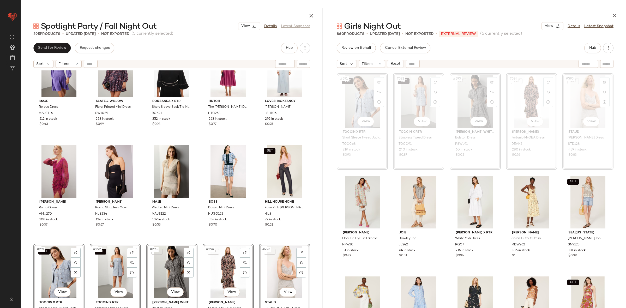
scroll to position [5675, 0]
click at [199, 239] on div "Maje Reloua Dress MAJE116 512 in stock $0.43 Slate & Willow Floral Printed Mini…" at bounding box center [172, 201] width 302 height 263
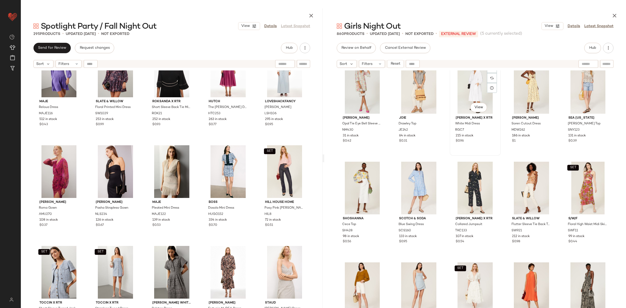
scroll to position [12123, 0]
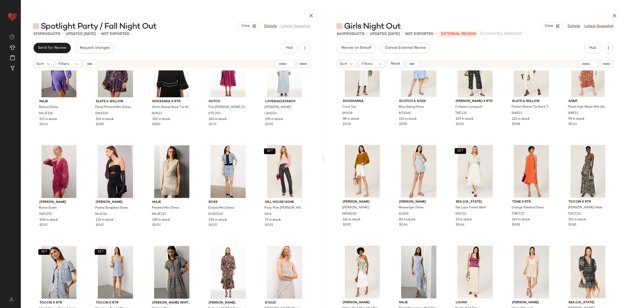
click at [447, 199] on div "Nicole Miller Opal Tie Eye Bell Sleeve Dress NM430 31 in stock $0.42 Joie Drawl…" at bounding box center [475, 201] width 302 height 263
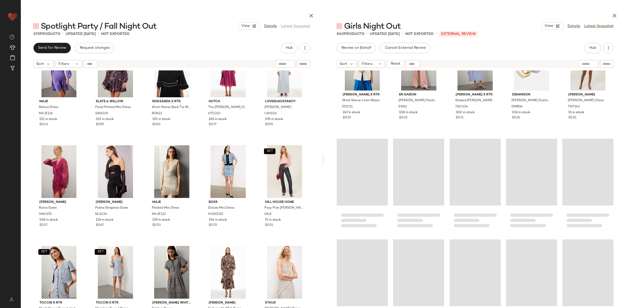
scroll to position [17066, 0]
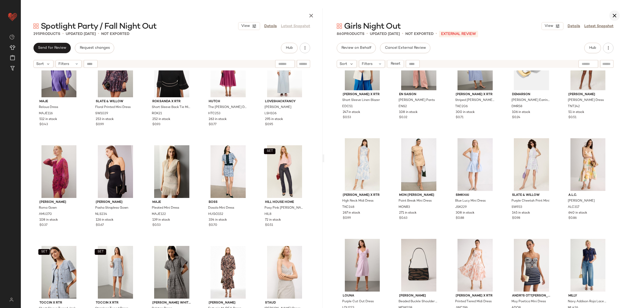
click at [615, 16] on icon "button" at bounding box center [615, 16] width 6 height 6
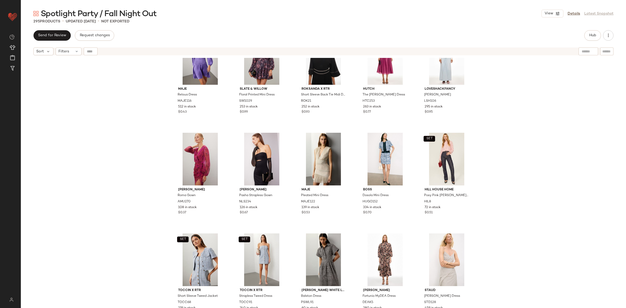
click at [565, 170] on div "Maje Reloua Dress MAJE116 512 in stock $0.43 Slate & Willow Floral Printed Mini…" at bounding box center [324, 189] width 606 height 263
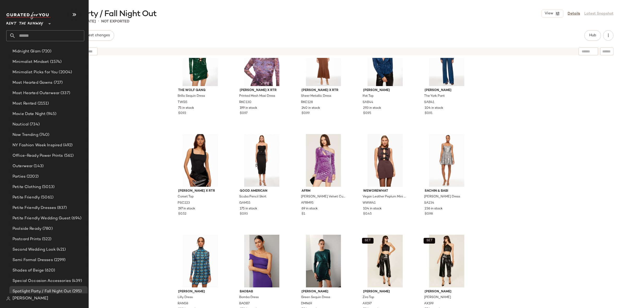
scroll to position [715, 0]
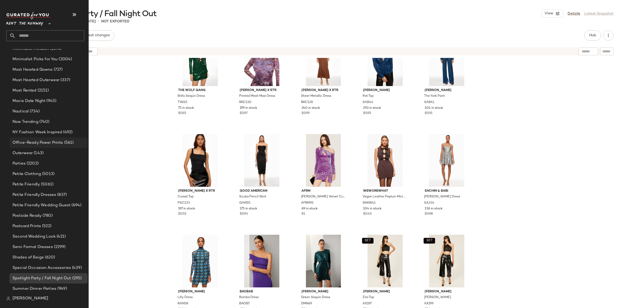
click at [49, 144] on span "Office-Ready Power Prints" at bounding box center [38, 143] width 51 height 6
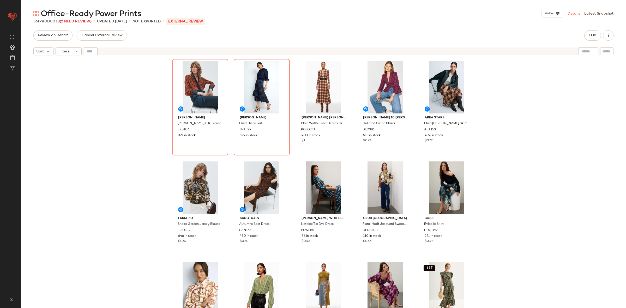
click at [574, 11] on link "Details" at bounding box center [574, 13] width 13 height 5
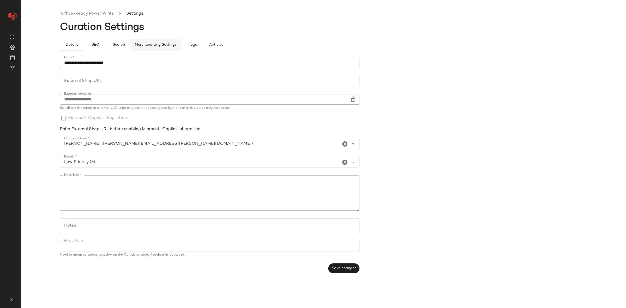
click at [150, 41] on button "Merchandising Settings" at bounding box center [156, 45] width 50 height 13
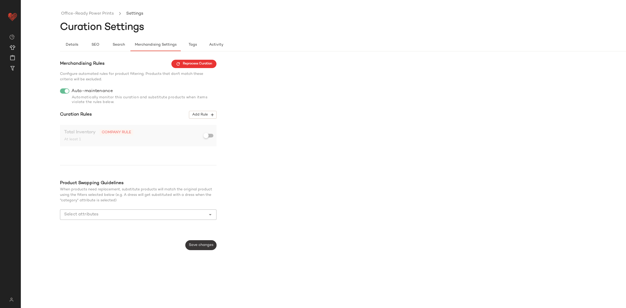
click at [198, 246] on span "Save changes" at bounding box center [201, 245] width 25 height 4
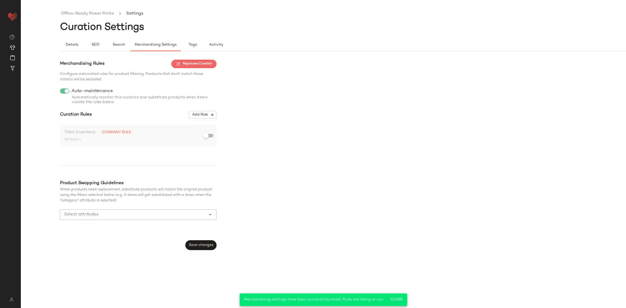
click at [191, 65] on span "Reprocess Curation" at bounding box center [194, 64] width 36 height 5
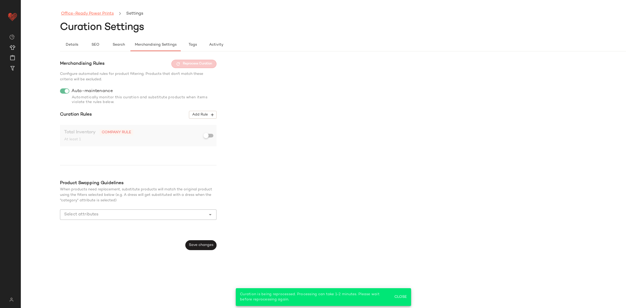
click at [104, 13] on link "Office-Ready Power Prints" at bounding box center [87, 13] width 53 height 7
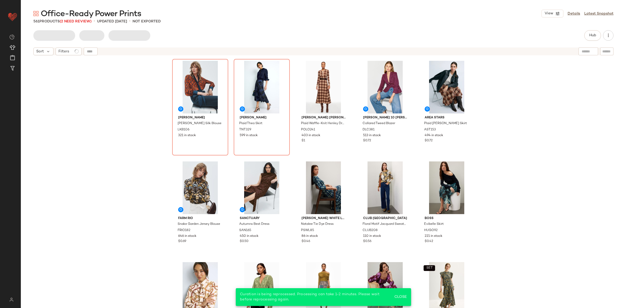
click at [131, 96] on div "L.K. Bennett Lucille Silk Blouse LKB106 321 in stock Tanya Taylor Plaid Thea Sk…" at bounding box center [324, 189] width 606 height 263
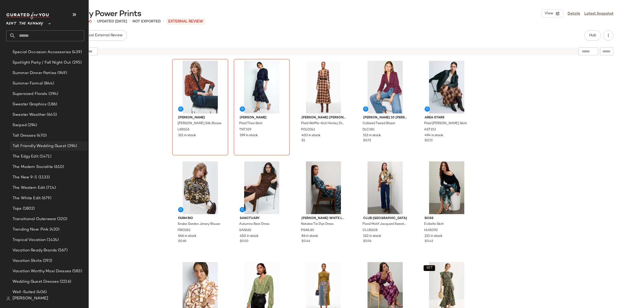
scroll to position [915, 0]
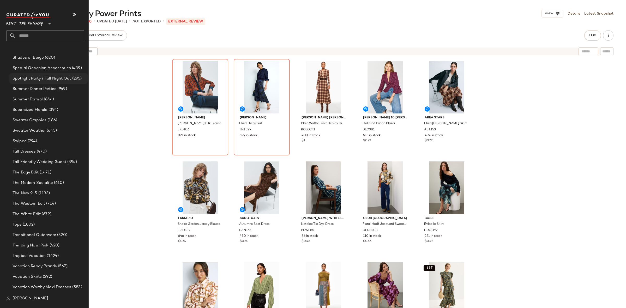
click at [50, 79] on span "Spotlight Party / Fall Night Out" at bounding box center [42, 79] width 59 height 6
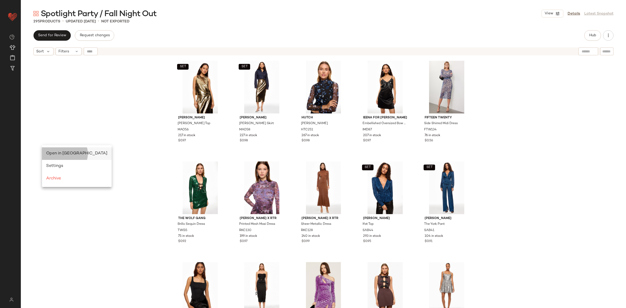
click at [52, 151] on div "Open in Split View" at bounding box center [76, 154] width 61 height 6
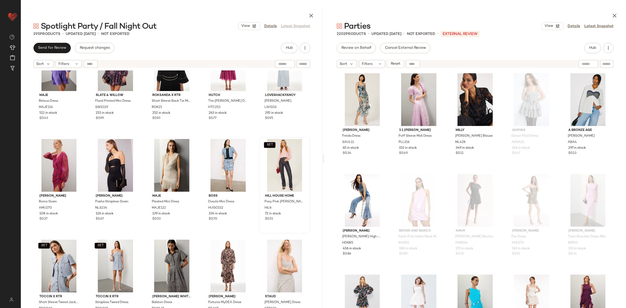
scroll to position [5682, 0]
click at [359, 102] on div "#1 View" at bounding box center [363, 99] width 48 height 53
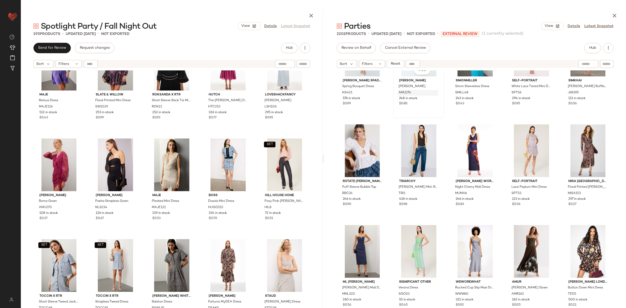
scroll to position [263, 0]
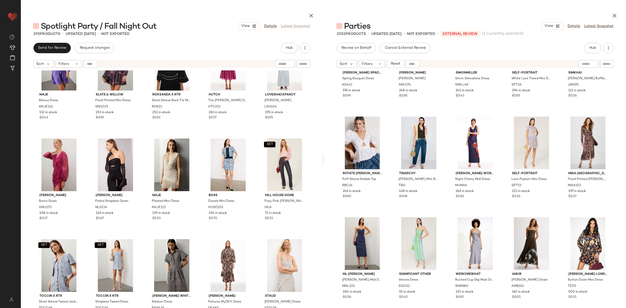
click at [559, 133] on div "kate spade new york Spring Bouquet Dress KS401 576 in stock $0.99 Amanda Uprich…" at bounding box center [475, 201] width 302 height 263
click at [575, 139] on div "#20 View" at bounding box center [589, 143] width 48 height 53
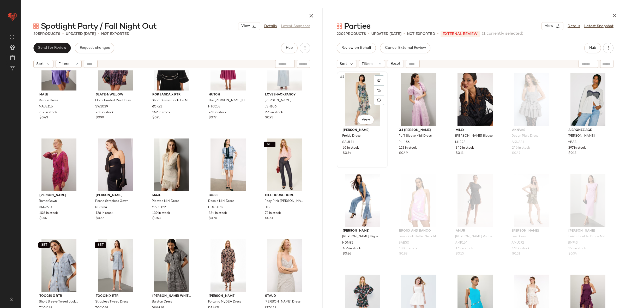
click at [358, 100] on div "#1 View" at bounding box center [363, 99] width 48 height 53
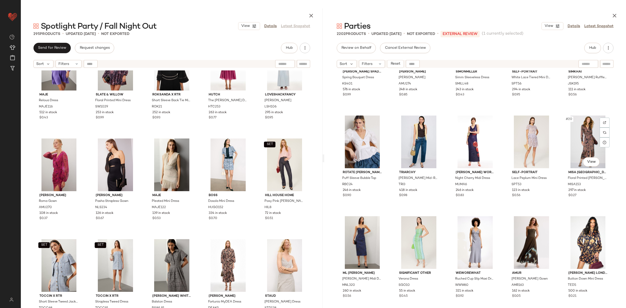
scroll to position [250, 0]
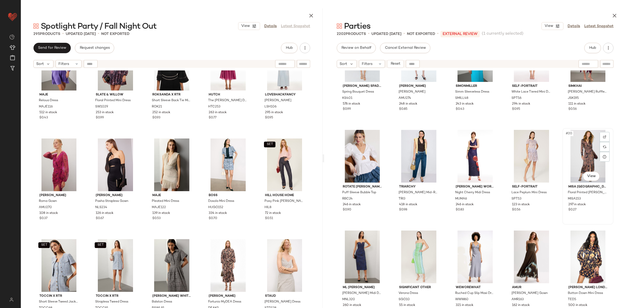
click at [578, 155] on div "#20 View" at bounding box center [589, 156] width 48 height 53
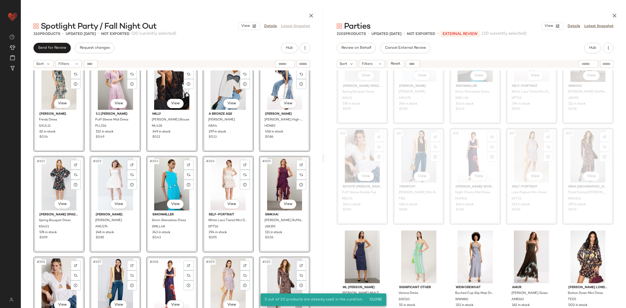
scroll to position [5984, 0]
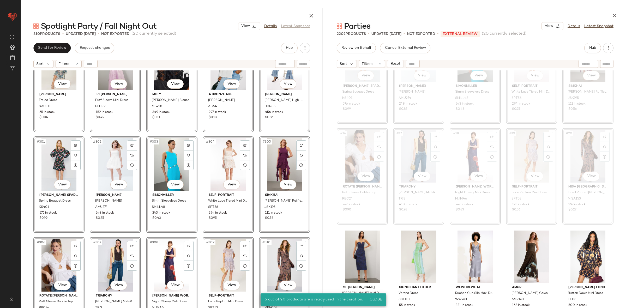
click at [254, 227] on div "#296 View Sau Lee Freida Dress SAUL11 65 in stock $0.34 #297 View 3.1 Phillip L…" at bounding box center [172, 201] width 302 height 263
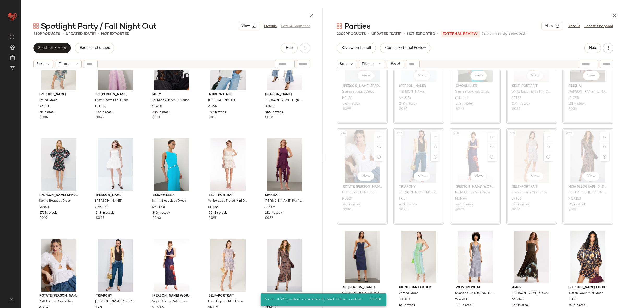
click at [444, 129] on div "#11 View kate spade new york Spring Bouquet Dress KS401 576 in stock $0.99 #12 …" at bounding box center [475, 201] width 302 height 263
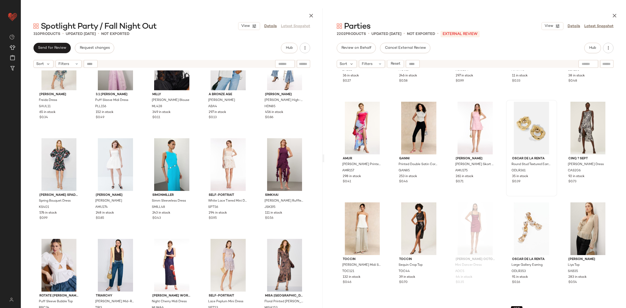
scroll to position [5938, 0]
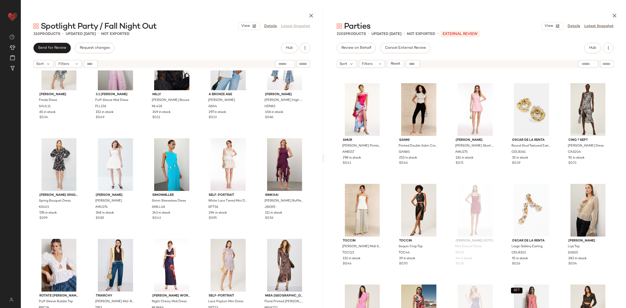
click at [609, 17] on div at bounding box center [475, 14] width 302 height 13
click at [614, 16] on icon "button" at bounding box center [615, 16] width 6 height 6
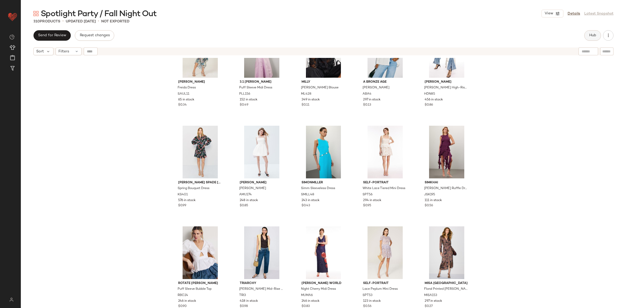
click at [590, 38] on button "Hub" at bounding box center [593, 35] width 17 height 10
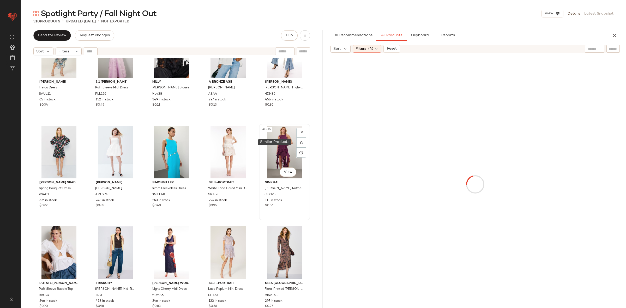
scroll to position [5984, 0]
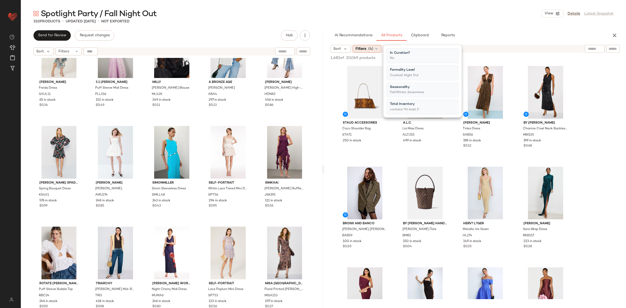
click at [371, 50] on span "(4)" at bounding box center [371, 48] width 5 height 5
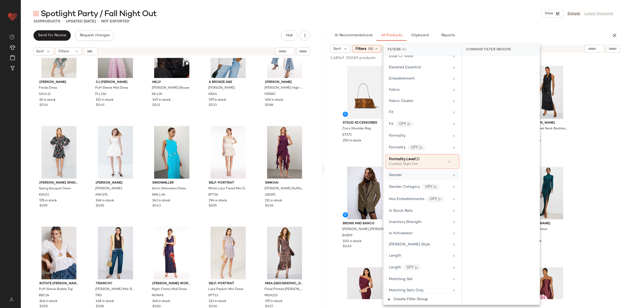
scroll to position [260, 0]
click at [400, 166] on div "Cocktail, Night Out" at bounding box center [415, 163] width 52 height 5
click at [483, 103] on div "Cocktail" at bounding box center [501, 100] width 78 height 13
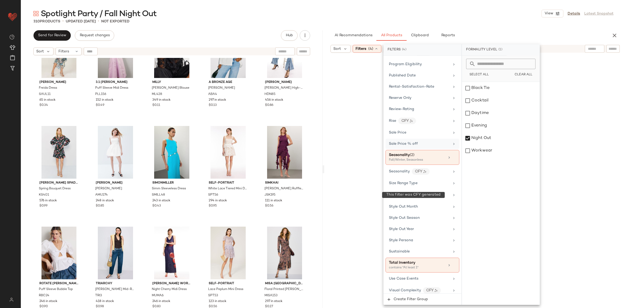
scroll to position [730, 0]
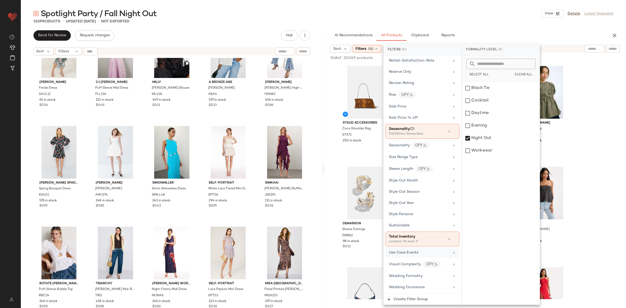
click at [401, 251] on span "Use Case Events" at bounding box center [403, 253] width 29 height 4
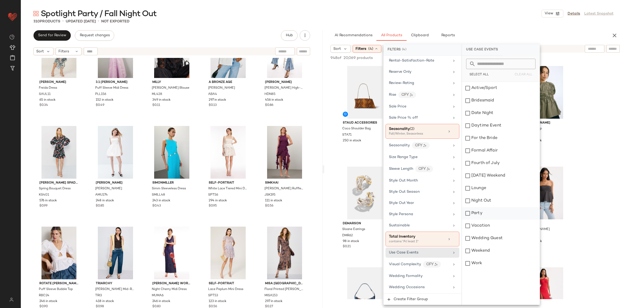
click at [477, 213] on div "Party" at bounding box center [501, 213] width 78 height 13
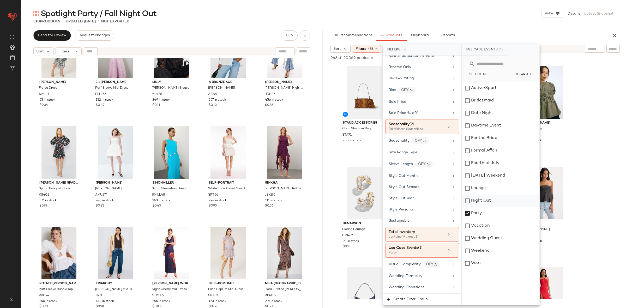
click at [477, 200] on div "Night Out" at bounding box center [501, 201] width 78 height 13
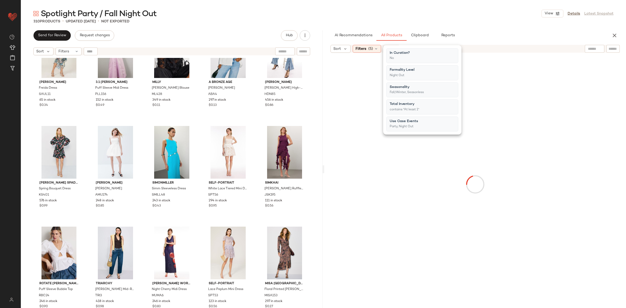
click at [606, 128] on div at bounding box center [475, 184] width 300 height 261
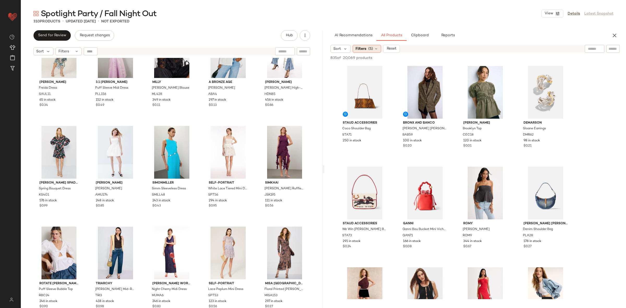
click at [363, 51] on span "Filters" at bounding box center [361, 48] width 11 height 5
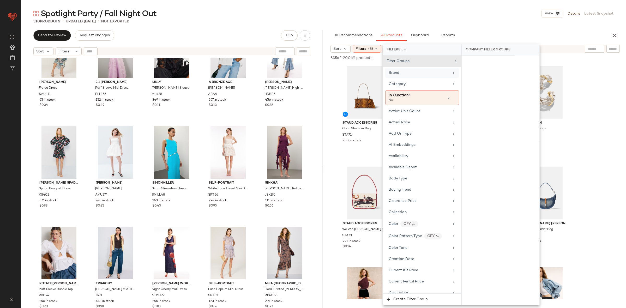
click at [407, 75] on div "Brand" at bounding box center [419, 72] width 61 height 5
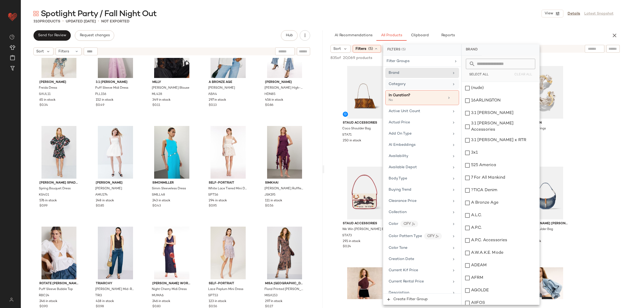
click at [410, 85] on div "Category" at bounding box center [419, 83] width 61 height 5
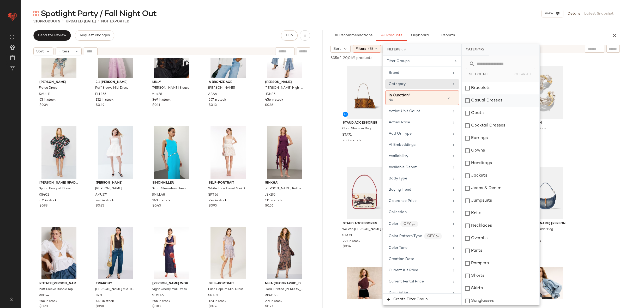
click at [488, 98] on div "Casual Dresses" at bounding box center [501, 100] width 78 height 13
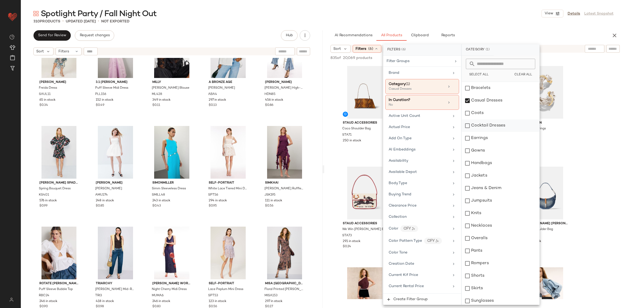
click at [489, 123] on div "Cocktail Dresses" at bounding box center [501, 126] width 78 height 13
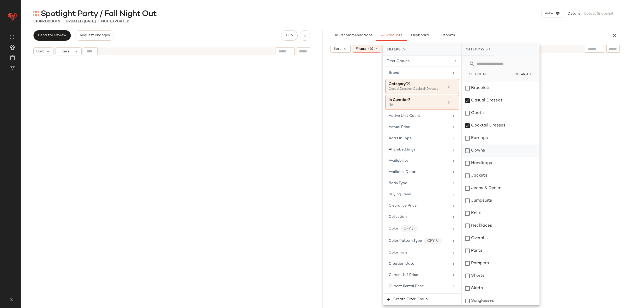
scroll to position [5984, 0]
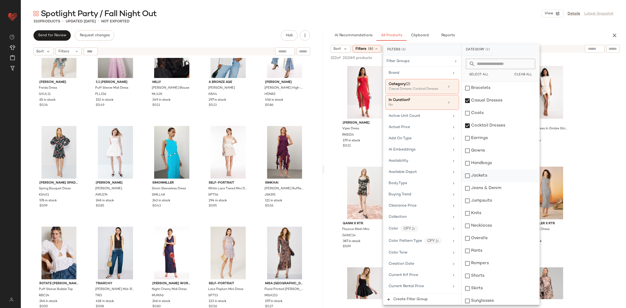
click at [488, 174] on div "Jackets" at bounding box center [501, 176] width 78 height 13
click at [490, 188] on div "Jeans & Denim" at bounding box center [501, 188] width 78 height 13
click at [489, 203] on div "Jumpsuits" at bounding box center [501, 201] width 78 height 13
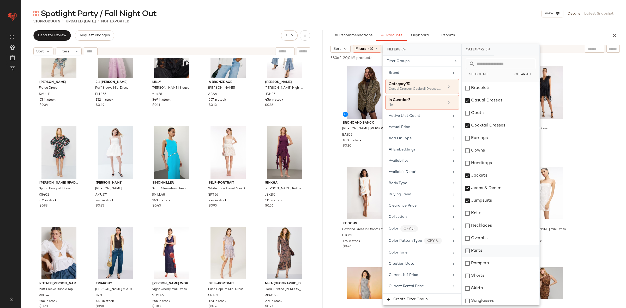
click at [484, 250] on div "Pants" at bounding box center [501, 251] width 78 height 13
click at [484, 262] on div "Rompers" at bounding box center [501, 263] width 78 height 13
click at [483, 284] on div "Skirts" at bounding box center [501, 288] width 78 height 13
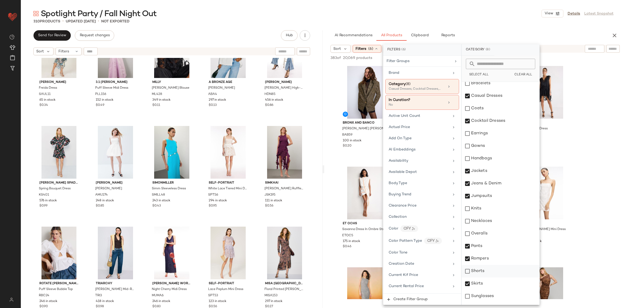
scroll to position [15, 0]
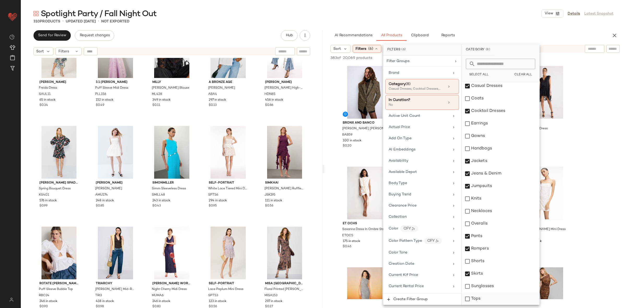
click at [490, 299] on div "Tops" at bounding box center [501, 299] width 78 height 13
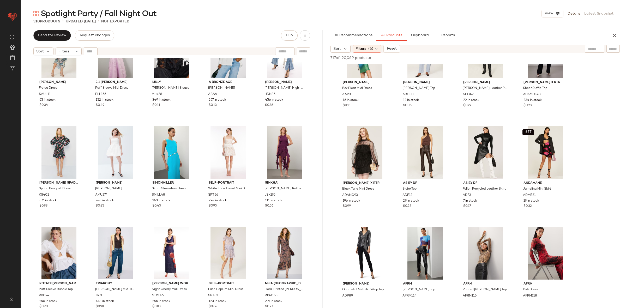
scroll to position [0, 0]
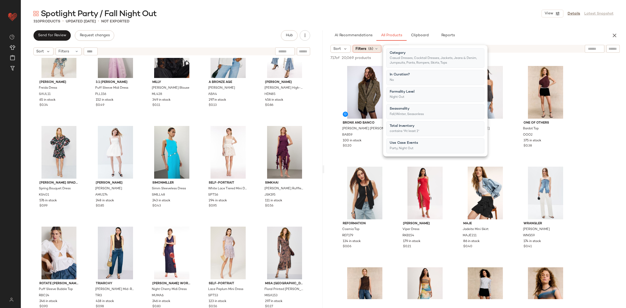
click at [359, 49] on span "Filters" at bounding box center [361, 48] width 11 height 5
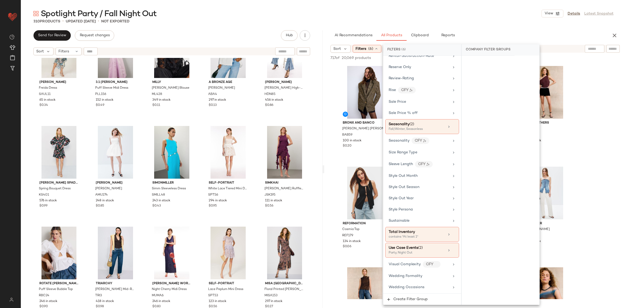
scroll to position [740, 0]
click at [452, 125] on icon at bounding box center [454, 127] width 4 height 4
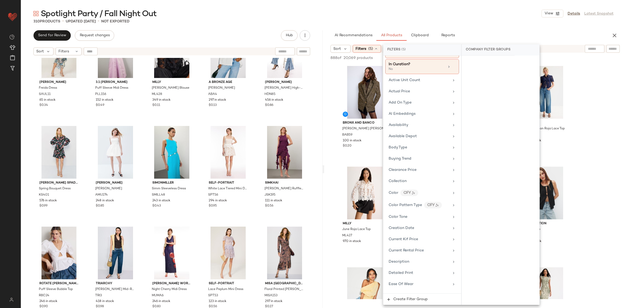
scroll to position [0, 0]
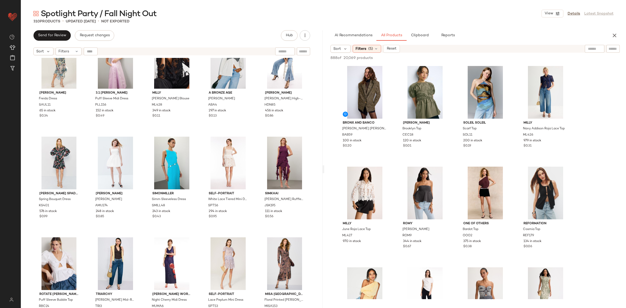
scroll to position [5984, 0]
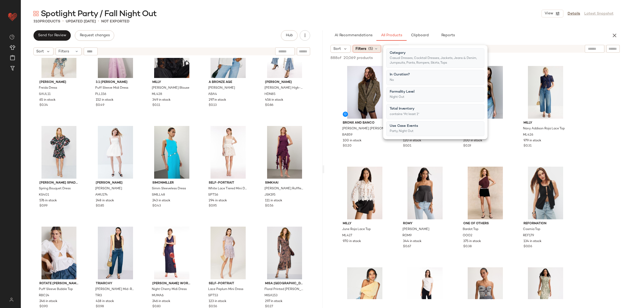
click at [373, 47] on span "(5)" at bounding box center [371, 48] width 5 height 5
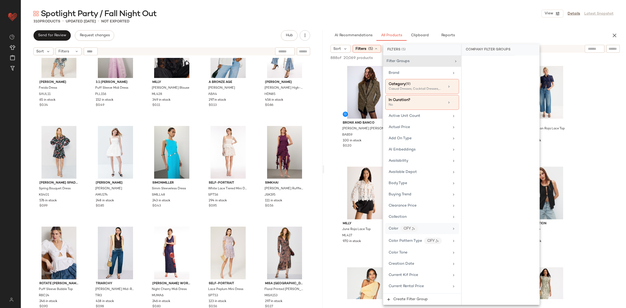
click at [392, 230] on span "Color" at bounding box center [394, 229] width 10 height 4
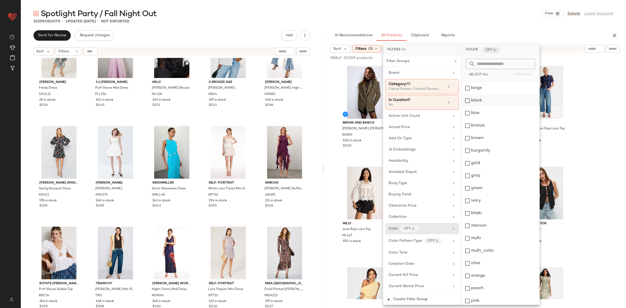
click at [491, 104] on div "black" at bounding box center [501, 100] width 78 height 13
click at [490, 115] on div "blue" at bounding box center [501, 113] width 78 height 13
drag, startPoint x: 490, startPoint y: 124, endPoint x: 490, endPoint y: 135, distance: 11.5
click at [490, 125] on div "bronze" at bounding box center [501, 126] width 78 height 13
click at [489, 162] on div "gold" at bounding box center [501, 163] width 78 height 13
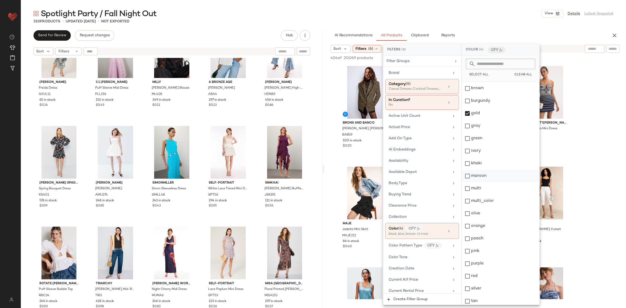
click at [493, 172] on div "maroon" at bounding box center [501, 176] width 78 height 13
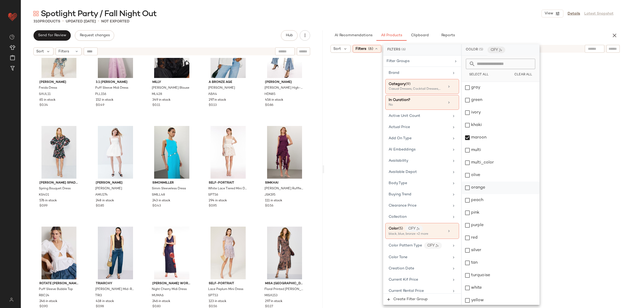
scroll to position [90, 0]
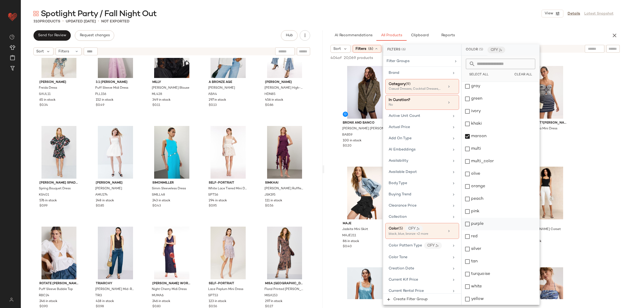
drag, startPoint x: 490, startPoint y: 214, endPoint x: 490, endPoint y: 220, distance: 6.8
click at [490, 213] on div "pink" at bounding box center [501, 211] width 78 height 13
click at [490, 224] on div "purple" at bounding box center [501, 224] width 78 height 13
click at [490, 238] on div "red" at bounding box center [501, 236] width 78 height 13
click at [490, 252] on div "silver" at bounding box center [501, 249] width 78 height 13
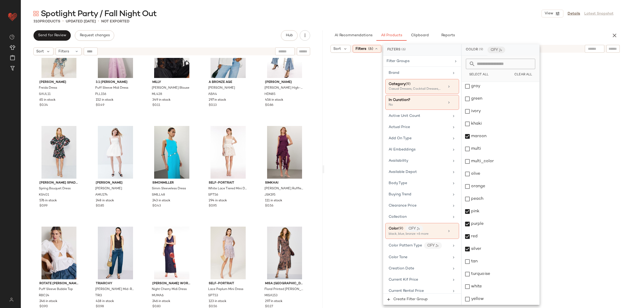
click at [593, 174] on div at bounding box center [475, 184] width 300 height 261
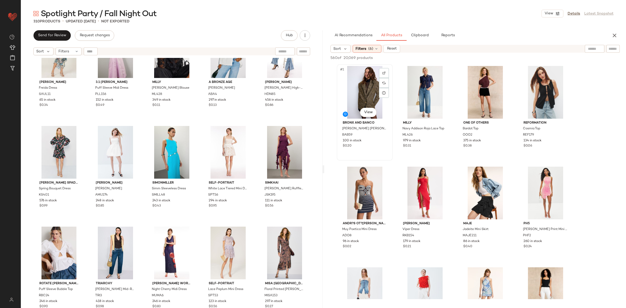
click at [365, 91] on div "#1 View" at bounding box center [365, 92] width 52 height 53
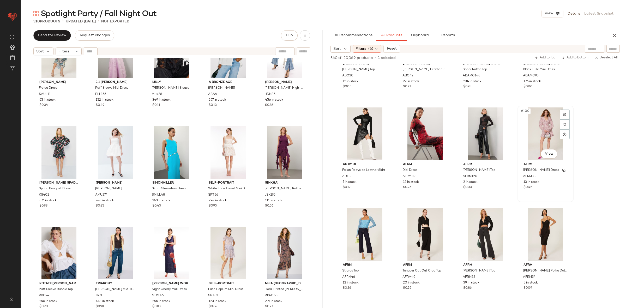
scroll to position [2381, 0]
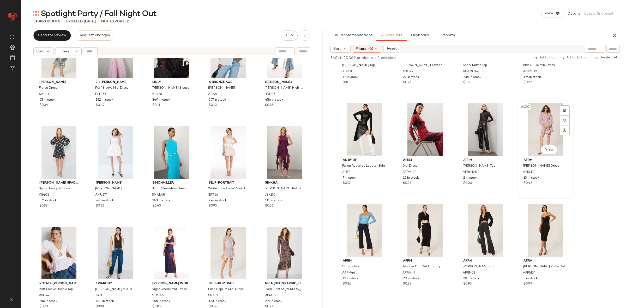
click at [535, 141] on div "#100 View" at bounding box center [546, 129] width 52 height 53
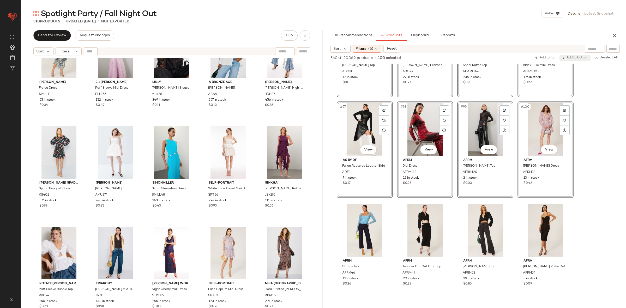
click at [583, 58] on span "Add to Bottom" at bounding box center [575, 58] width 27 height 4
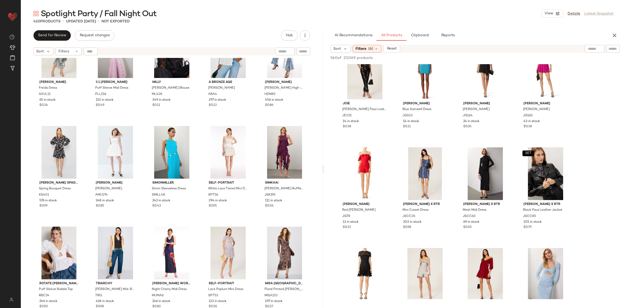
scroll to position [4940, 0]
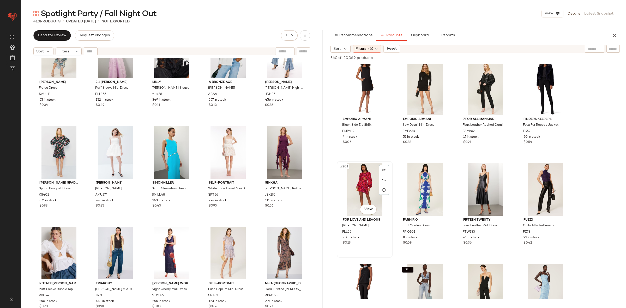
click at [369, 179] on div "#201 View" at bounding box center [365, 189] width 52 height 53
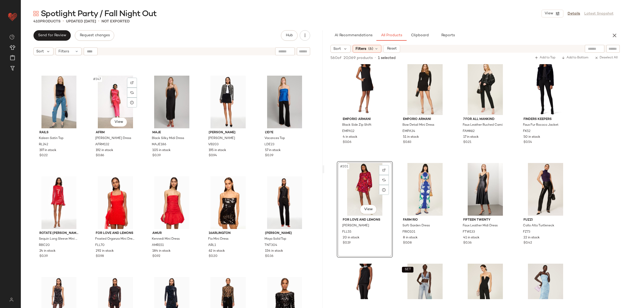
scroll to position [7011, 0]
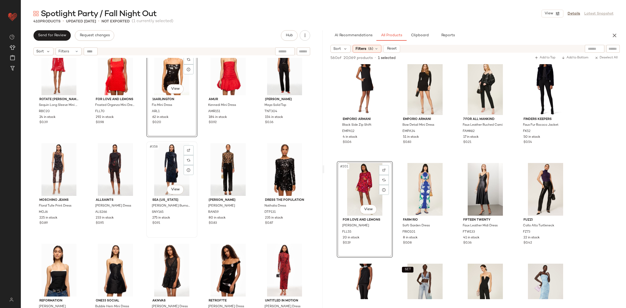
scroll to position [7102, 0]
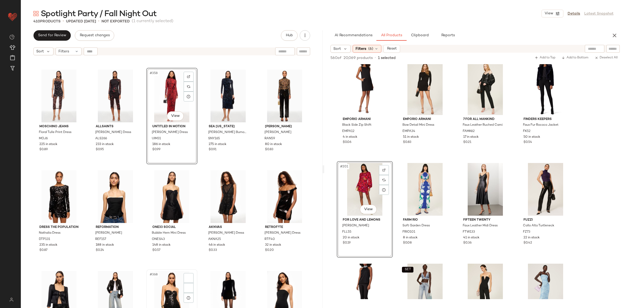
scroll to position [7272, 0]
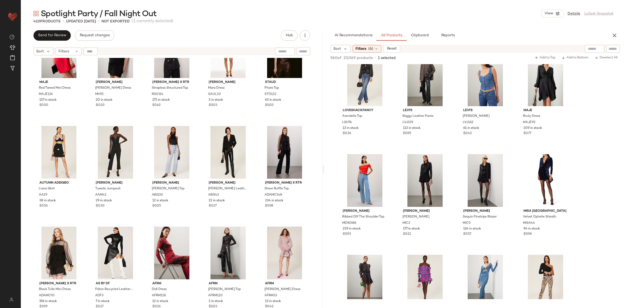
scroll to position [7375, 0]
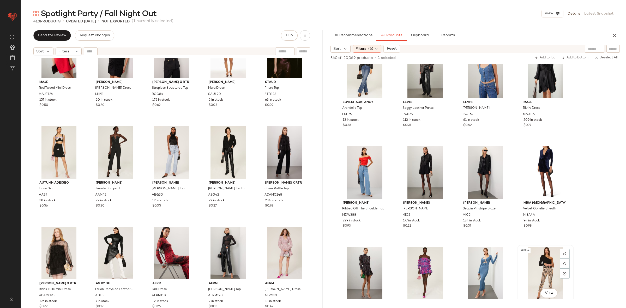
click at [537, 263] on div "#304 View" at bounding box center [546, 273] width 52 height 53
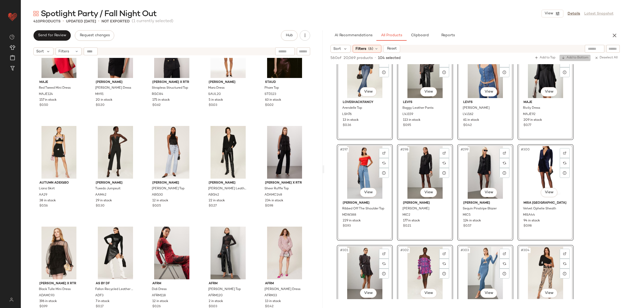
click at [570, 58] on span "Add to Bottom" at bounding box center [575, 58] width 27 height 4
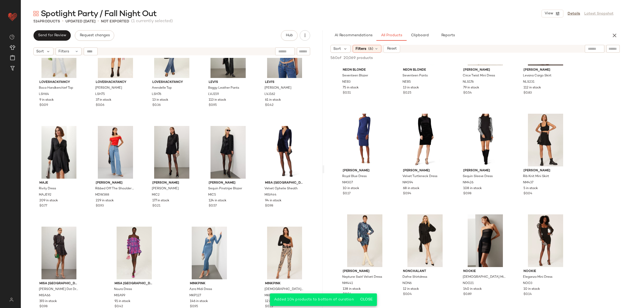
scroll to position [8693, 0]
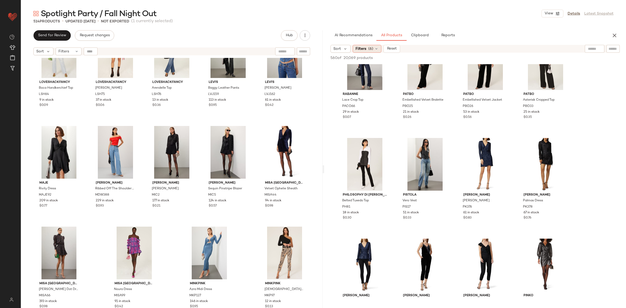
click at [359, 51] on div "Filters (6)" at bounding box center [367, 49] width 29 height 8
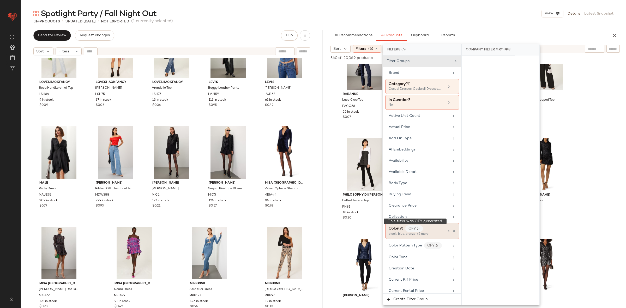
click at [404, 232] on div "Color (9)" at bounding box center [396, 228] width 15 height 5
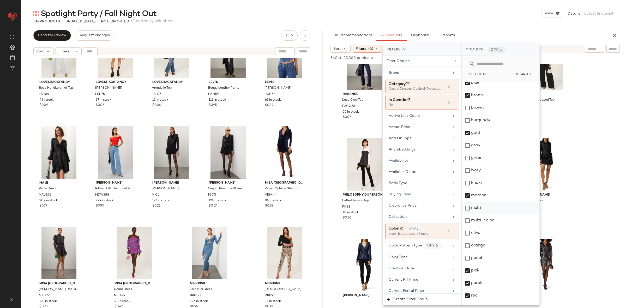
scroll to position [88, 0]
click at [480, 137] on div "maroon" at bounding box center [501, 138] width 78 height 13
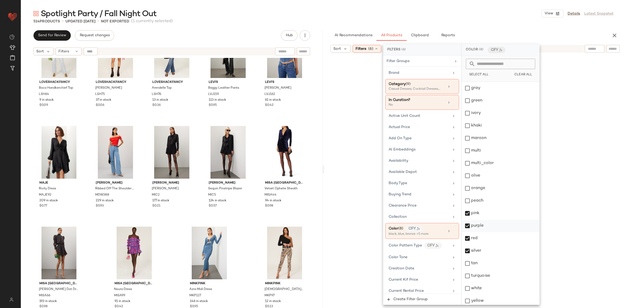
drag, startPoint x: 481, startPoint y: 214, endPoint x: 484, endPoint y: 227, distance: 12.6
click at [481, 214] on div "pink" at bounding box center [501, 213] width 78 height 13
click at [484, 227] on div "purple" at bounding box center [501, 226] width 78 height 13
click at [487, 239] on div "red" at bounding box center [501, 238] width 78 height 13
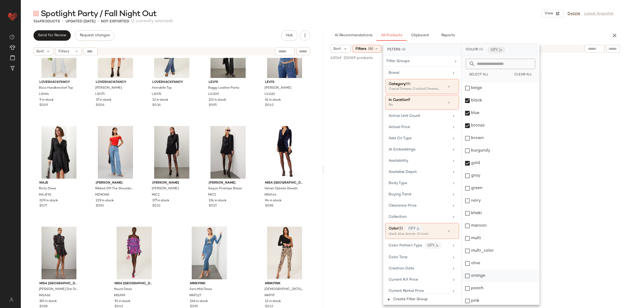
click at [502, 187] on div "green" at bounding box center [501, 188] width 78 height 13
click at [491, 260] on div "olive" at bounding box center [501, 257] width 78 height 13
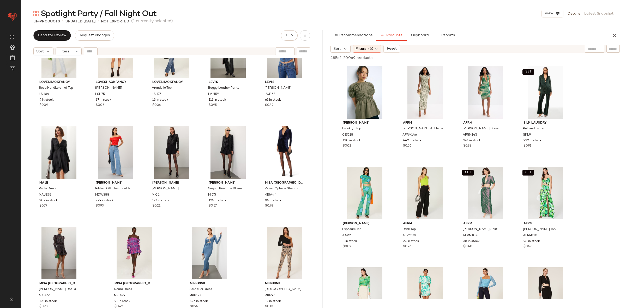
scroll to position [0, 0]
click at [379, 87] on div at bounding box center [384, 83] width 10 height 10
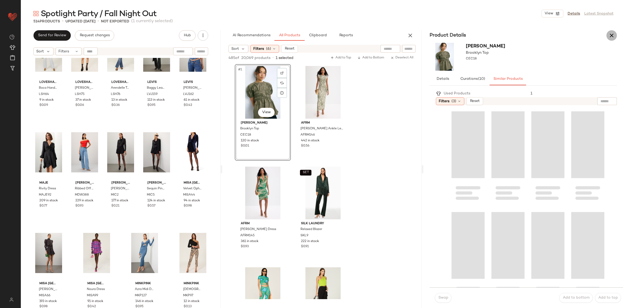
click at [615, 33] on button "button" at bounding box center [612, 35] width 10 height 10
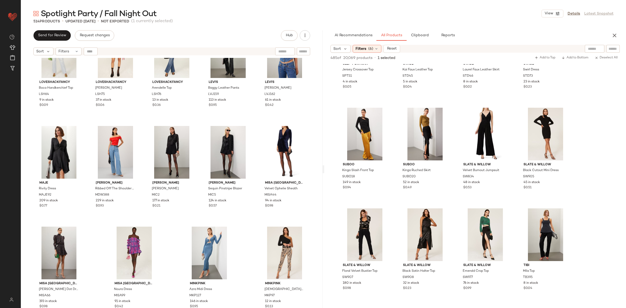
scroll to position [9127, 0]
click at [546, 235] on div "#372 View" at bounding box center [546, 234] width 52 height 53
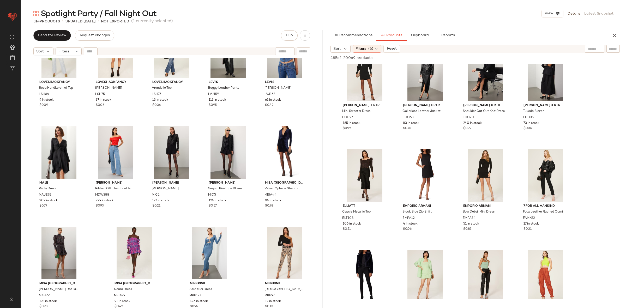
scroll to position [0, 0]
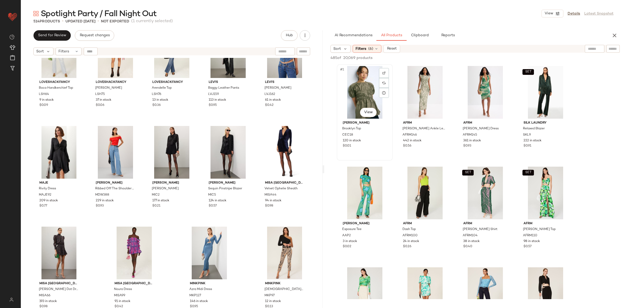
click at [363, 91] on div "#1 View" at bounding box center [365, 92] width 52 height 53
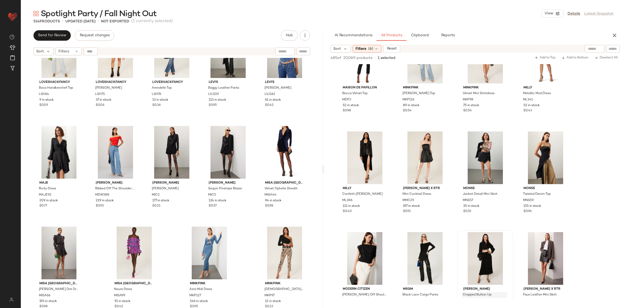
scroll to position [2962, 0]
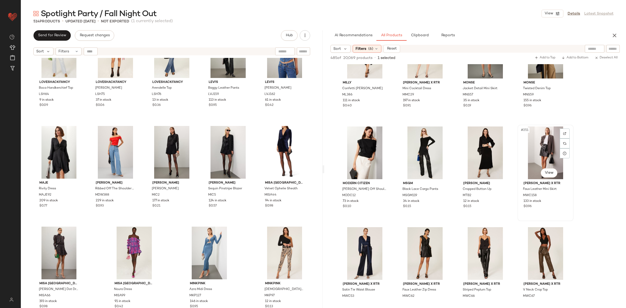
click at [531, 151] on div "#251 View" at bounding box center [546, 153] width 52 height 53
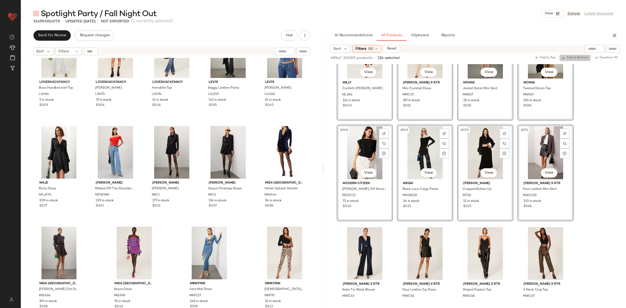
click at [574, 56] on span "Add to Bottom" at bounding box center [575, 58] width 27 height 4
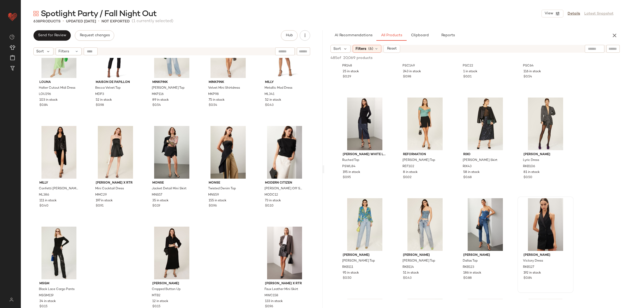
scroll to position [4314, 0]
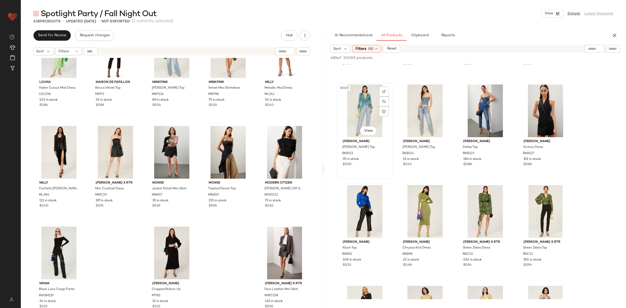
click at [364, 103] on div "#300 View" at bounding box center [365, 111] width 52 height 53
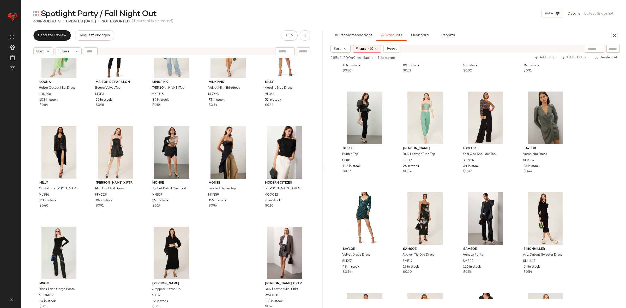
scroll to position [5463, 0]
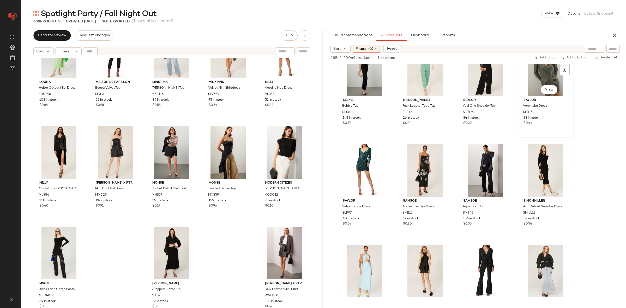
click at [536, 80] on div "#347 View" at bounding box center [546, 69] width 52 height 53
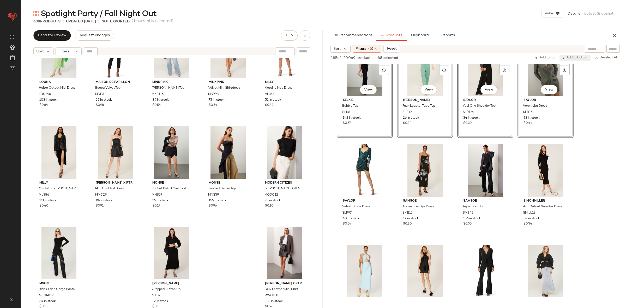
click at [572, 59] on span "Add to Bottom" at bounding box center [575, 58] width 27 height 4
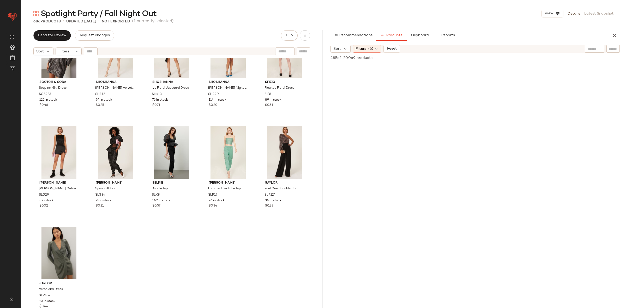
scroll to position [0, 0]
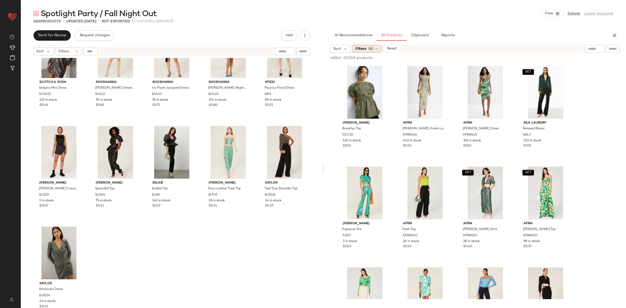
click at [365, 50] on span "Filters" at bounding box center [361, 48] width 11 height 5
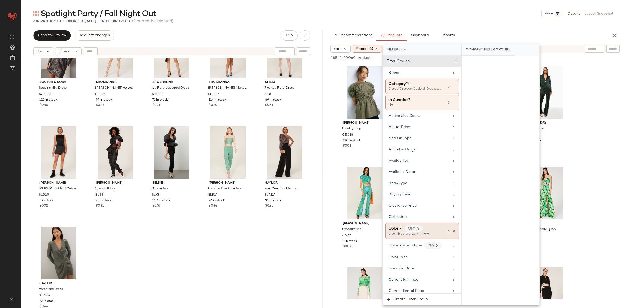
click at [452, 232] on icon at bounding box center [454, 231] width 4 height 4
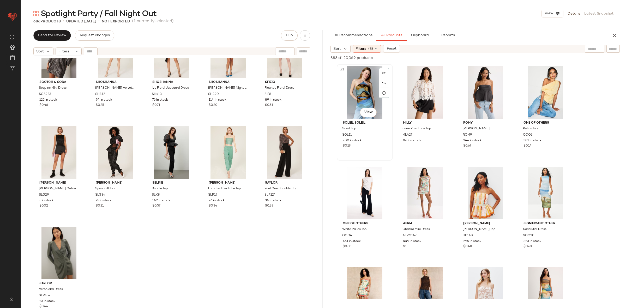
click at [371, 89] on div "#1 View" at bounding box center [365, 92] width 52 height 53
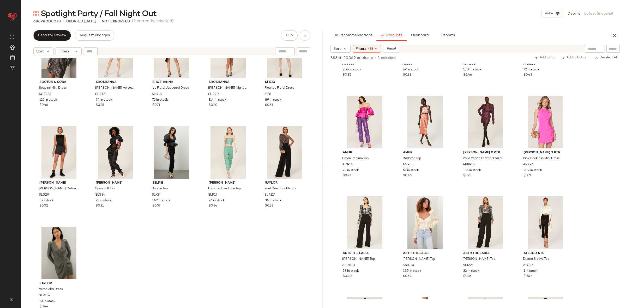
scroll to position [1882, 0]
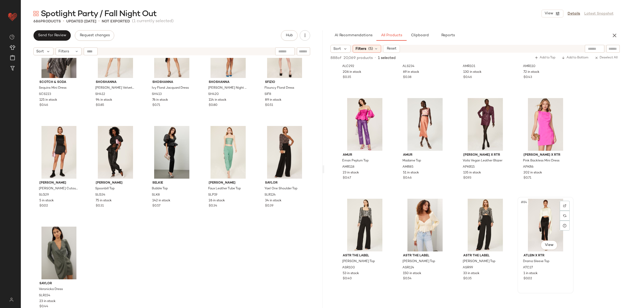
click at [527, 217] on div "#84 View" at bounding box center [546, 225] width 52 height 53
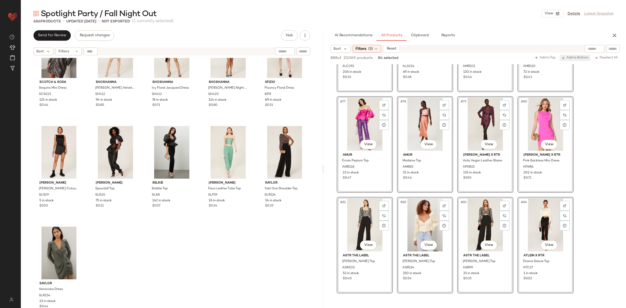
click at [576, 57] on span "Add to Bottom" at bounding box center [575, 58] width 27 height 4
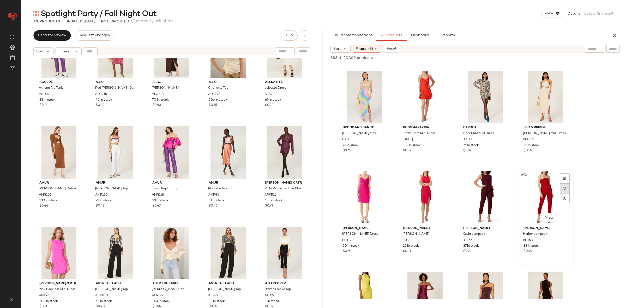
scroll to position [2113, 0]
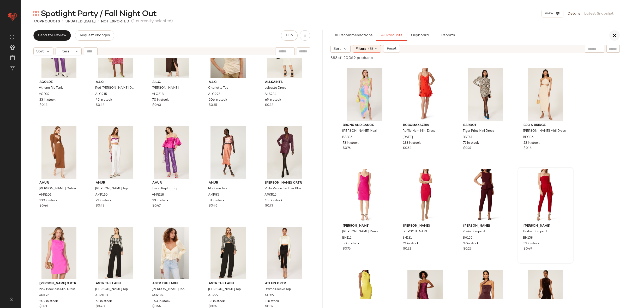
click at [614, 34] on icon "button" at bounding box center [615, 35] width 6 height 6
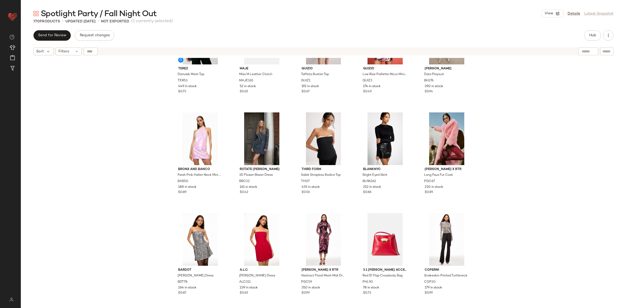
scroll to position [1443, 0]
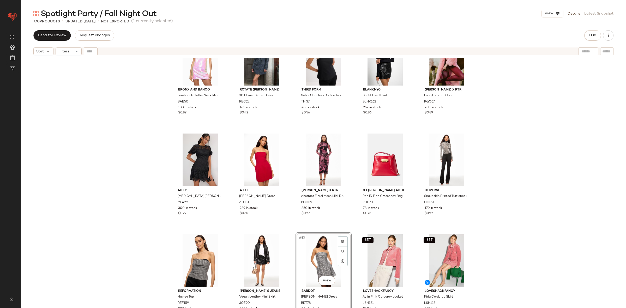
click at [534, 210] on div "Bronx and Banco Farah Pink Halter Neck Mini Dress BAB50 188 in stock $0.89 ROTA…" at bounding box center [324, 189] width 606 height 263
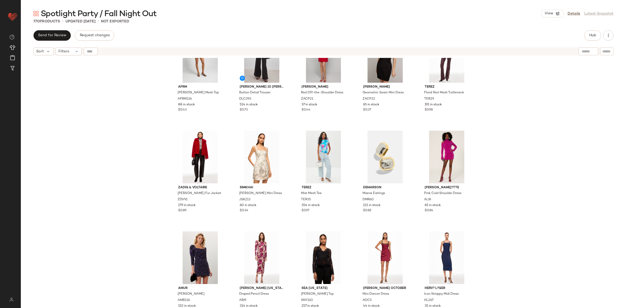
scroll to position [2648, 0]
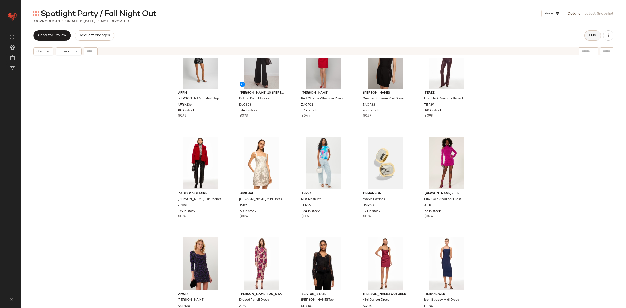
click at [595, 35] on span "Hub" at bounding box center [592, 35] width 7 height 4
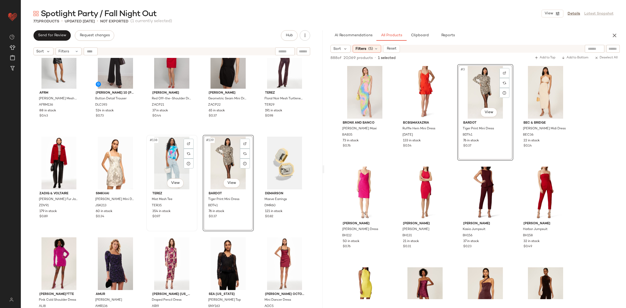
click at [171, 162] on div "#138 View" at bounding box center [172, 163] width 48 height 53
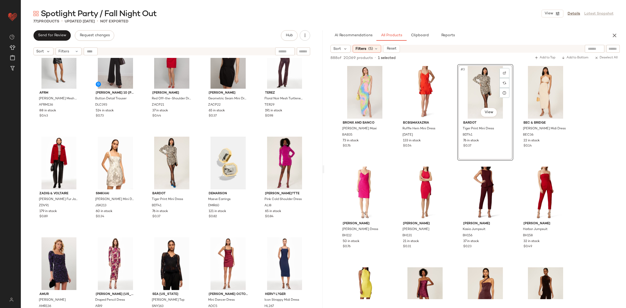
click at [622, 32] on div "AI Recommendations All Products Clipboard Reports" at bounding box center [475, 35] width 302 height 10
click at [614, 34] on icon "button" at bounding box center [615, 35] width 6 height 6
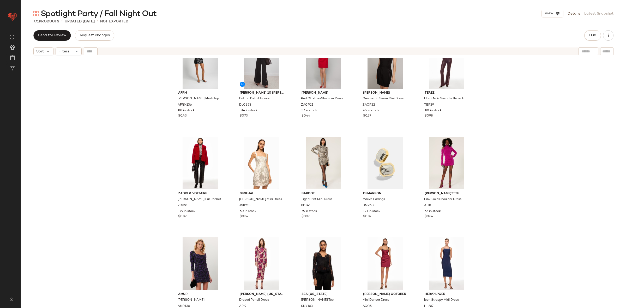
click at [590, 137] on div "AFRM Zadie Turtleneck Mesh Top AFRM136 88 in stock $0.43 Derek Lam 10 Crosby x …" at bounding box center [324, 189] width 606 height 263
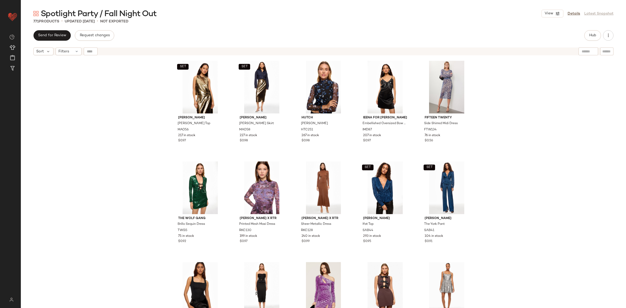
click at [553, 192] on div "SET [PERSON_NAME] Top MAO56 217 in stock $0.97 SET [PERSON_NAME] Skirt MAO58 22…" at bounding box center [324, 189] width 606 height 263
click at [122, 79] on div "SET [PERSON_NAME] Top MAO56 217 in stock $0.97 SET [PERSON_NAME] Skirt MAO58 22…" at bounding box center [324, 189] width 606 height 263
click at [77, 51] on icon at bounding box center [77, 51] width 4 height 4
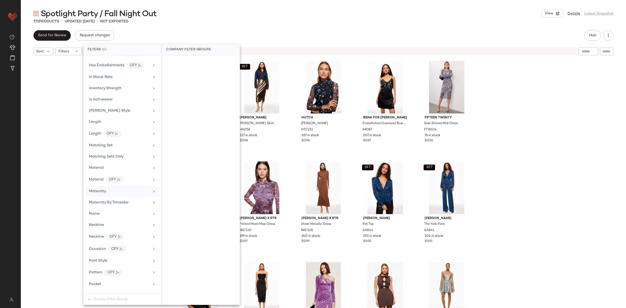
scroll to position [373, 0]
click at [118, 193] on div "Maternity" at bounding box center [119, 190] width 61 height 5
click at [554, 129] on div "SET [PERSON_NAME] Top MAO56 217 in stock $0.97 SET [PERSON_NAME] Skirt MAO58 22…" at bounding box center [324, 189] width 606 height 263
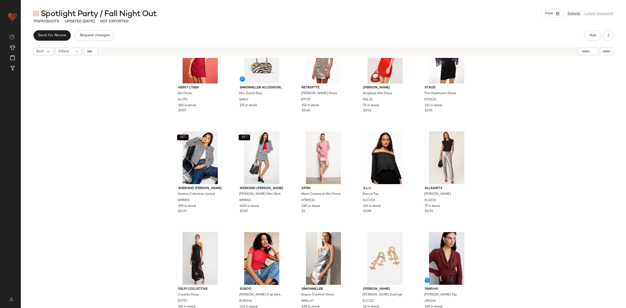
scroll to position [1748, 0]
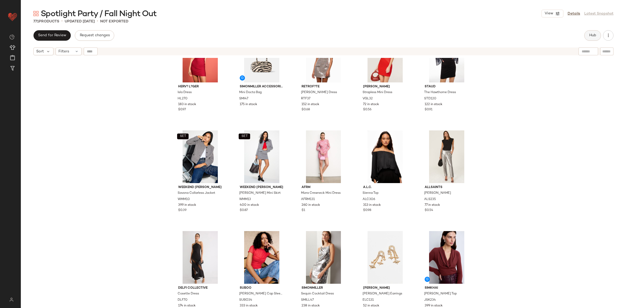
click at [593, 37] on span "Hub" at bounding box center [592, 35] width 7 height 4
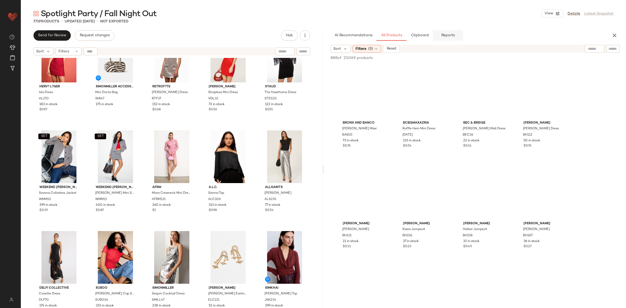
click at [452, 37] on span "Reports" at bounding box center [448, 35] width 14 height 4
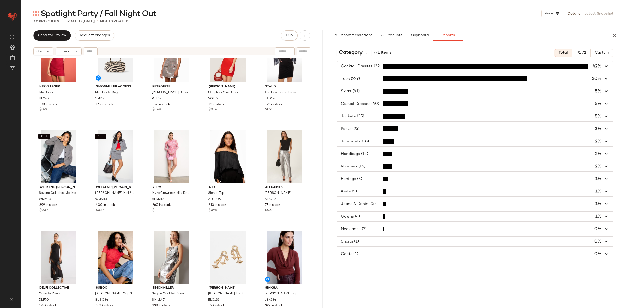
click at [420, 258] on span "button" at bounding box center [475, 254] width 276 height 10
click at [402, 244] on span "button" at bounding box center [475, 242] width 276 height 10
click at [617, 38] on icon "button" at bounding box center [615, 35] width 6 height 6
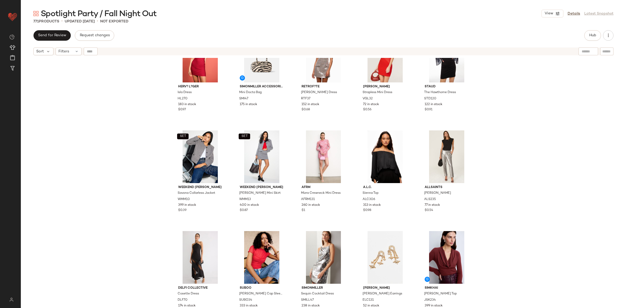
click at [566, 119] on div "Reformation Haylee Top REF159 202 in stock $0.40 Joe's Jeans Vegan Leather Mini…" at bounding box center [324, 189] width 606 height 263
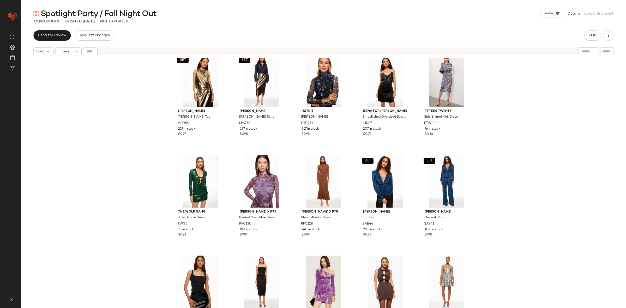
scroll to position [0, 0]
